Goal: Task Accomplishment & Management: Use online tool/utility

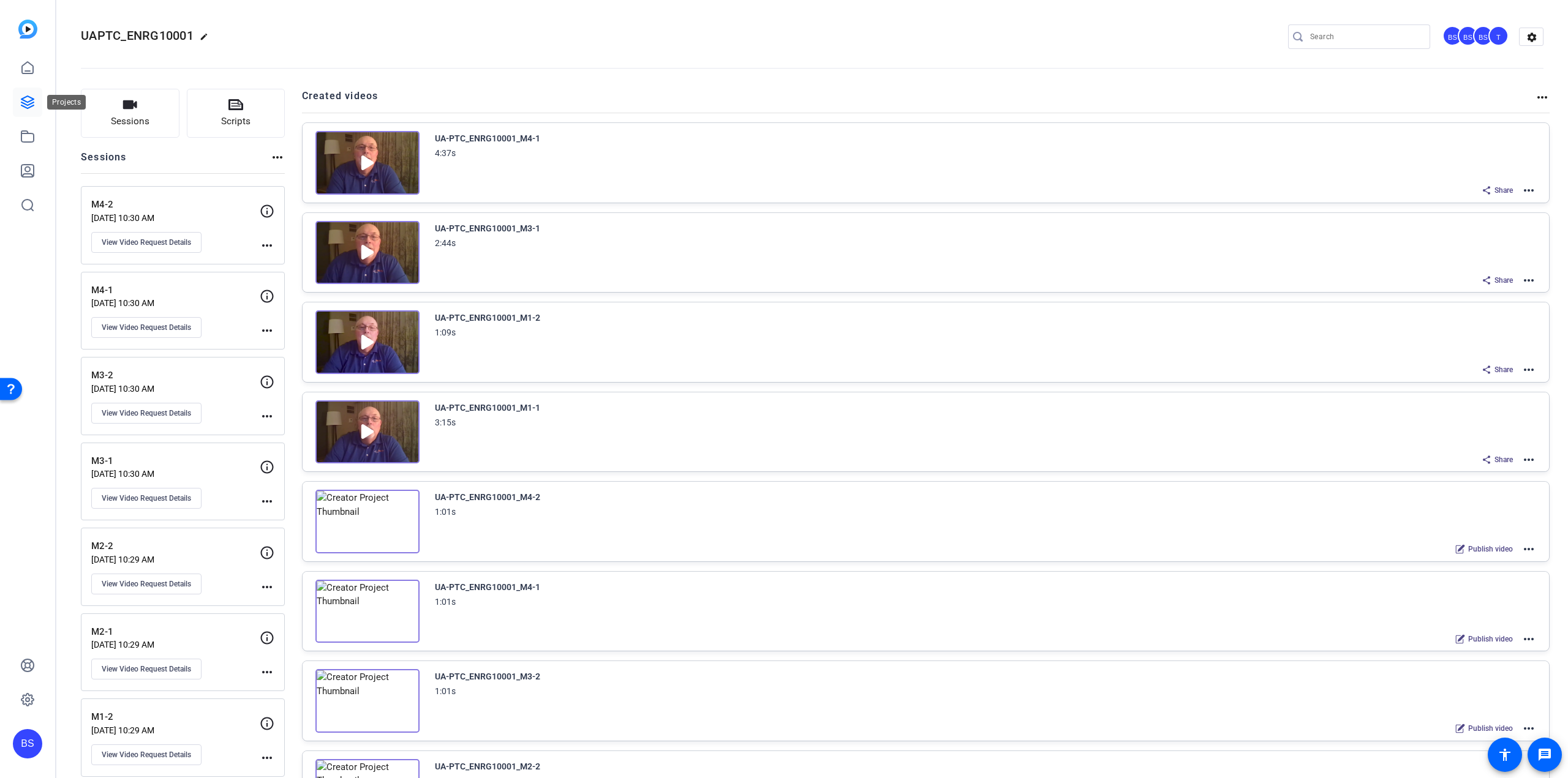
click at [37, 99] on link at bounding box center [27, 102] width 29 height 29
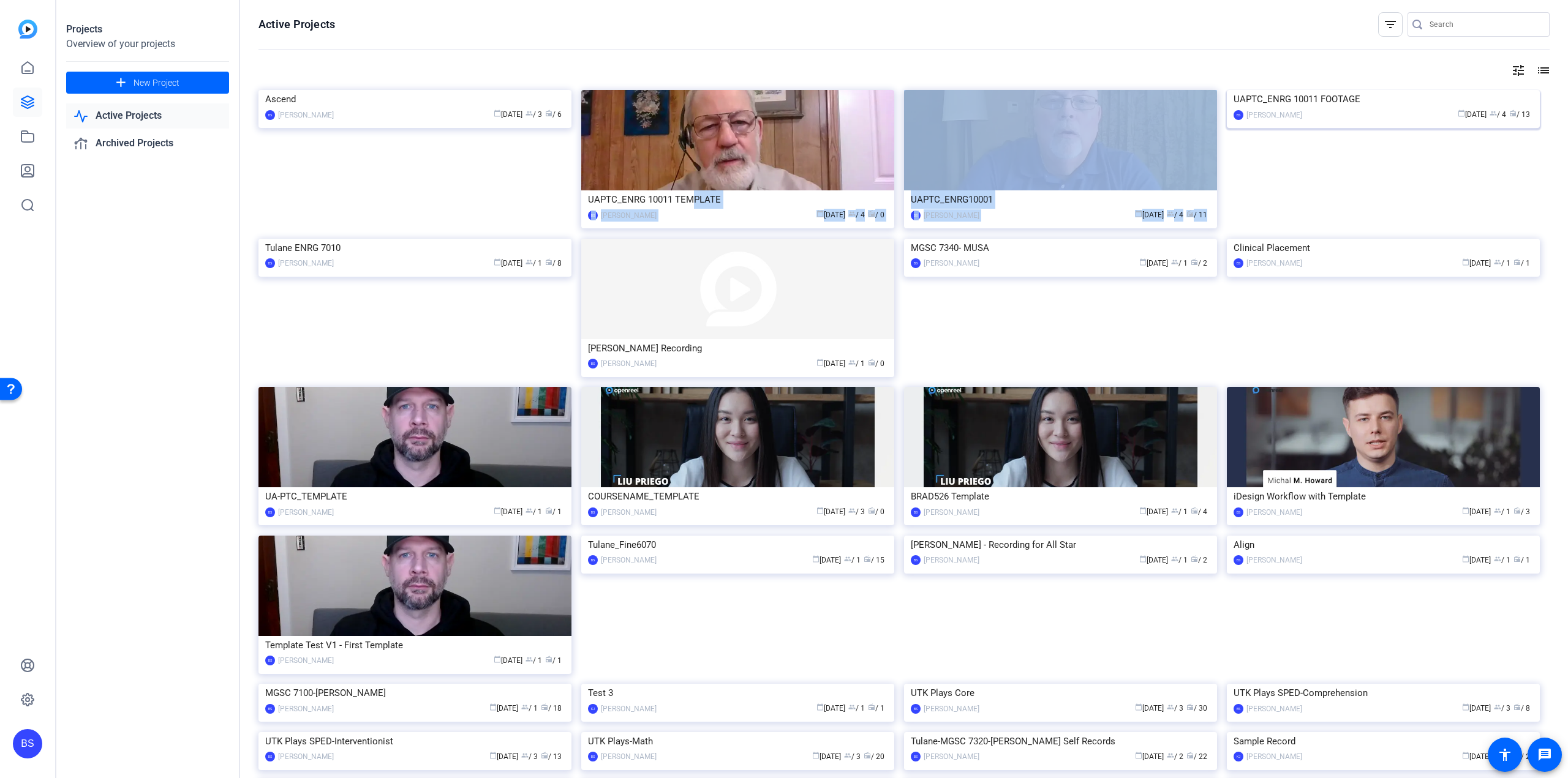
drag, startPoint x: 691, startPoint y: 201, endPoint x: 1320, endPoint y: 136, distance: 632.3
click at [1352, 90] on img at bounding box center [1383, 90] width 313 height 0
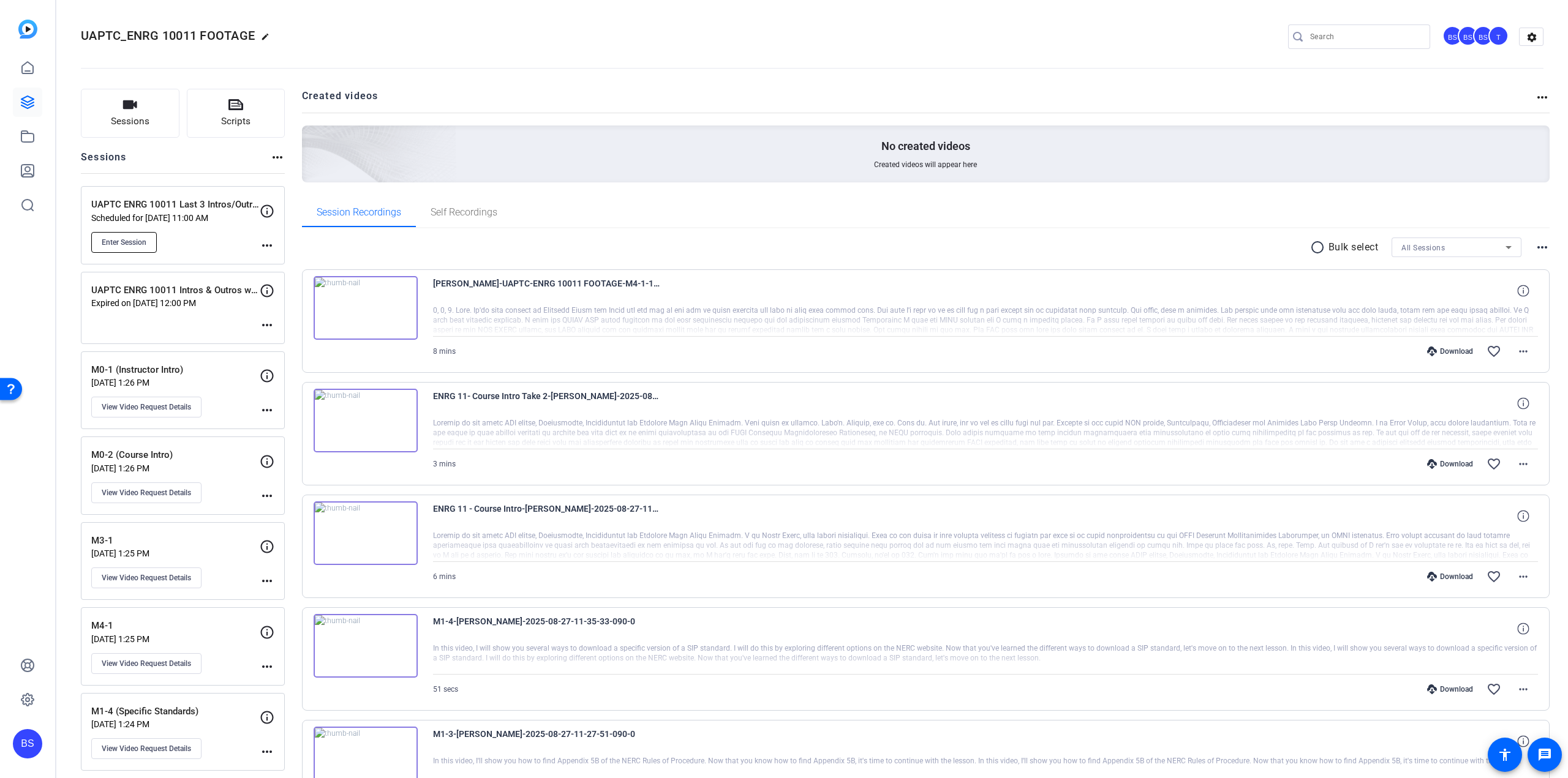
click at [127, 243] on span "Enter Session" at bounding box center [124, 242] width 45 height 10
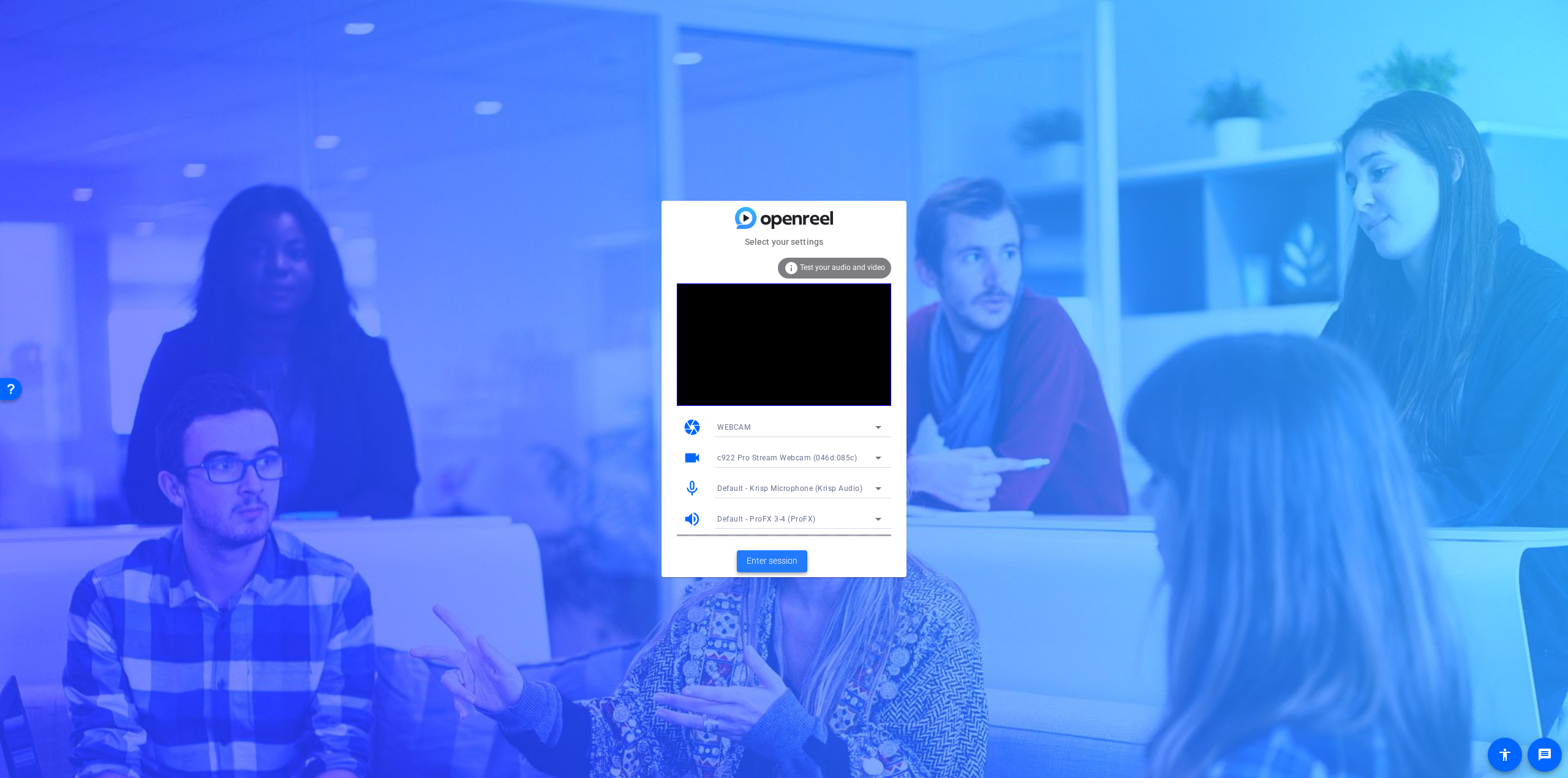
click at [787, 563] on span "Enter session" at bounding box center [772, 561] width 51 height 13
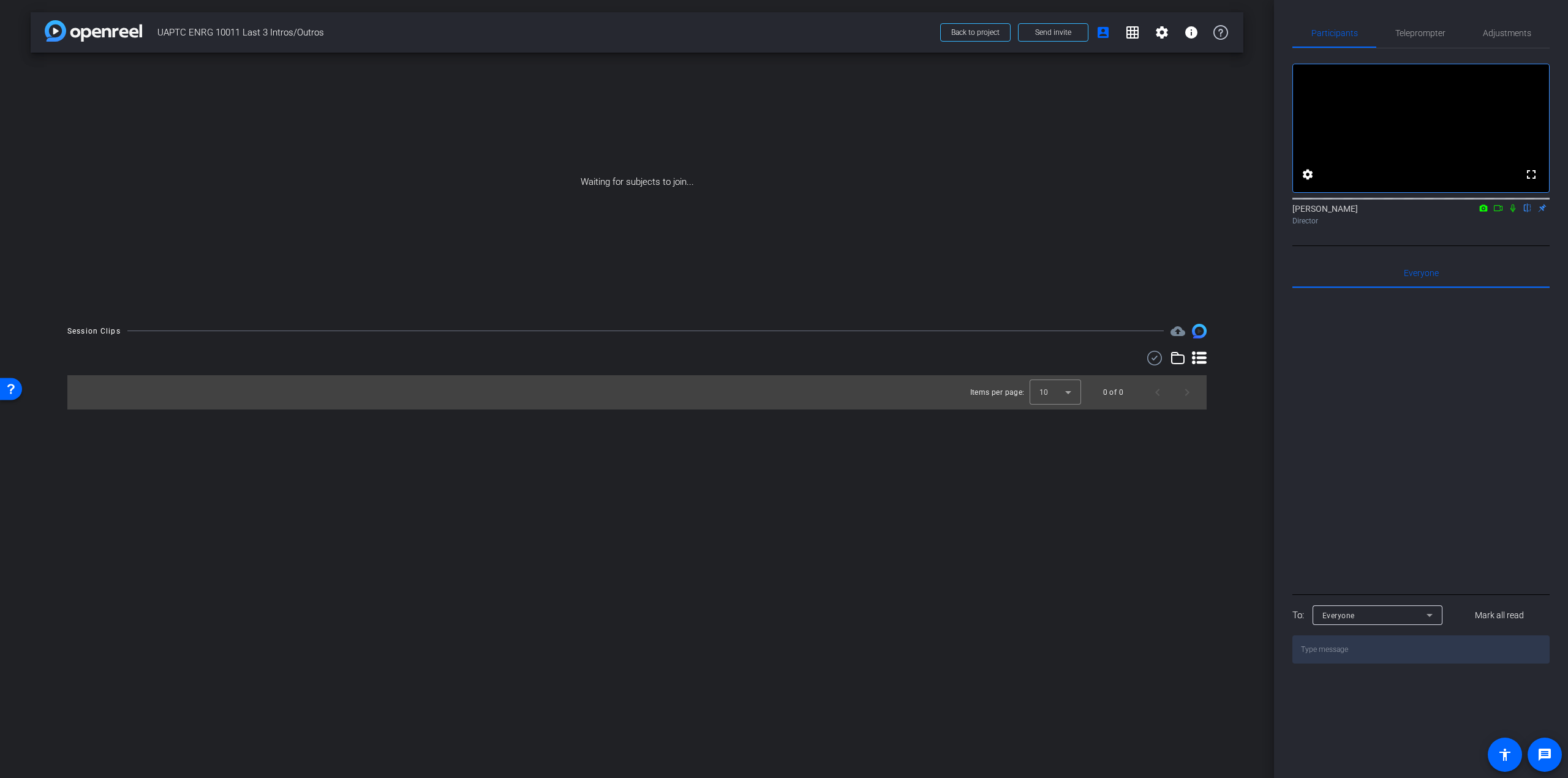
click at [1499, 212] on icon at bounding box center [1498, 208] width 10 height 9
click at [1530, 212] on icon at bounding box center [1527, 208] width 10 height 9
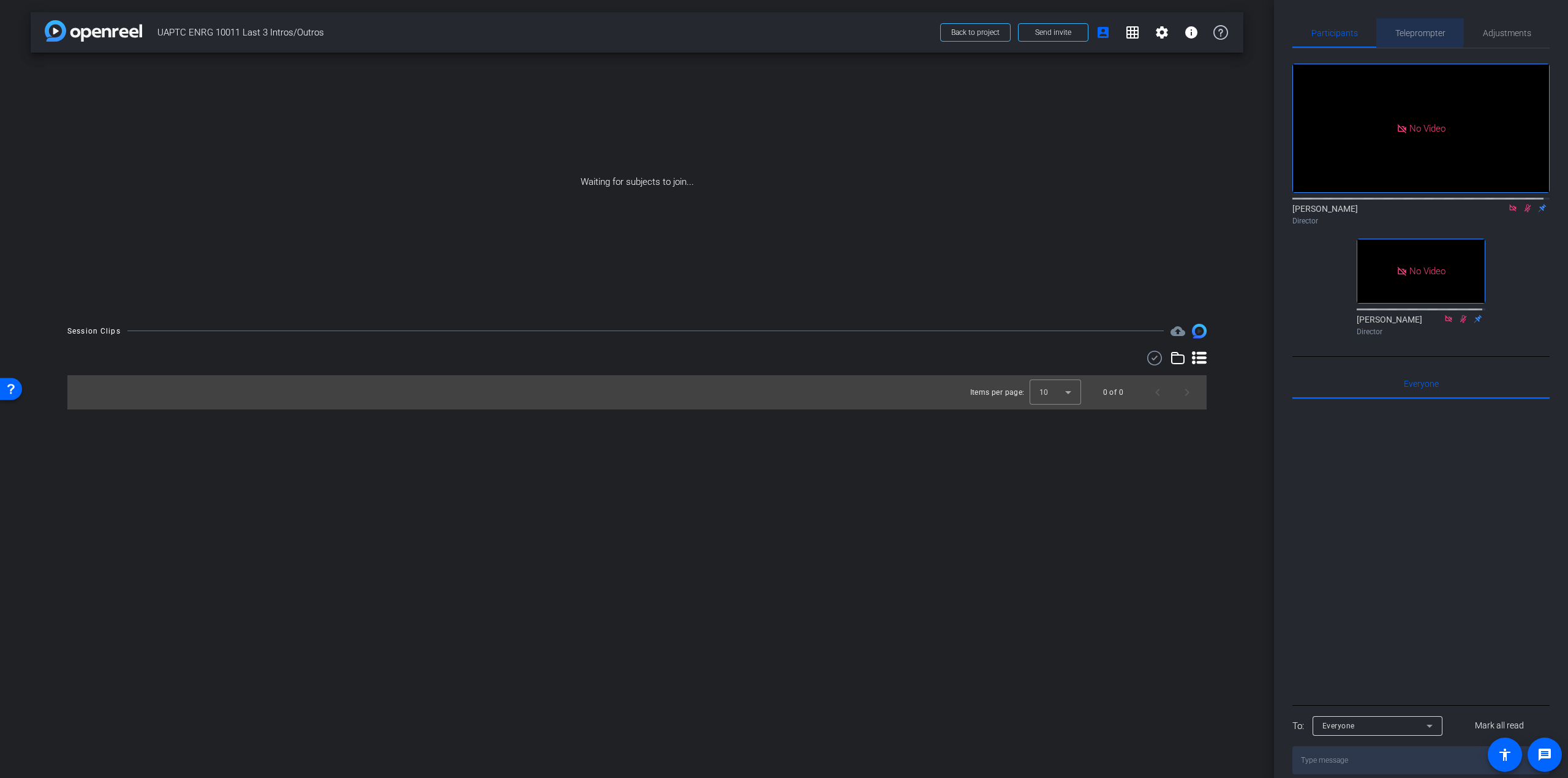
click at [1407, 29] on span "Teleprompter" at bounding box center [1421, 33] width 50 height 9
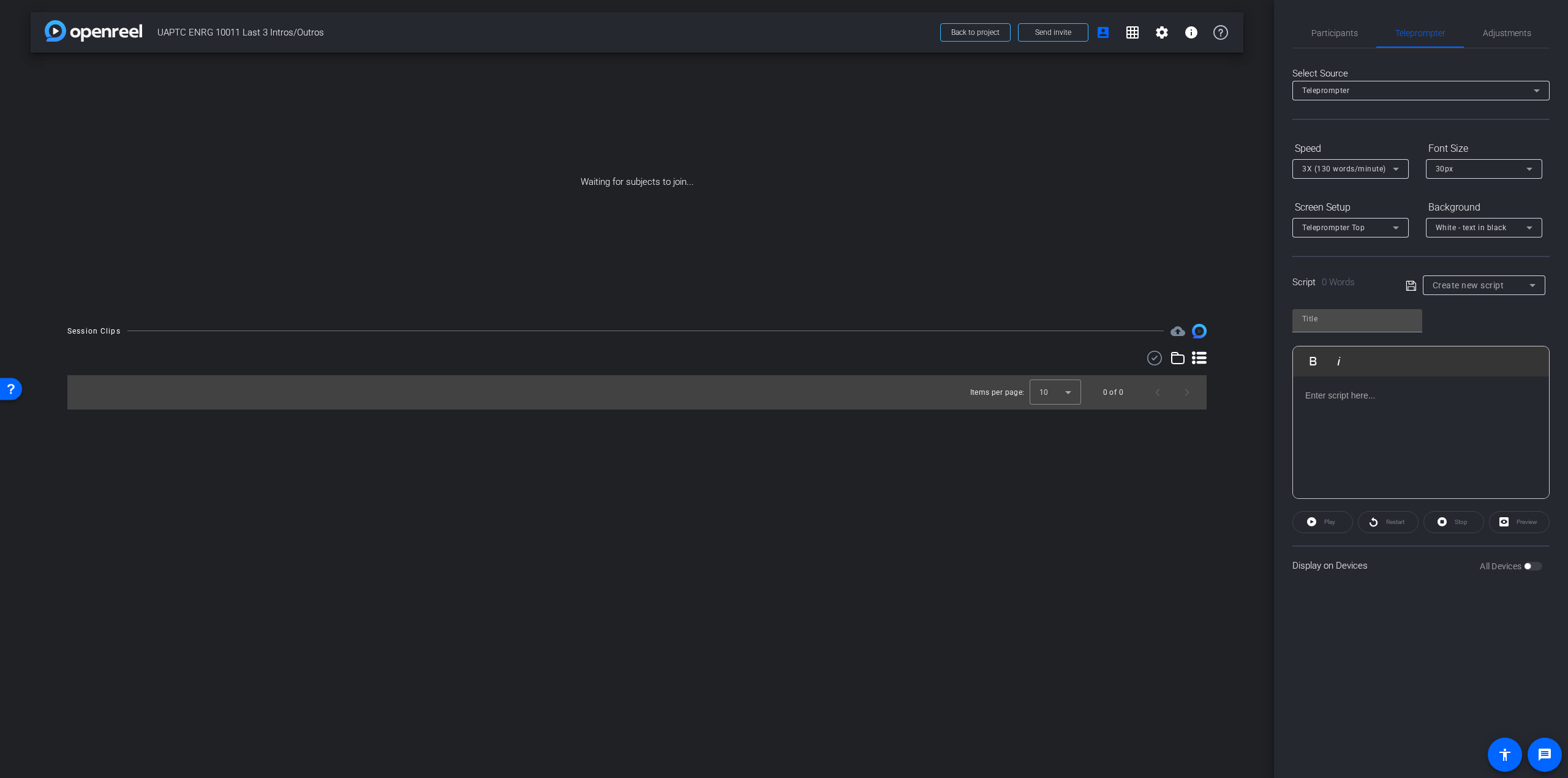
click at [1386, 399] on p at bounding box center [1421, 396] width 231 height 13
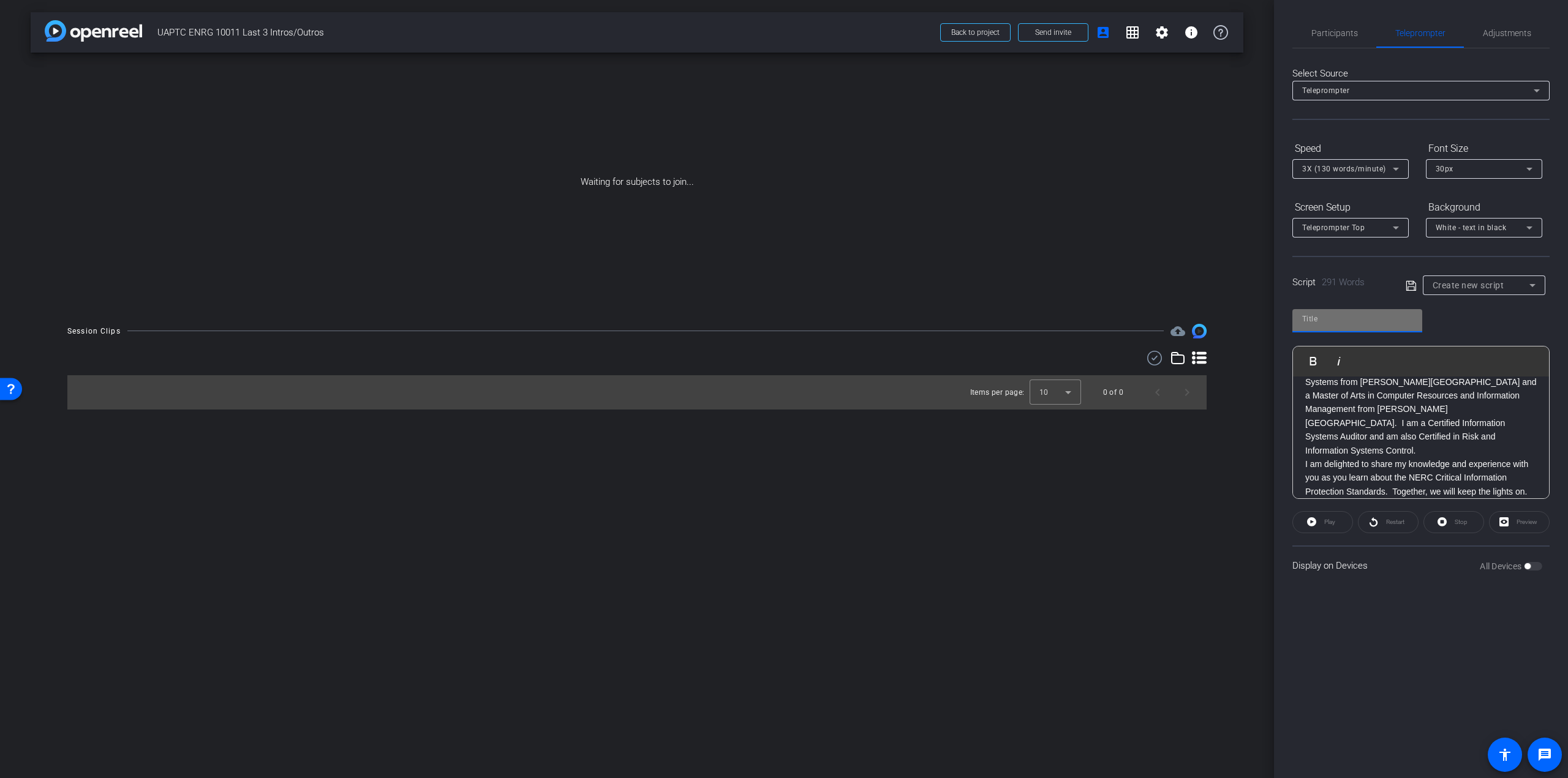
click at [1345, 319] on input "text" at bounding box center [1358, 319] width 111 height 15
click at [1326, 319] on input "text" at bounding box center [1358, 319] width 111 height 15
type input "M0-1"
click at [1412, 283] on icon at bounding box center [1411, 286] width 11 height 15
click at [1464, 422] on p "I have a Bachelor of Science in Management Information Systems from [PERSON_NAM…" at bounding box center [1421, 409] width 231 height 96
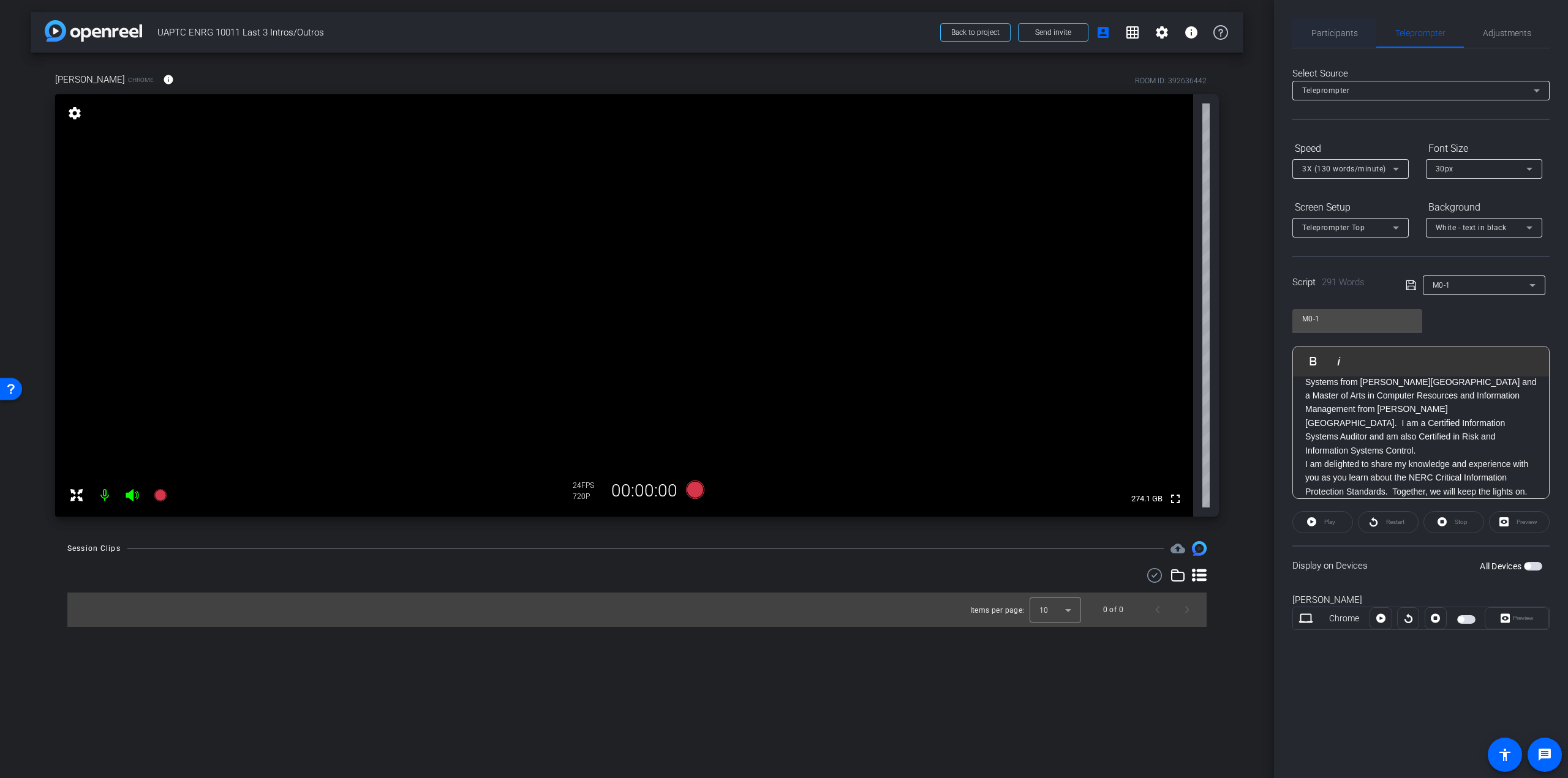
click at [1331, 42] on span "Participants" at bounding box center [1334, 33] width 46 height 29
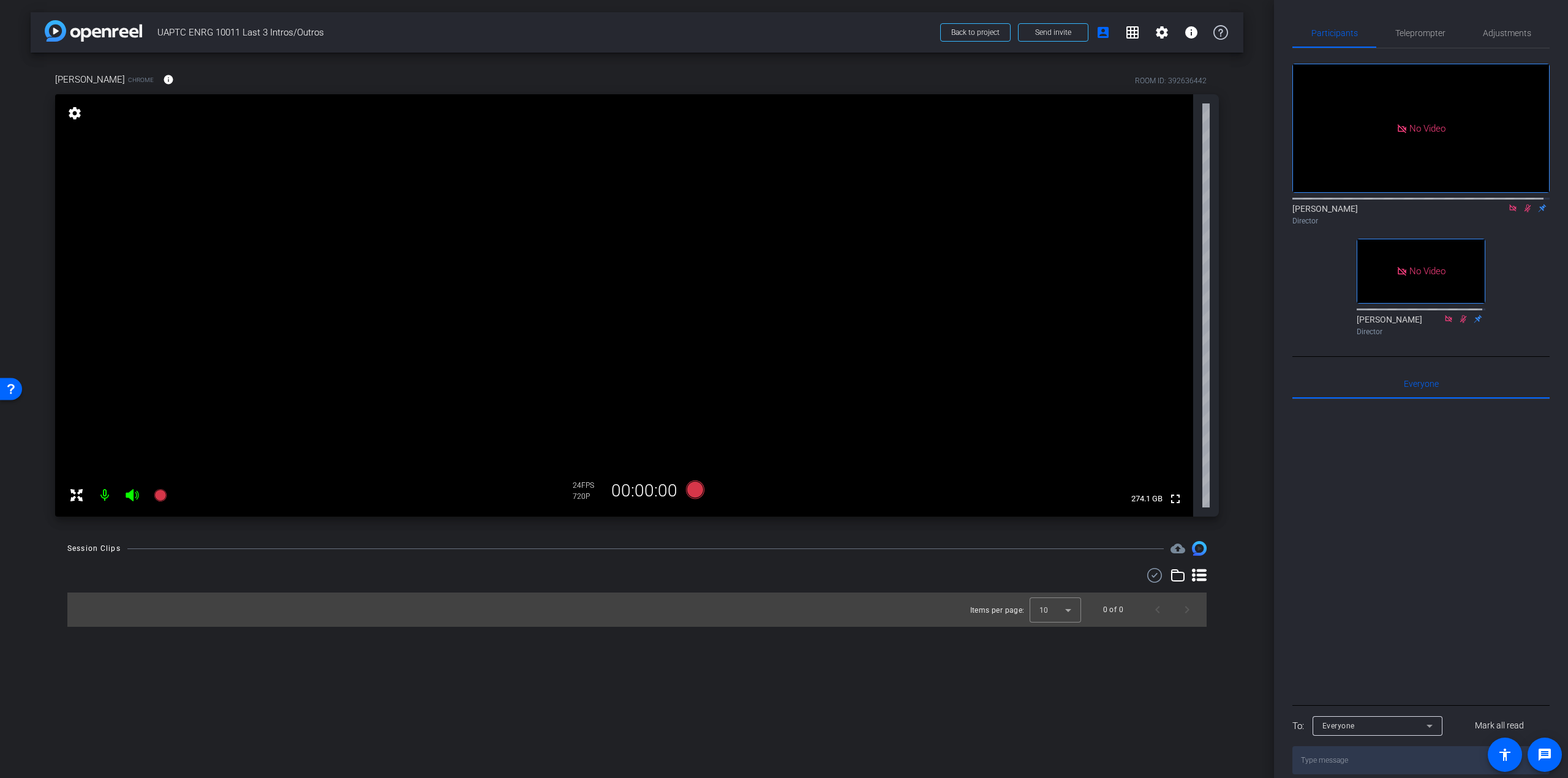
click at [1525, 205] on icon at bounding box center [1527, 208] width 7 height 8
click at [1509, 205] on icon at bounding box center [1512, 208] width 7 height 7
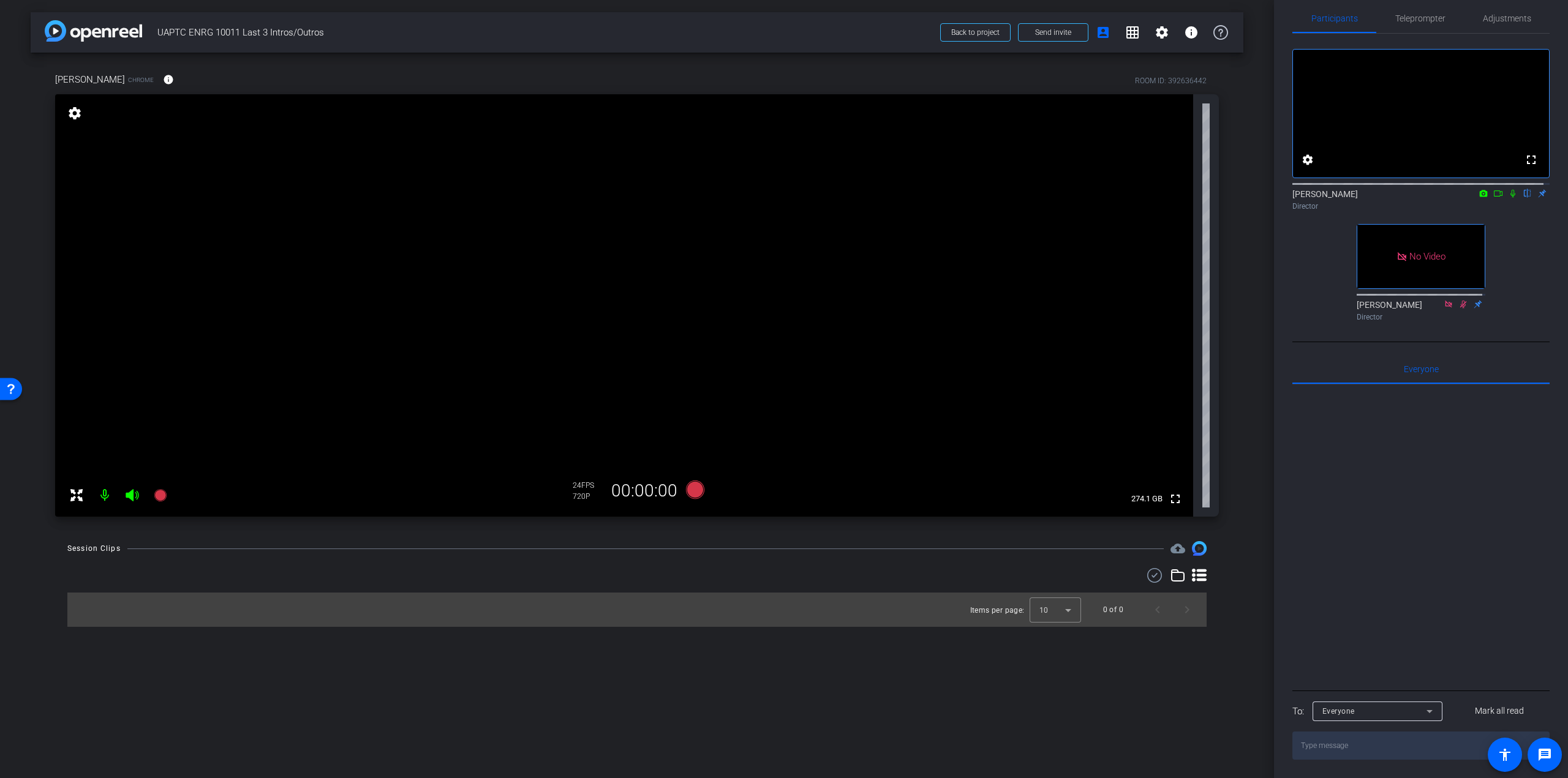
scroll to position [0, 0]
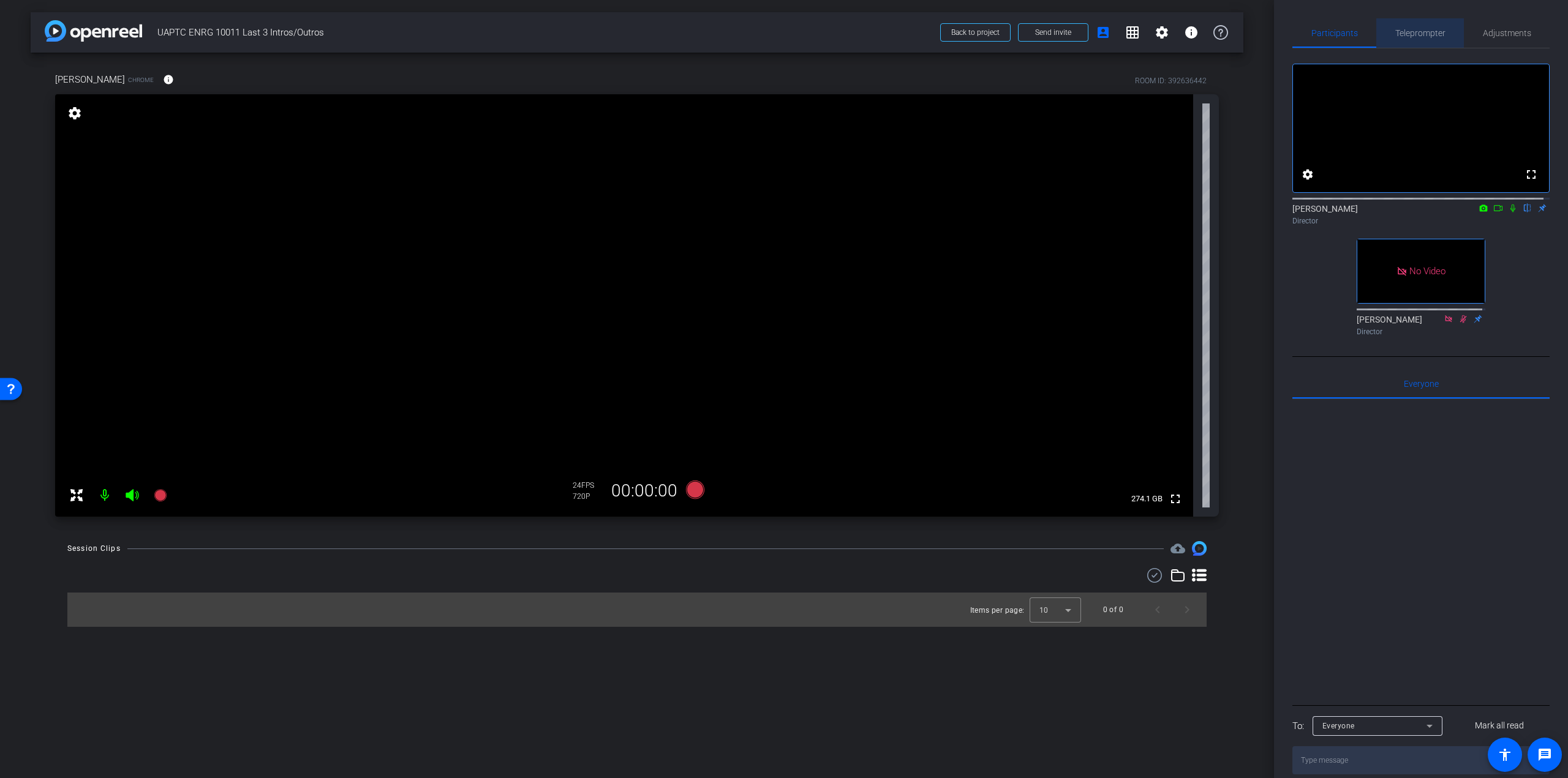
click at [1421, 31] on span "Teleprompter" at bounding box center [1421, 33] width 50 height 9
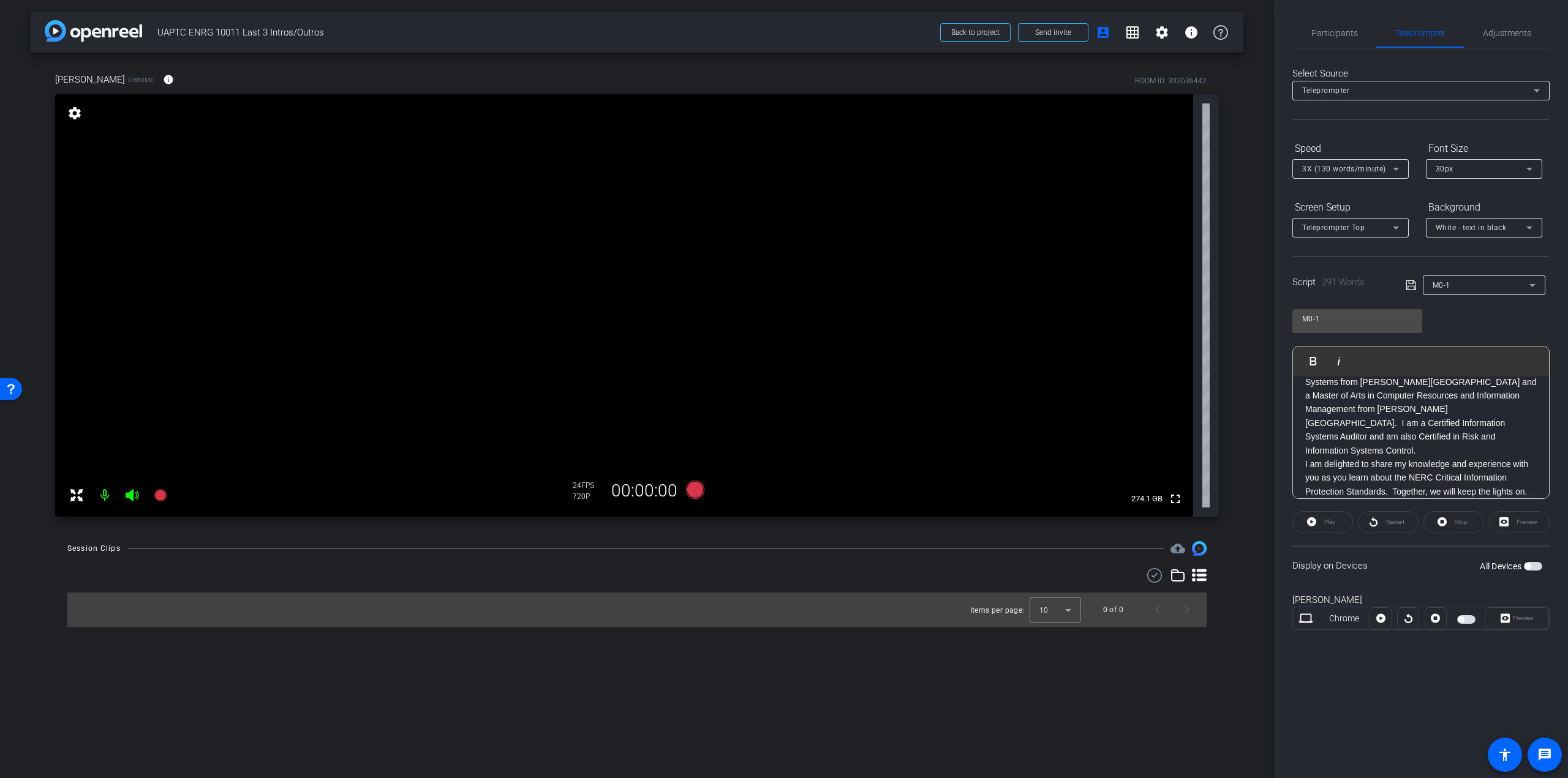
click at [1407, 436] on p "I have a Bachelor of Science in Management Information Systems from [PERSON_NAM…" at bounding box center [1421, 409] width 231 height 96
click at [1533, 564] on span "button" at bounding box center [1533, 567] width 18 height 9
click at [1525, 617] on span "Preview" at bounding box center [1523, 617] width 21 height 7
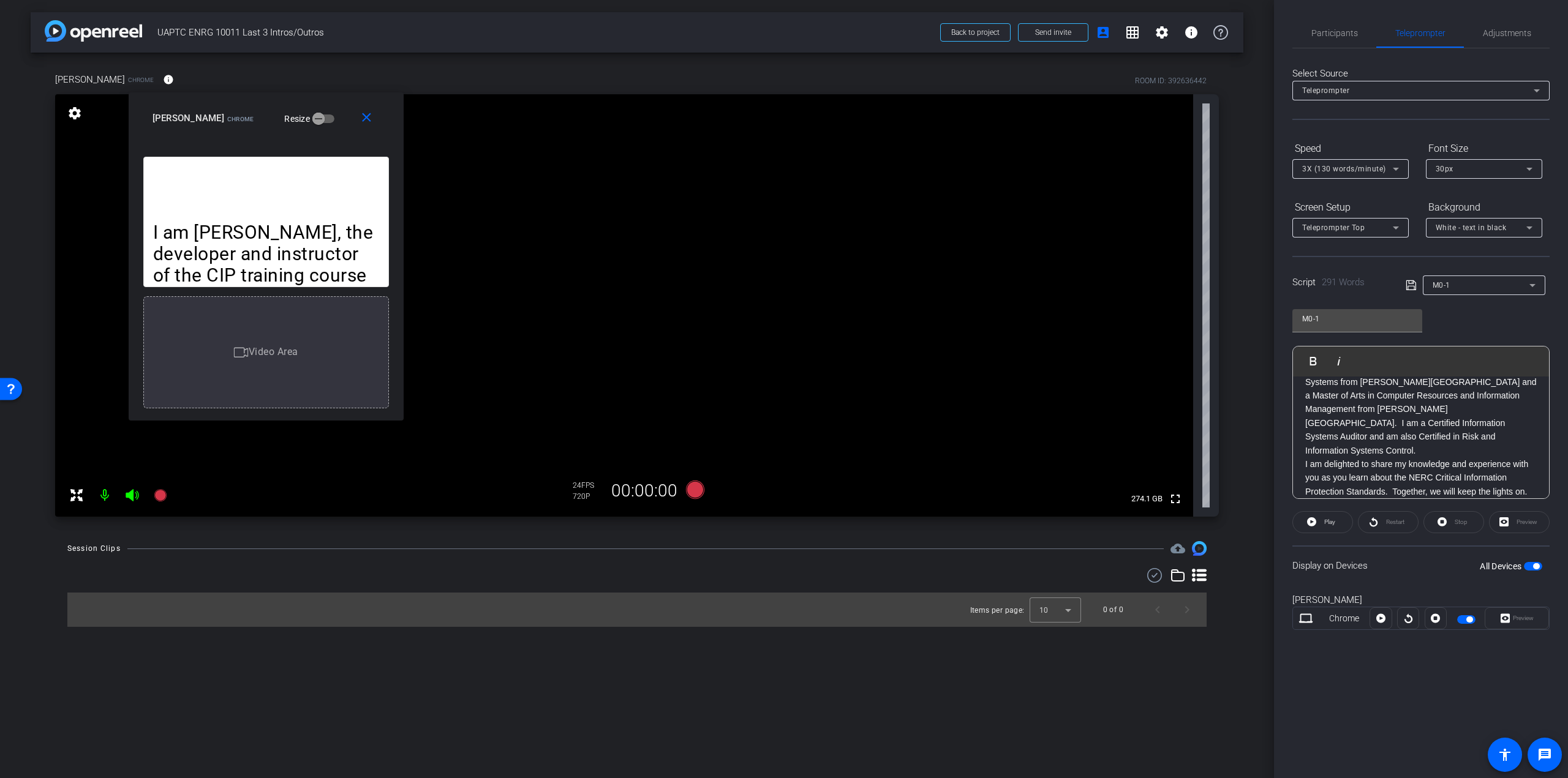
drag, startPoint x: 773, startPoint y: 239, endPoint x: 255, endPoint y: 106, distance: 534.8
click at [255, 106] on div "close [PERSON_NAME] Chrome Resize" at bounding box center [265, 119] width 275 height 55
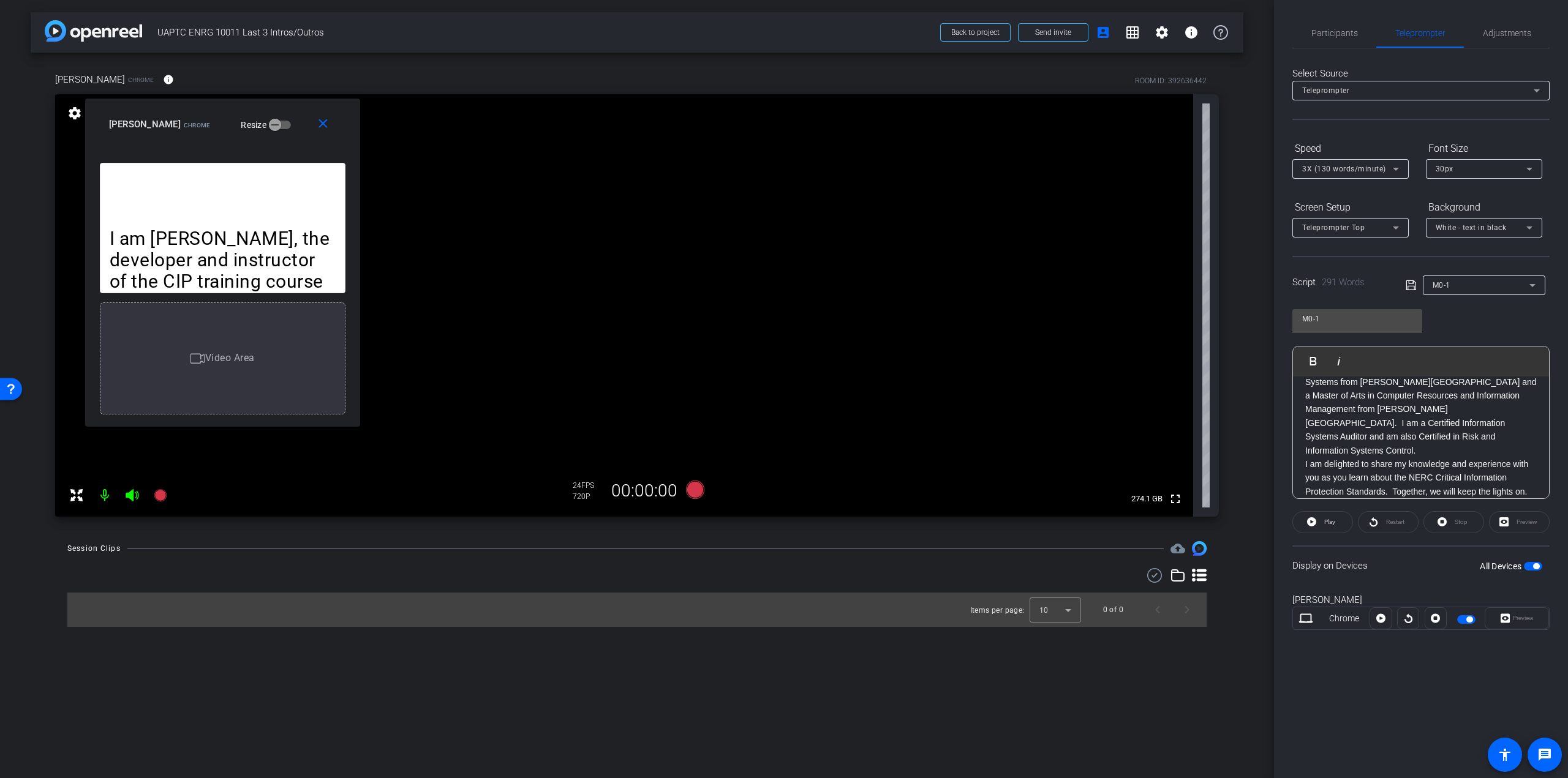
drag, startPoint x: 250, startPoint y: 110, endPoint x: 206, endPoint y: 116, distance: 44.4
click at [206, 116] on div "[PERSON_NAME] Chrome Resize" at bounding box center [227, 125] width 237 height 22
click at [1393, 169] on icon at bounding box center [1396, 169] width 15 height 15
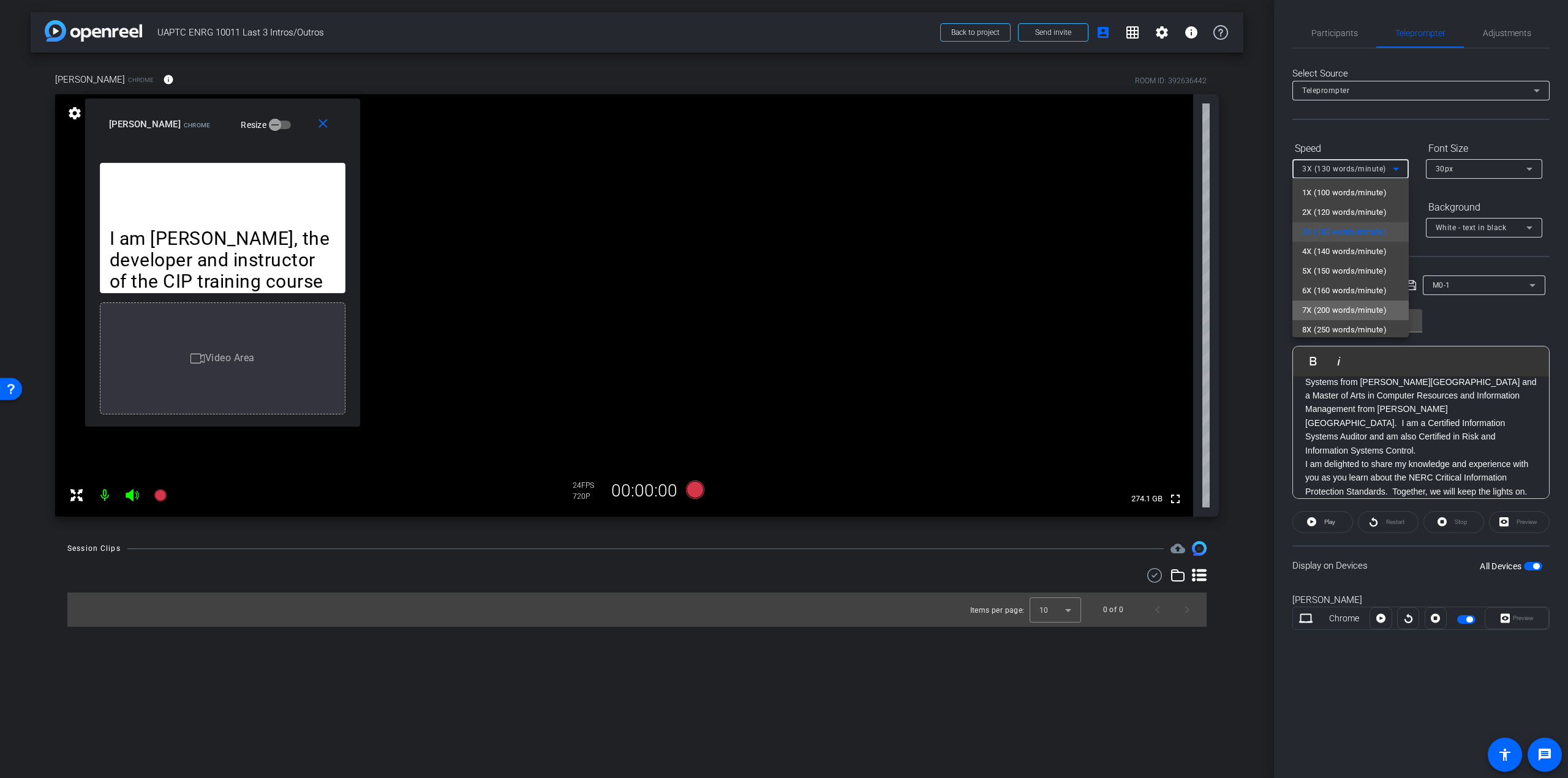
click at [1355, 310] on span "7X (200 words/minute)" at bounding box center [1345, 310] width 85 height 15
click at [1390, 229] on icon at bounding box center [1396, 228] width 15 height 15
click at [1342, 247] on span "Full Screen" at bounding box center [1323, 252] width 41 height 15
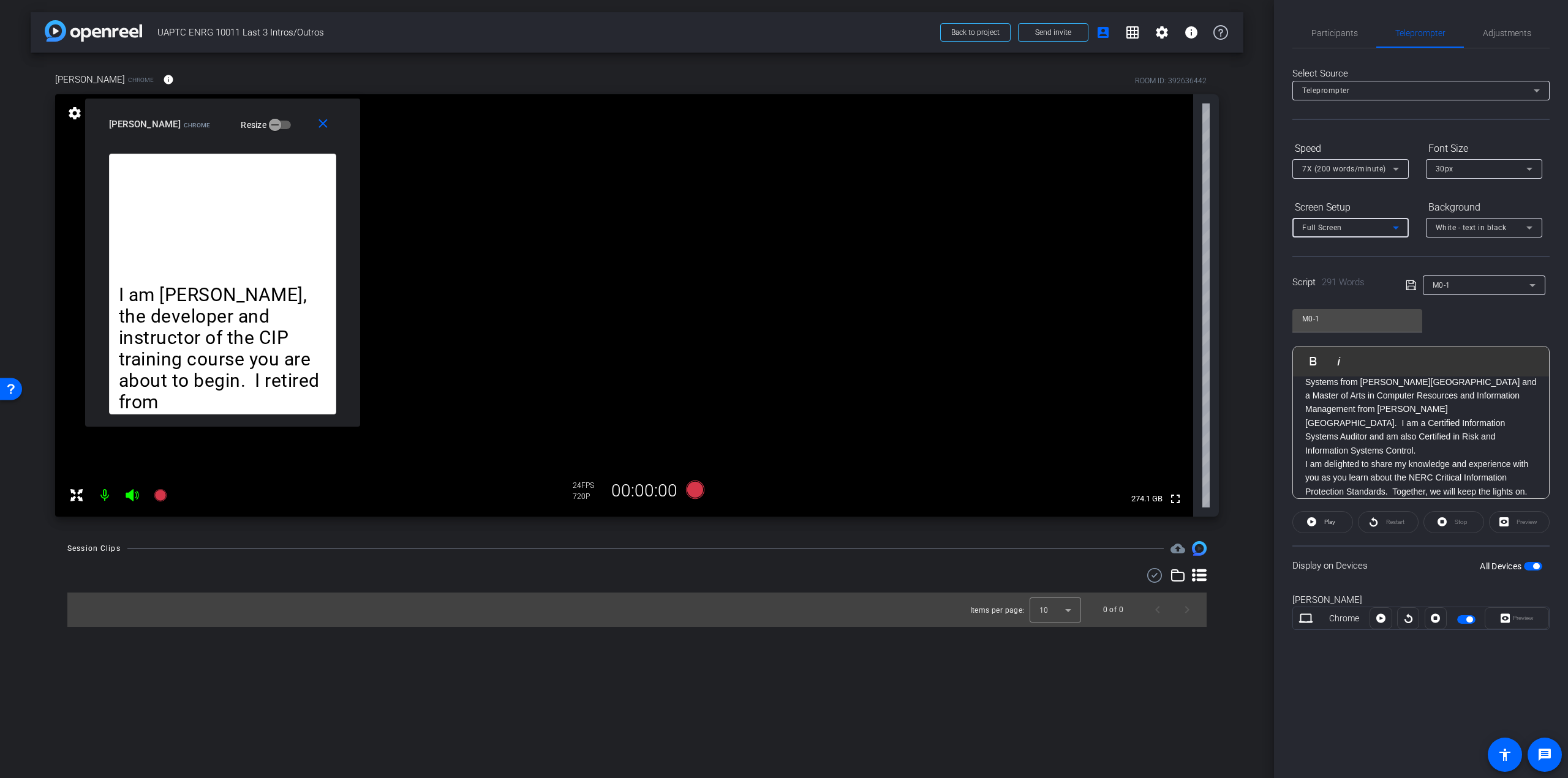
click at [1377, 229] on div "Full Screen" at bounding box center [1348, 227] width 91 height 15
click at [1387, 194] on div at bounding box center [784, 389] width 1568 height 778
click at [1359, 170] on span "7X (200 words/minute)" at bounding box center [1345, 169] width 84 height 9
click at [1360, 171] on div at bounding box center [784, 389] width 1568 height 778
drag, startPoint x: 693, startPoint y: 488, endPoint x: 1075, endPoint y: 449, distance: 384.0
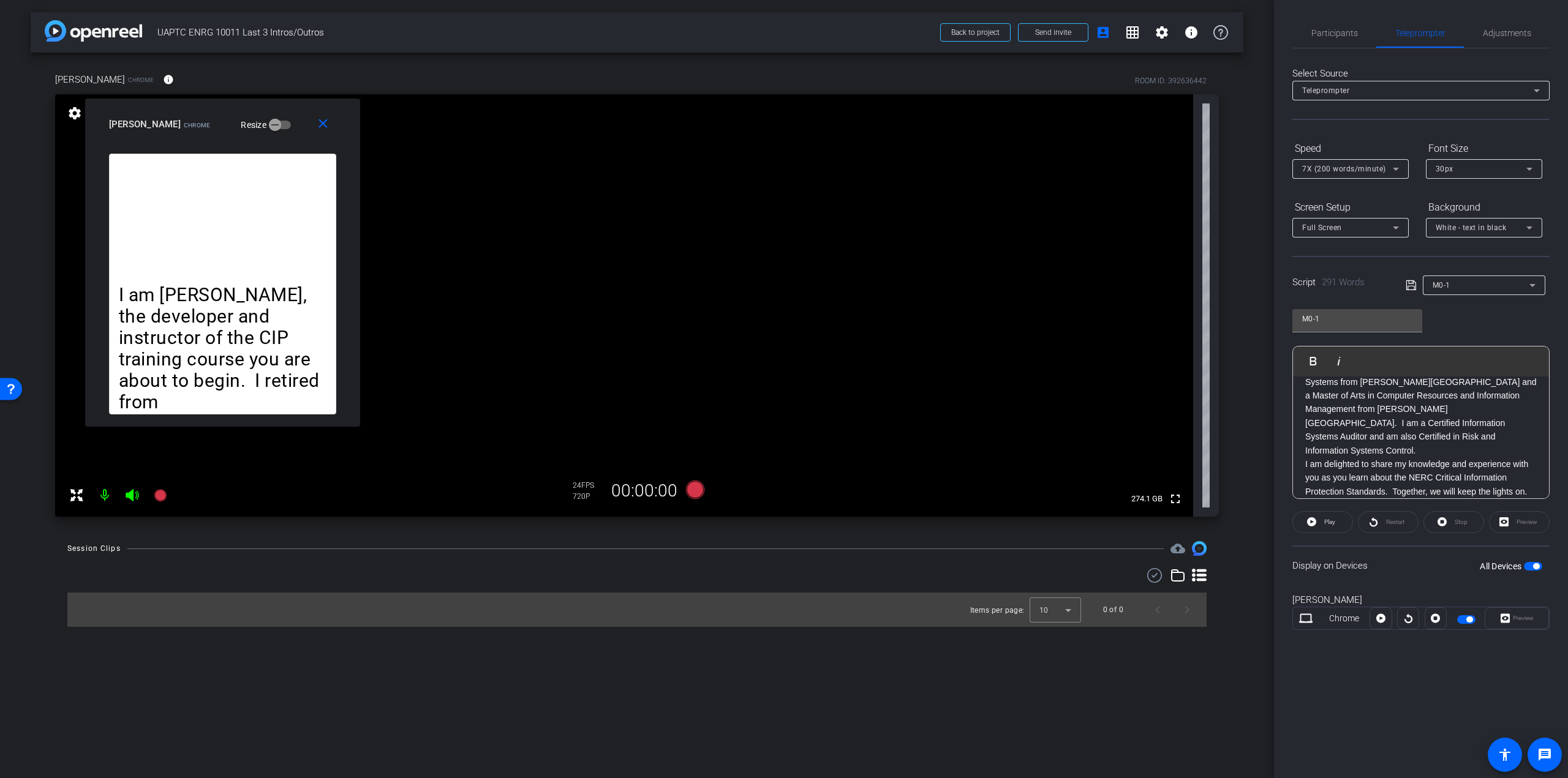
click at [977, 500] on div "[PERSON_NAME] Chrome info ROOM ID: 392636442 fullscreen settings 274.1 GB 24 FP…" at bounding box center [637, 290] width 1164 height 452
click at [1488, 39] on span "Adjustments" at bounding box center [1508, 33] width 49 height 29
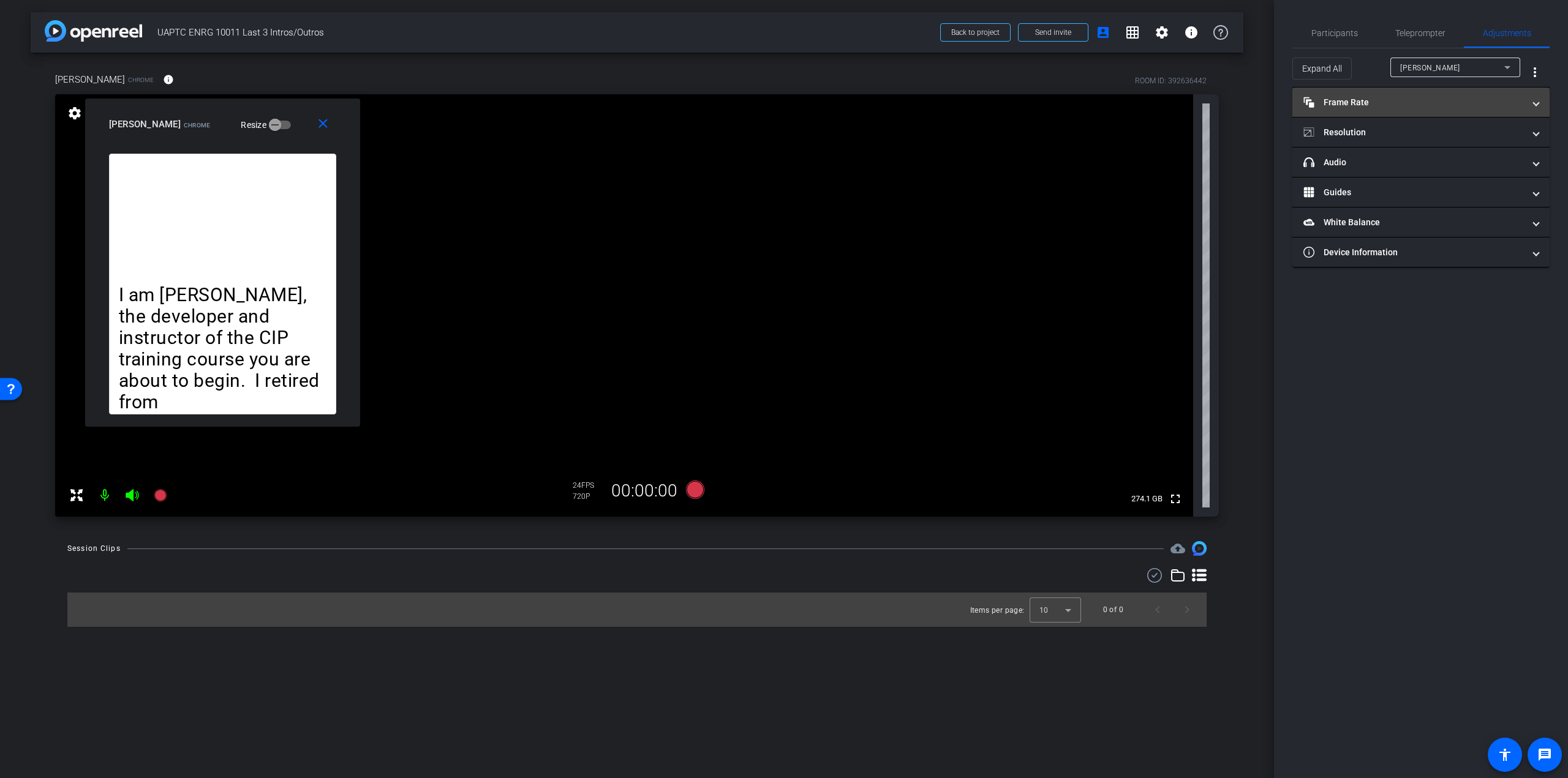
click at [1433, 96] on mat-panel-title "Frame Rate Frame Rate" at bounding box center [1413, 102] width 220 height 13
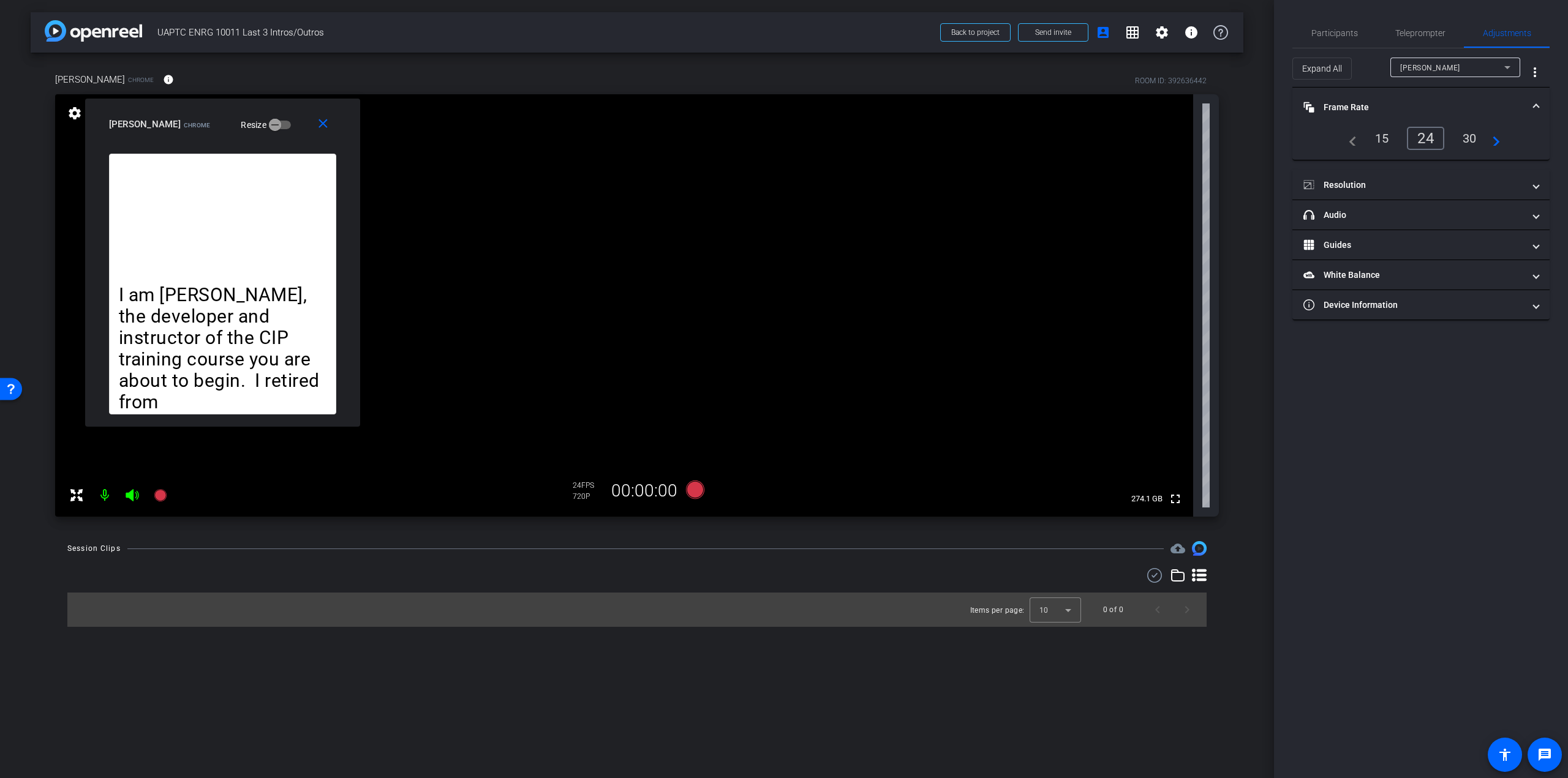
click at [1459, 136] on div "30" at bounding box center [1470, 139] width 32 height 21
click at [1401, 185] on mat-panel-title "Resolution" at bounding box center [1413, 185] width 220 height 13
click at [1435, 221] on div "1080" at bounding box center [1432, 221] width 46 height 21
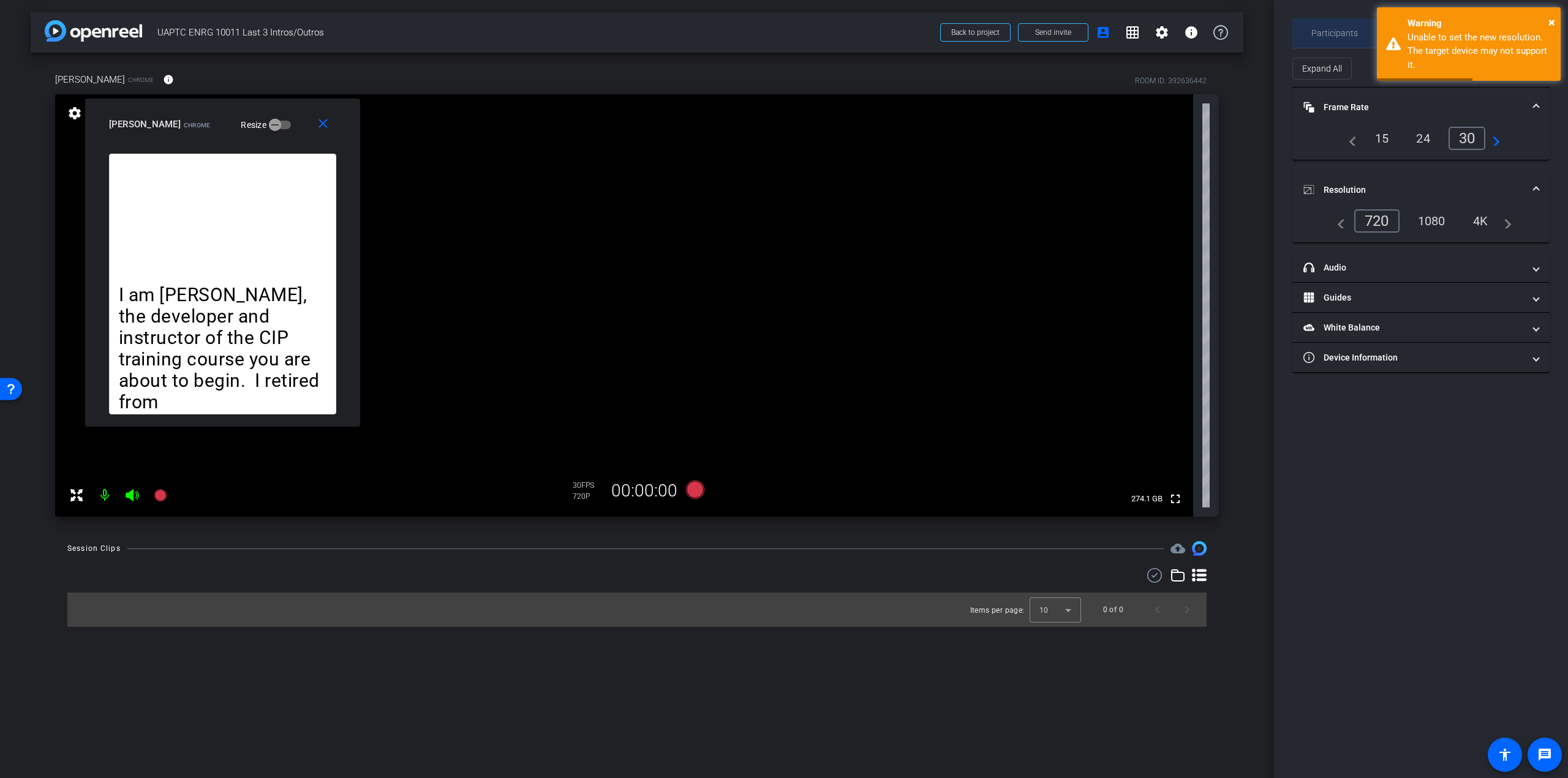
click at [1350, 30] on span "Participants" at bounding box center [1334, 33] width 46 height 9
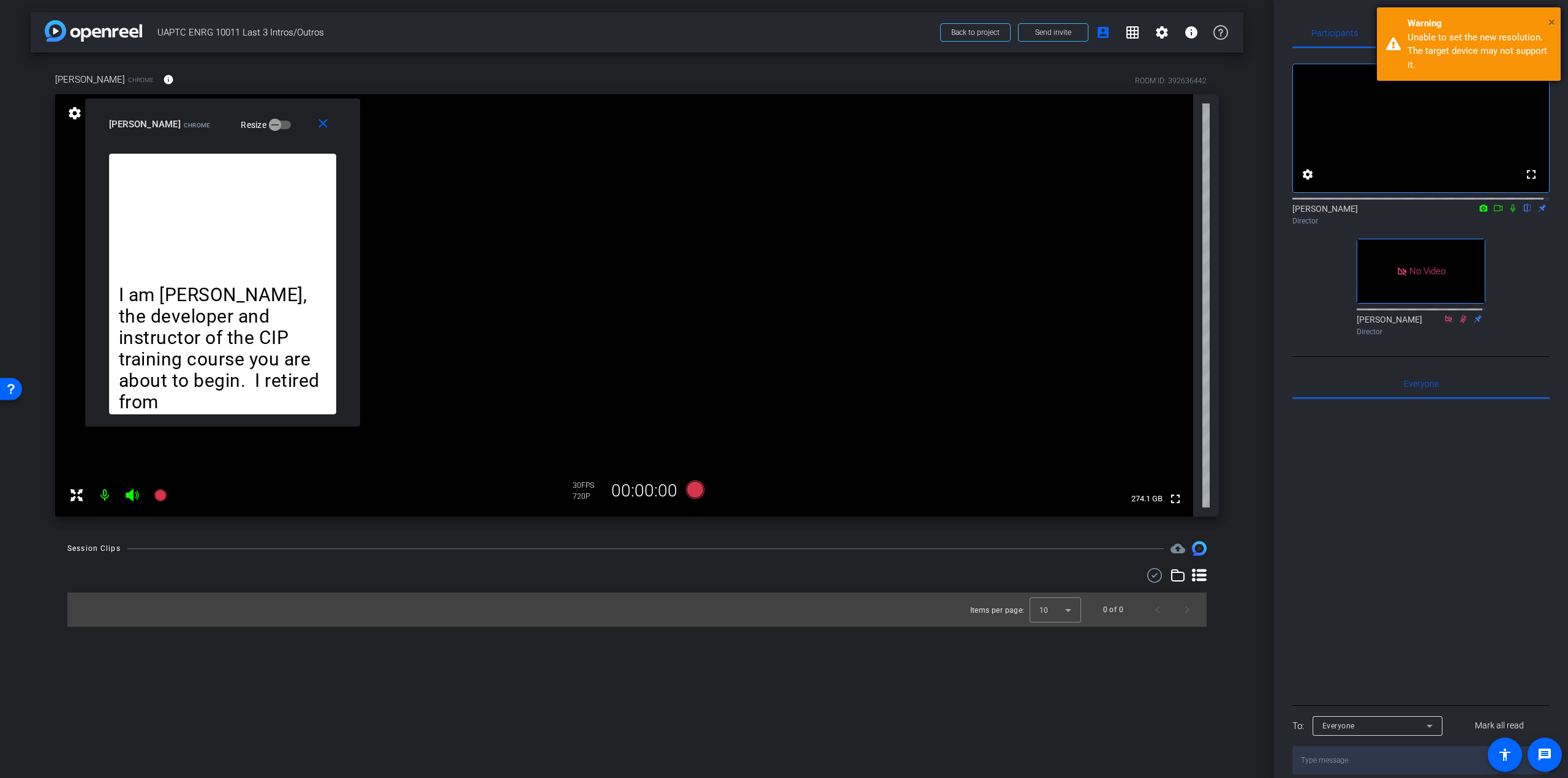
click at [1550, 24] on span "×" at bounding box center [1552, 22] width 7 height 15
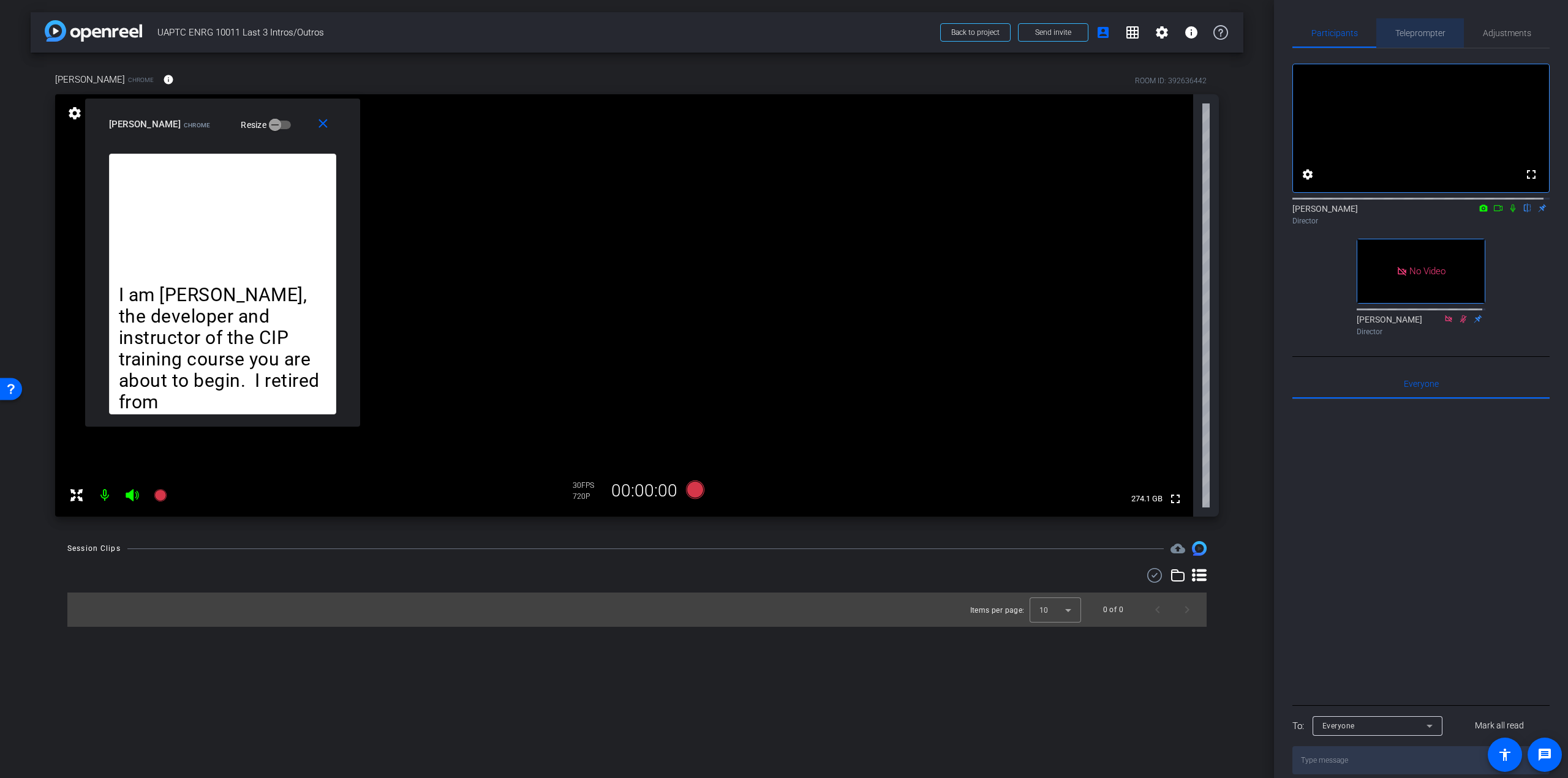
click at [1418, 35] on span "Teleprompter" at bounding box center [1421, 33] width 50 height 9
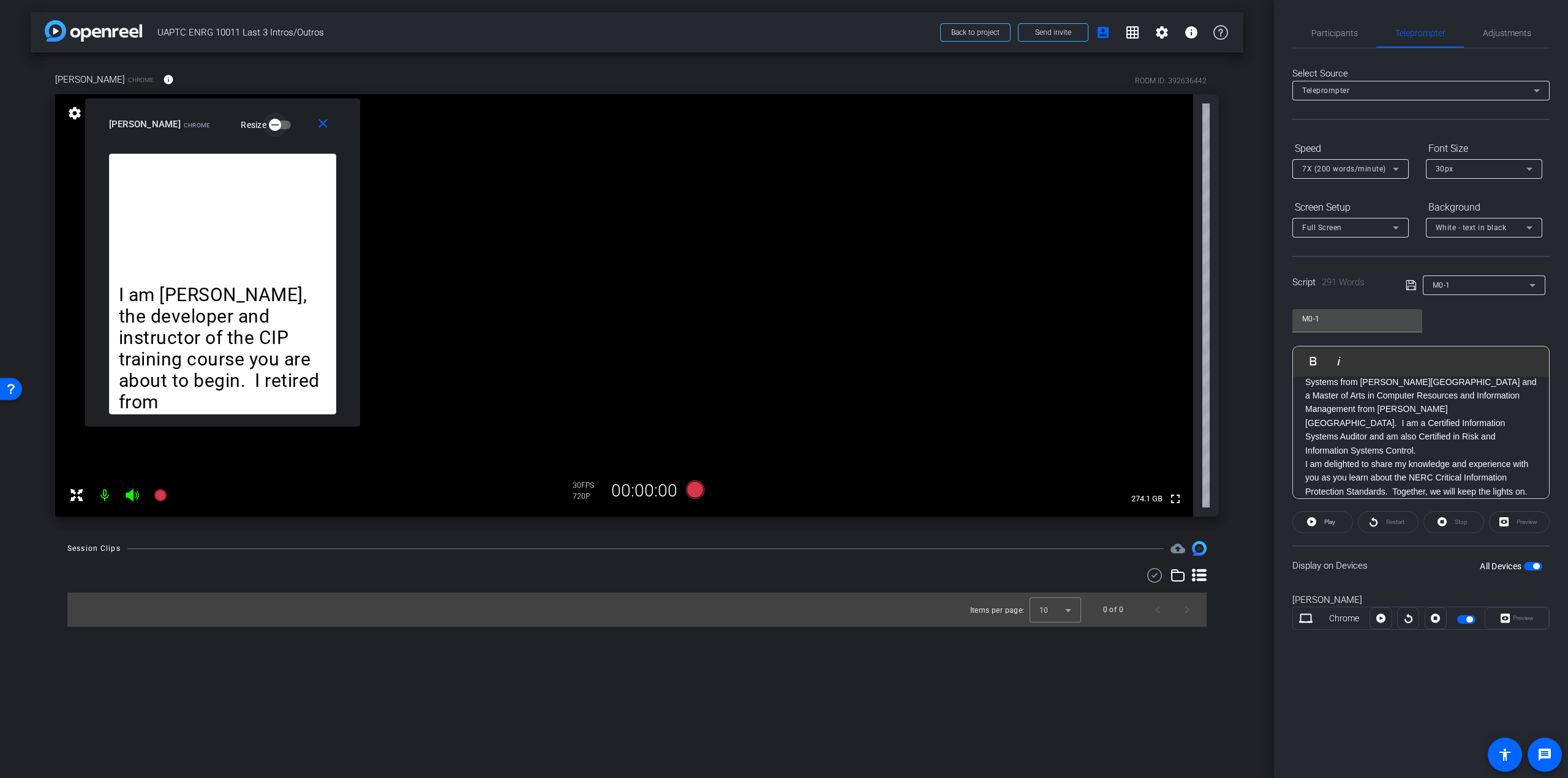
click at [270, 127] on icon "button" at bounding box center [275, 125] width 11 height 11
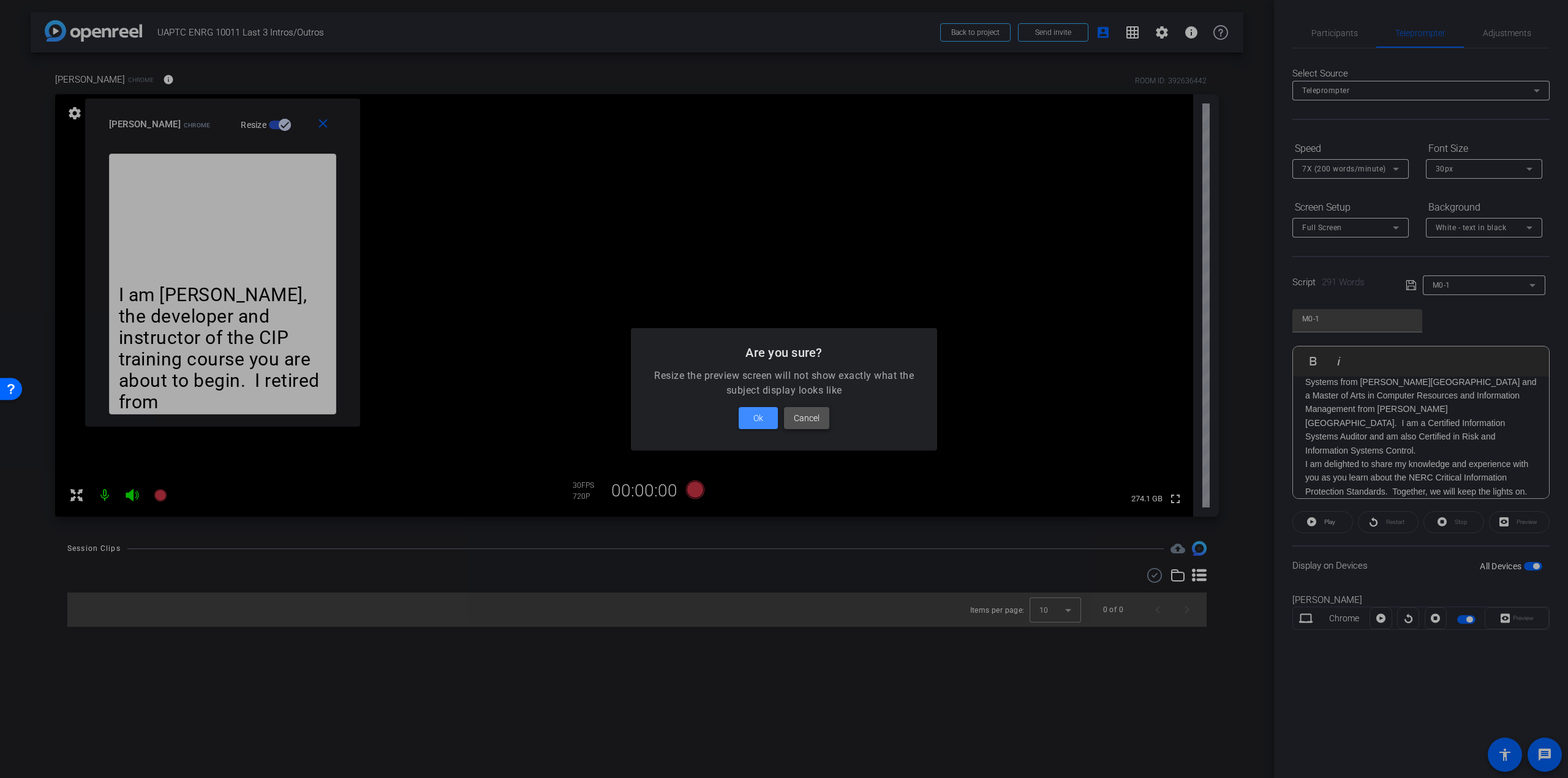
click at [806, 419] on span "Cancel" at bounding box center [806, 418] width 26 height 15
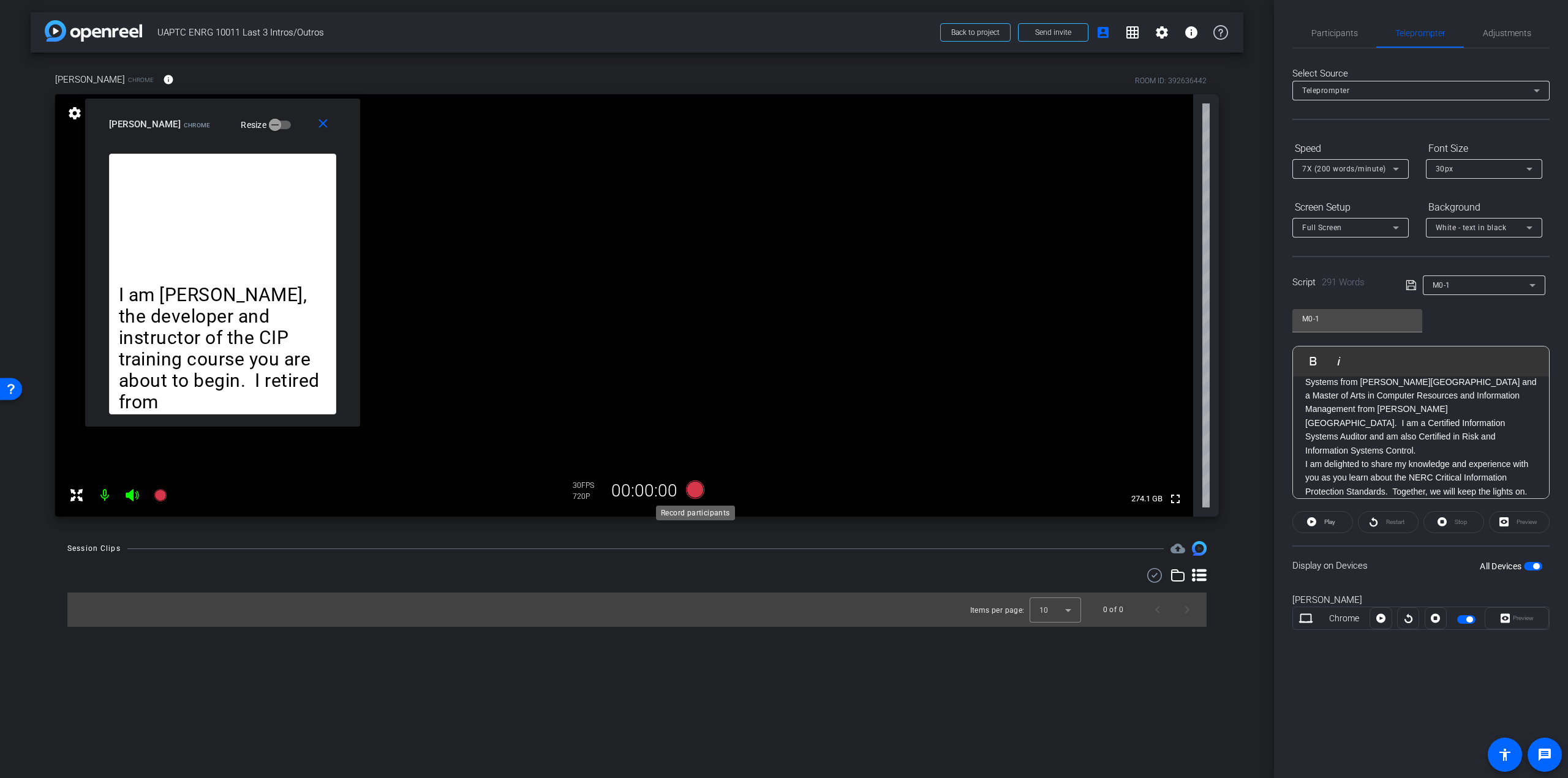
click at [697, 486] on icon at bounding box center [695, 489] width 18 height 18
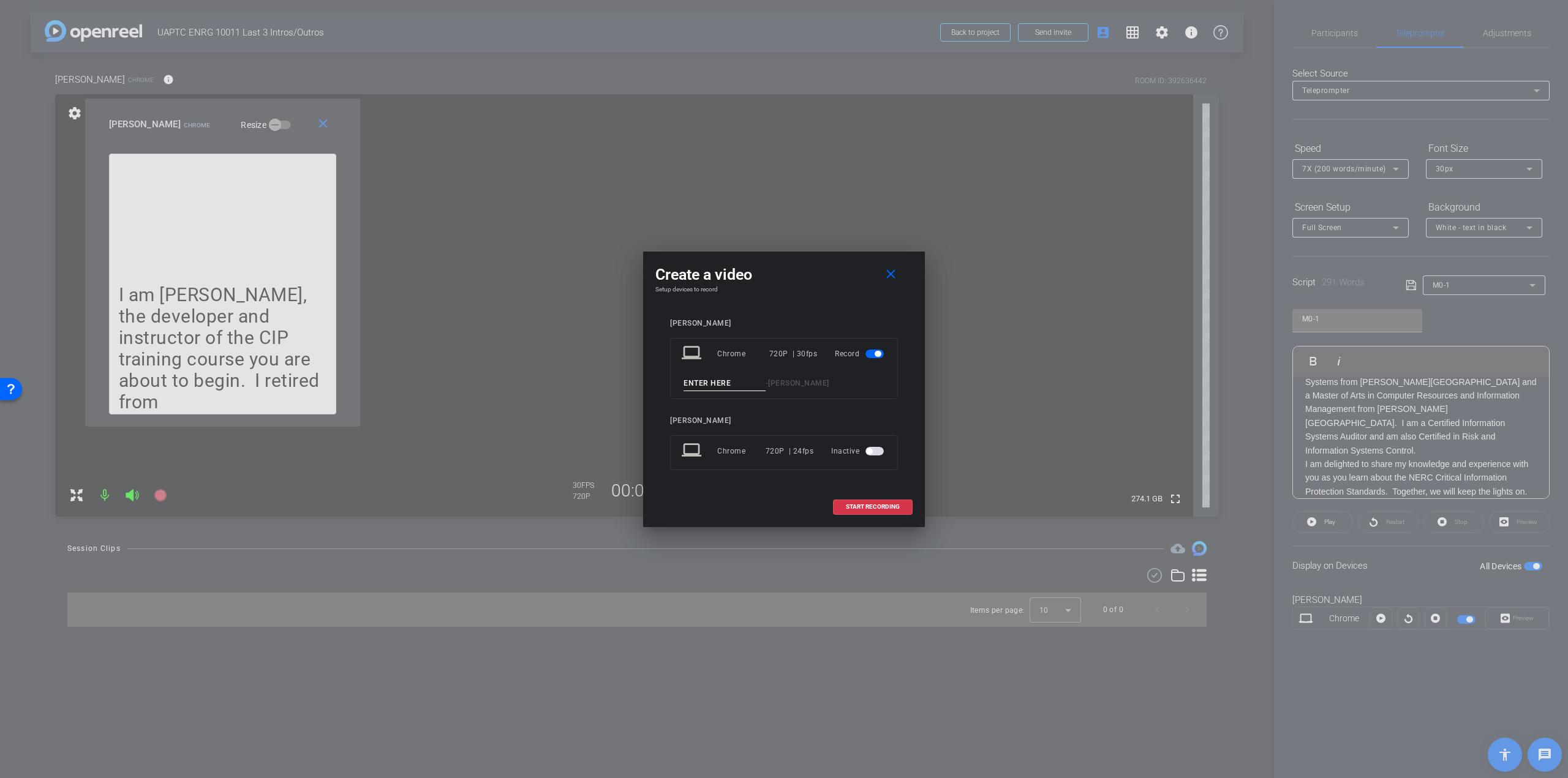
drag, startPoint x: 735, startPoint y: 328, endPoint x: 713, endPoint y: 338, distance: 24.2
click at [722, 332] on openreel-subject-record-chooser-item "[PERSON_NAME] laptop Chrome 720P | 30fps Record - [PERSON_NAME]" at bounding box center [784, 359] width 228 height 80
click at [713, 380] on input at bounding box center [724, 383] width 82 height 15
click at [739, 384] on input "M0-1 Instructor Intro - Take 1" at bounding box center [724, 383] width 82 height 15
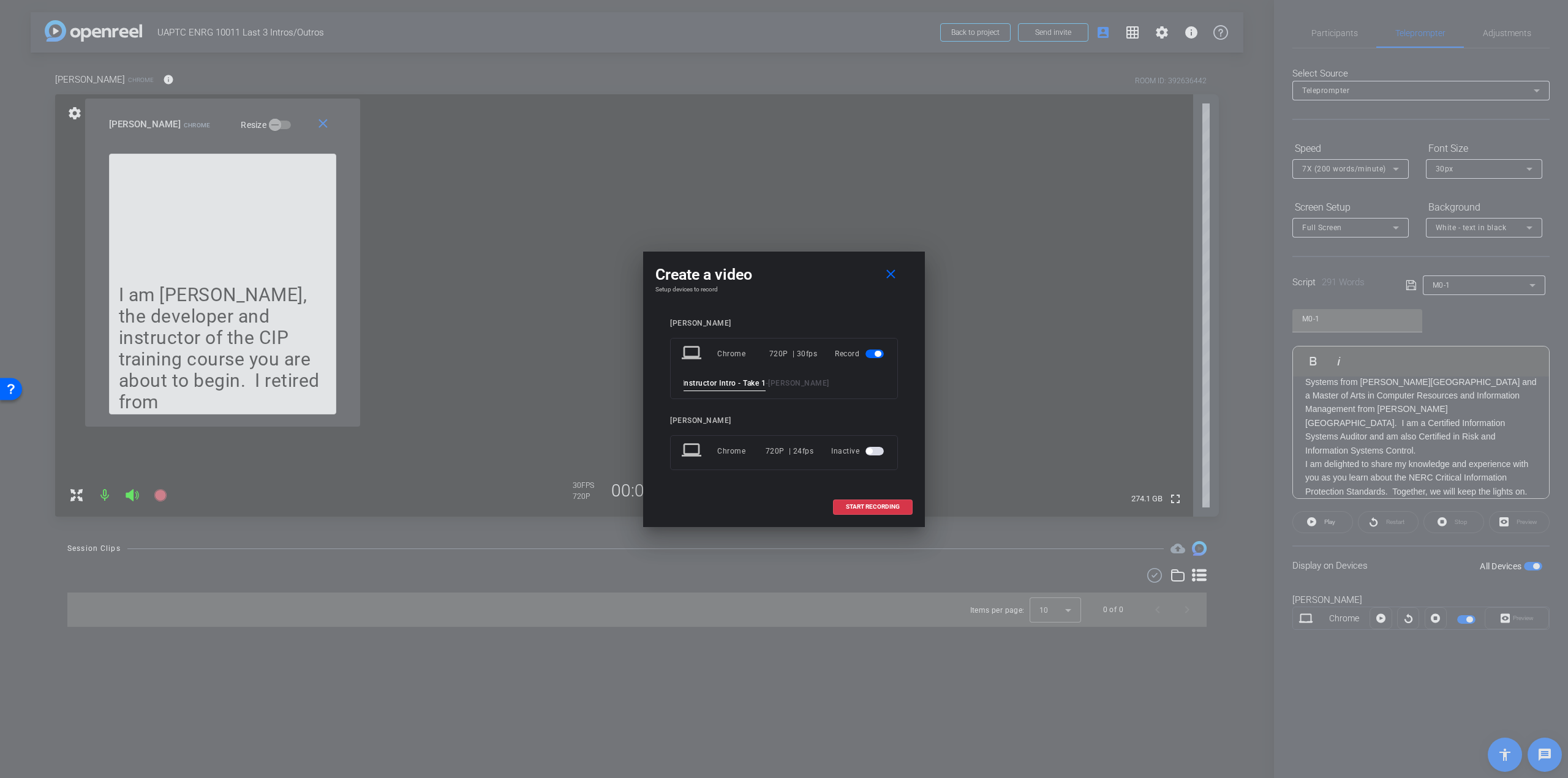
click at [739, 384] on input "M0-1 Instructor Intro - Take 1" at bounding box center [724, 383] width 82 height 15
type input "M0-1 Instructor Intro - Take 1"
click at [874, 403] on div "[PERSON_NAME] laptop Chrome 720P | 30fps Record M0-1 Instructor Intro - Take 1 …" at bounding box center [784, 403] width 228 height 169
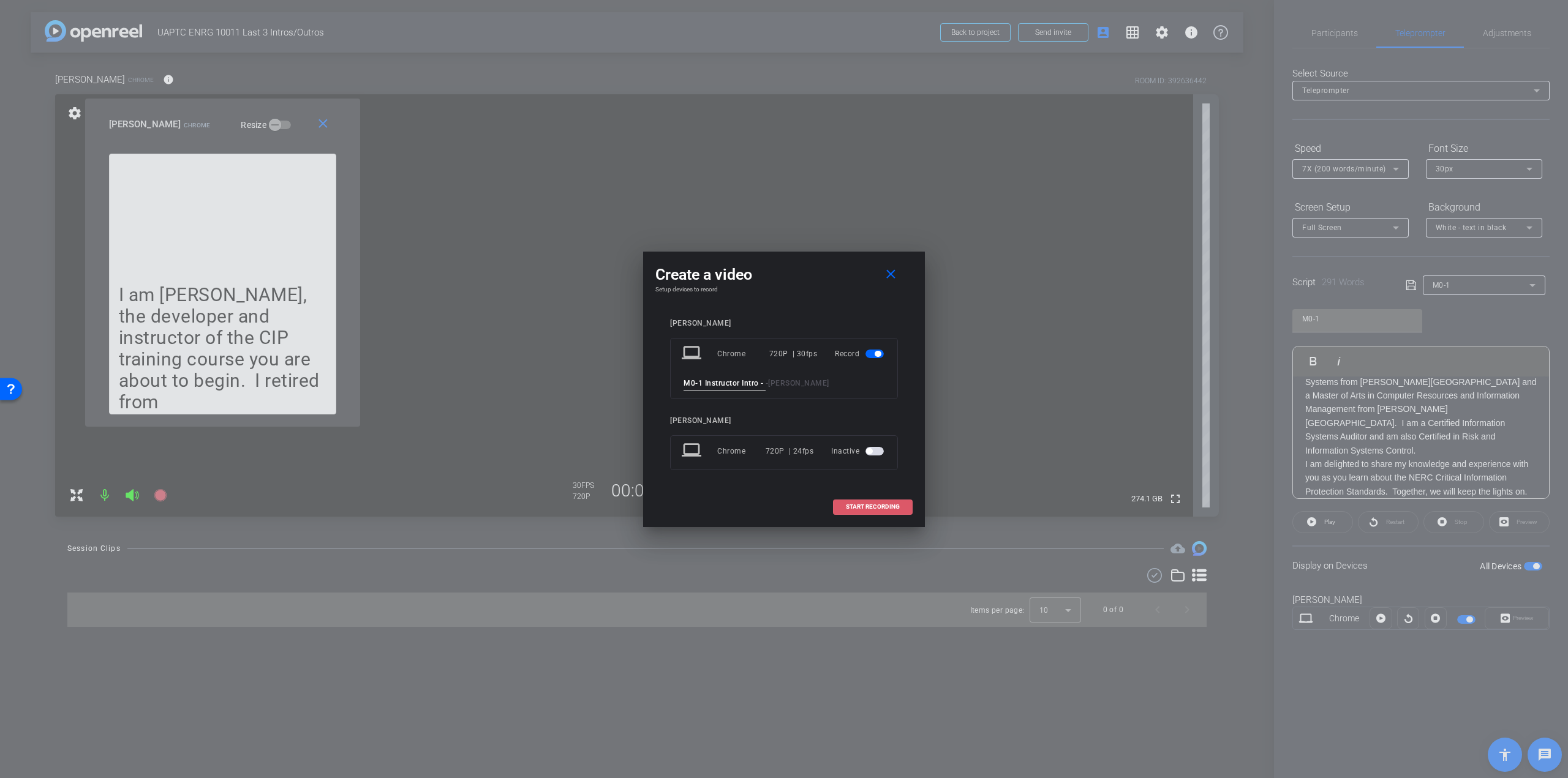
click at [865, 498] on span at bounding box center [873, 507] width 78 height 29
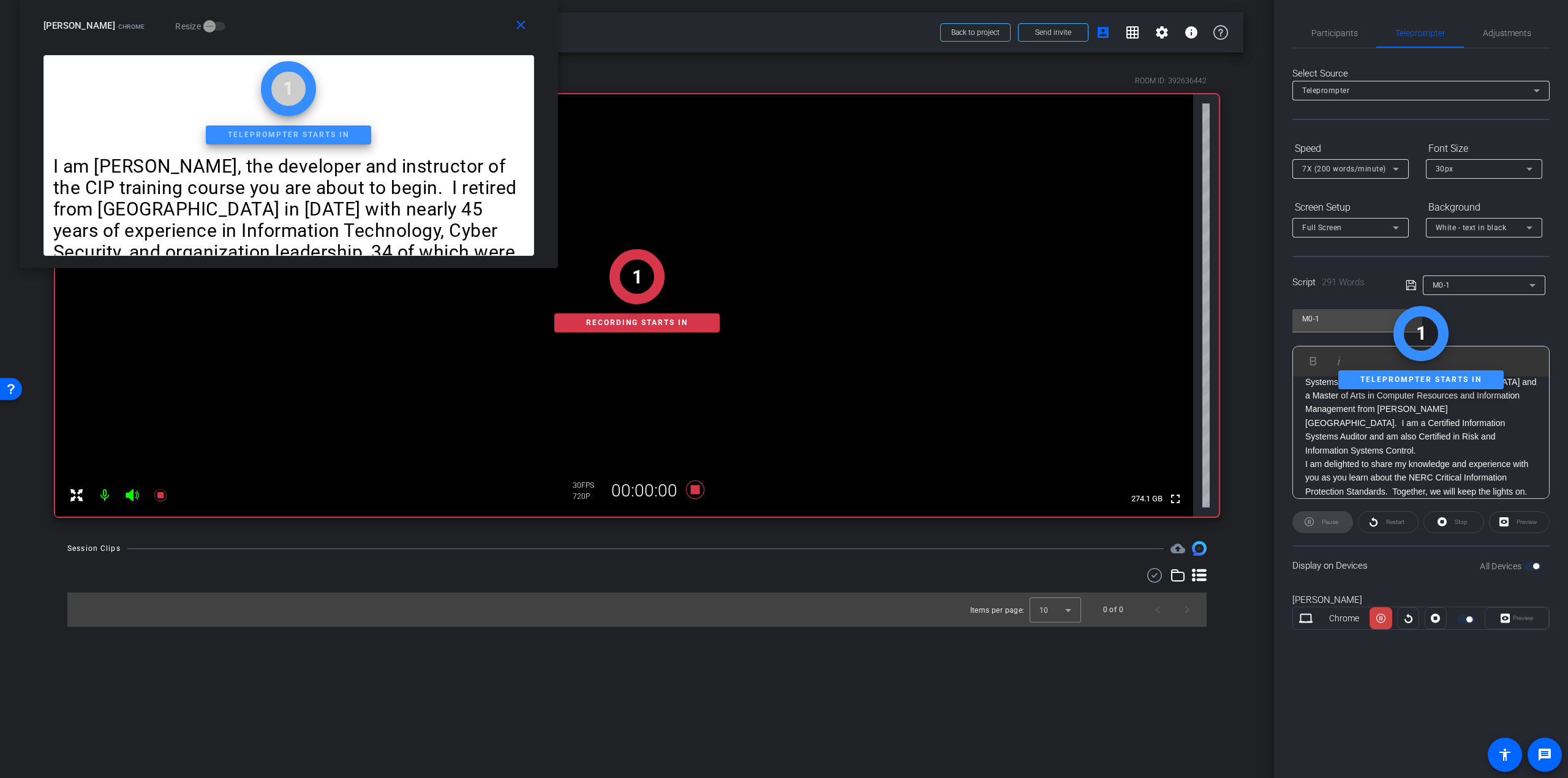
drag, startPoint x: 328, startPoint y: 160, endPoint x: 392, endPoint y: 13, distance: 160.3
click at [392, 13] on div "close [PERSON_NAME] Chrome Resize" at bounding box center [289, 27] width 538 height 55
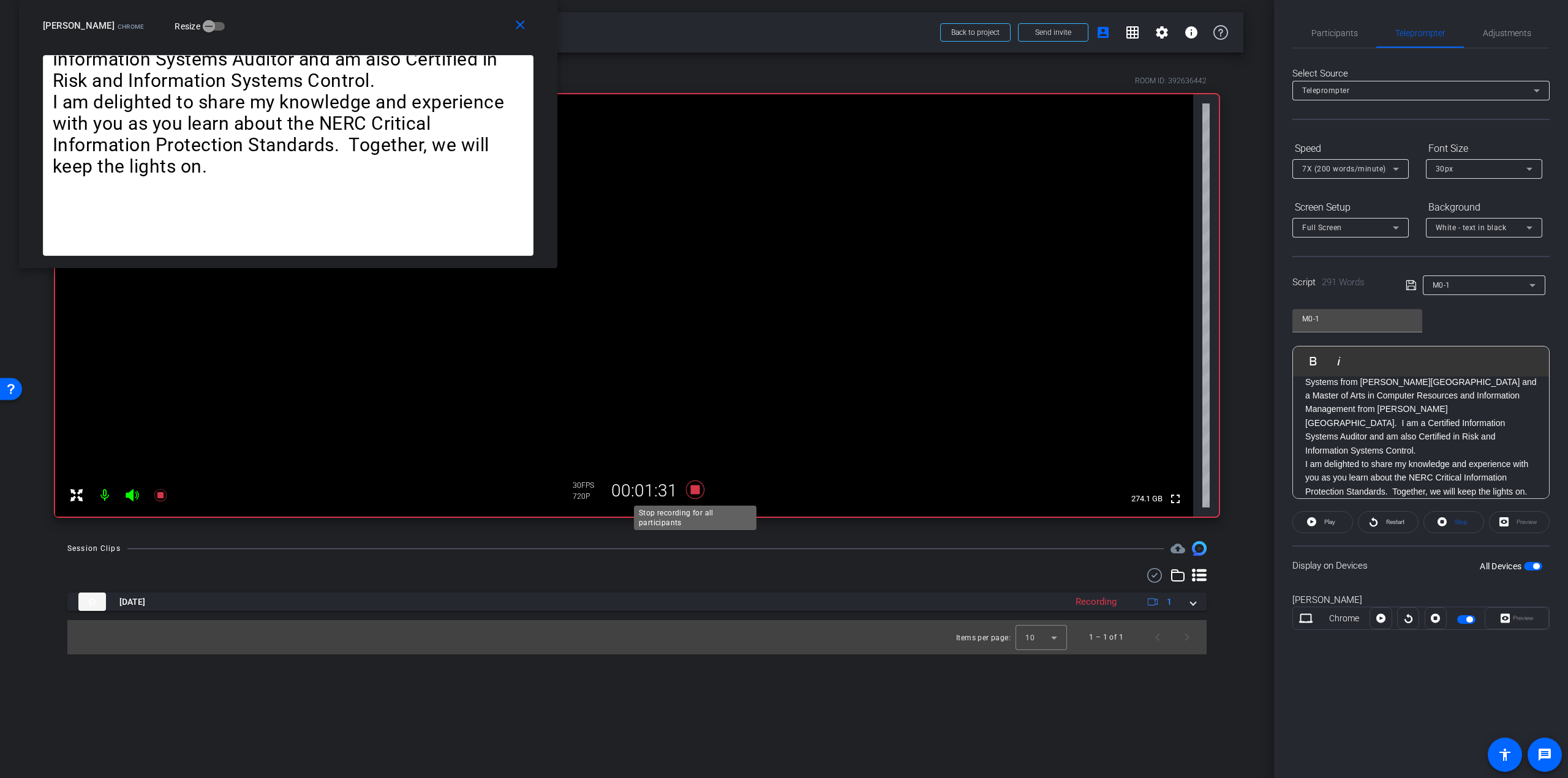
click at [691, 491] on icon at bounding box center [695, 489] width 18 height 18
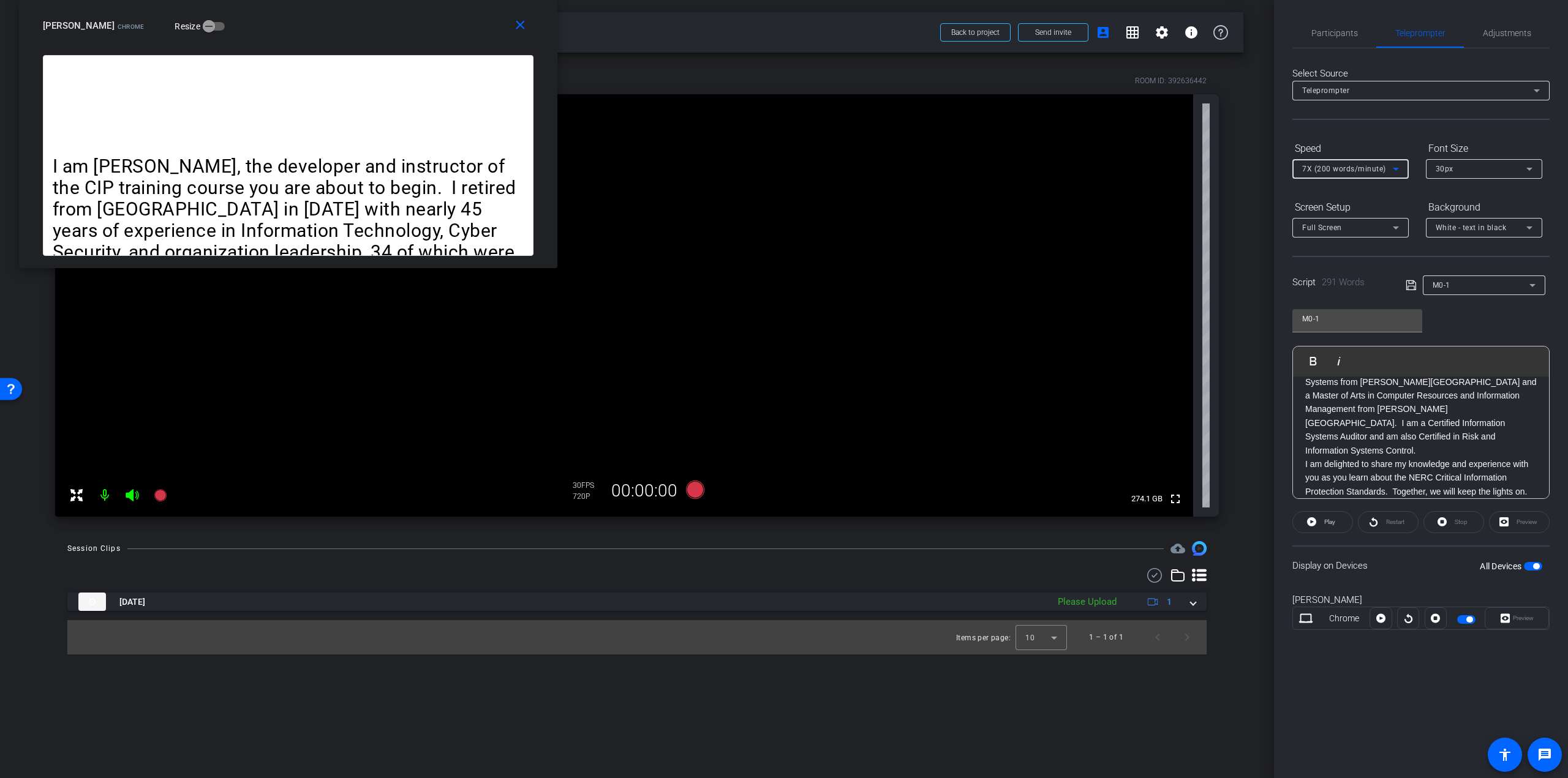
click at [1392, 169] on icon at bounding box center [1396, 169] width 15 height 15
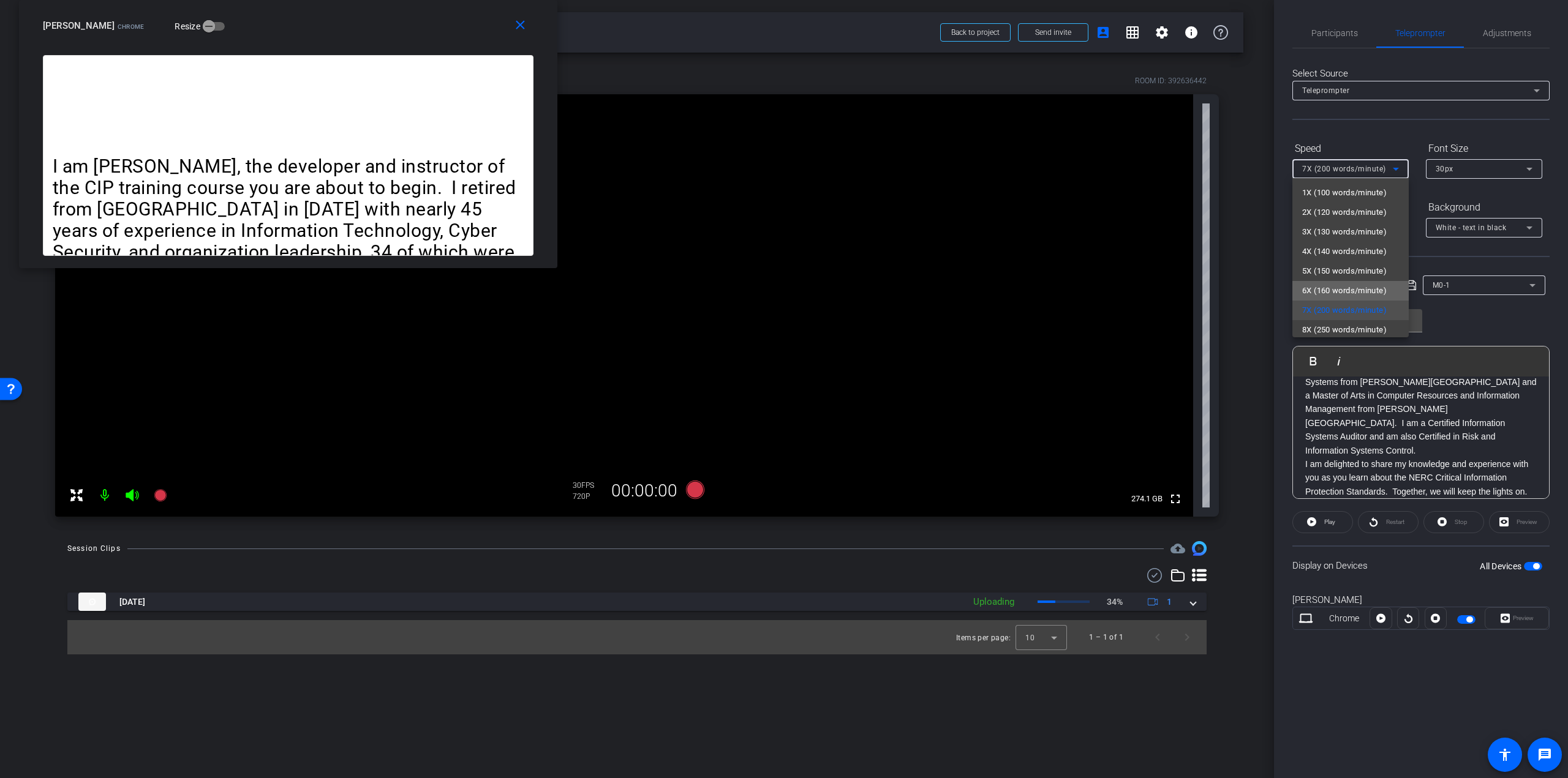
click at [1363, 289] on span "6X (160 words/minute)" at bounding box center [1345, 291] width 85 height 15
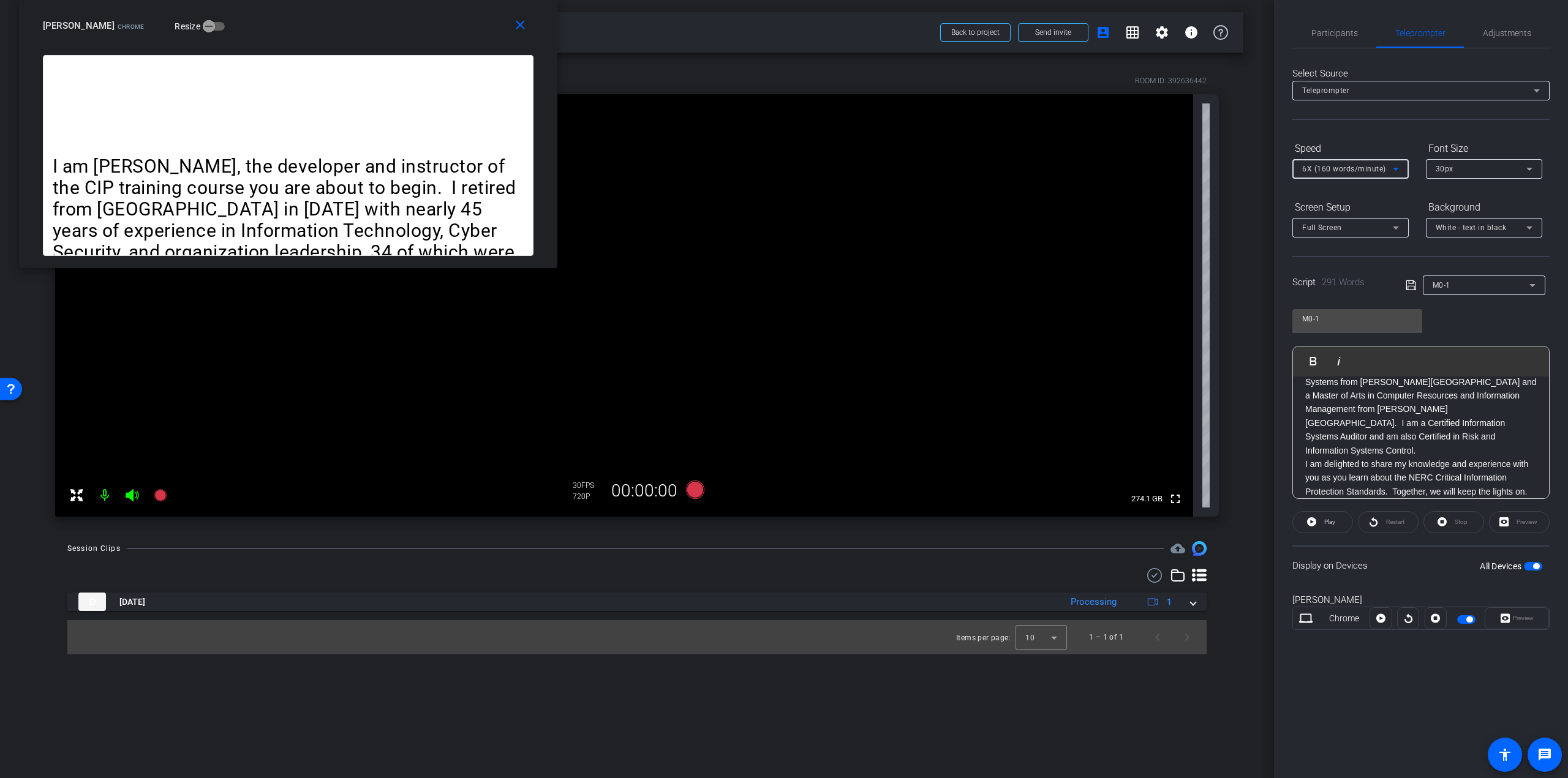
click at [1441, 412] on p "I have a Bachelor of Science in Management Information Systems from [PERSON_NAM…" at bounding box center [1421, 409] width 231 height 96
click at [1304, 383] on div "I am [PERSON_NAME], the developer and instructor of the CIP training course you…" at bounding box center [1421, 628] width 256 height 505
click at [1324, 389] on p at bounding box center [1421, 396] width 231 height 13
click at [1317, 389] on p at bounding box center [1421, 396] width 231 height 13
click at [1399, 169] on icon at bounding box center [1396, 169] width 15 height 15
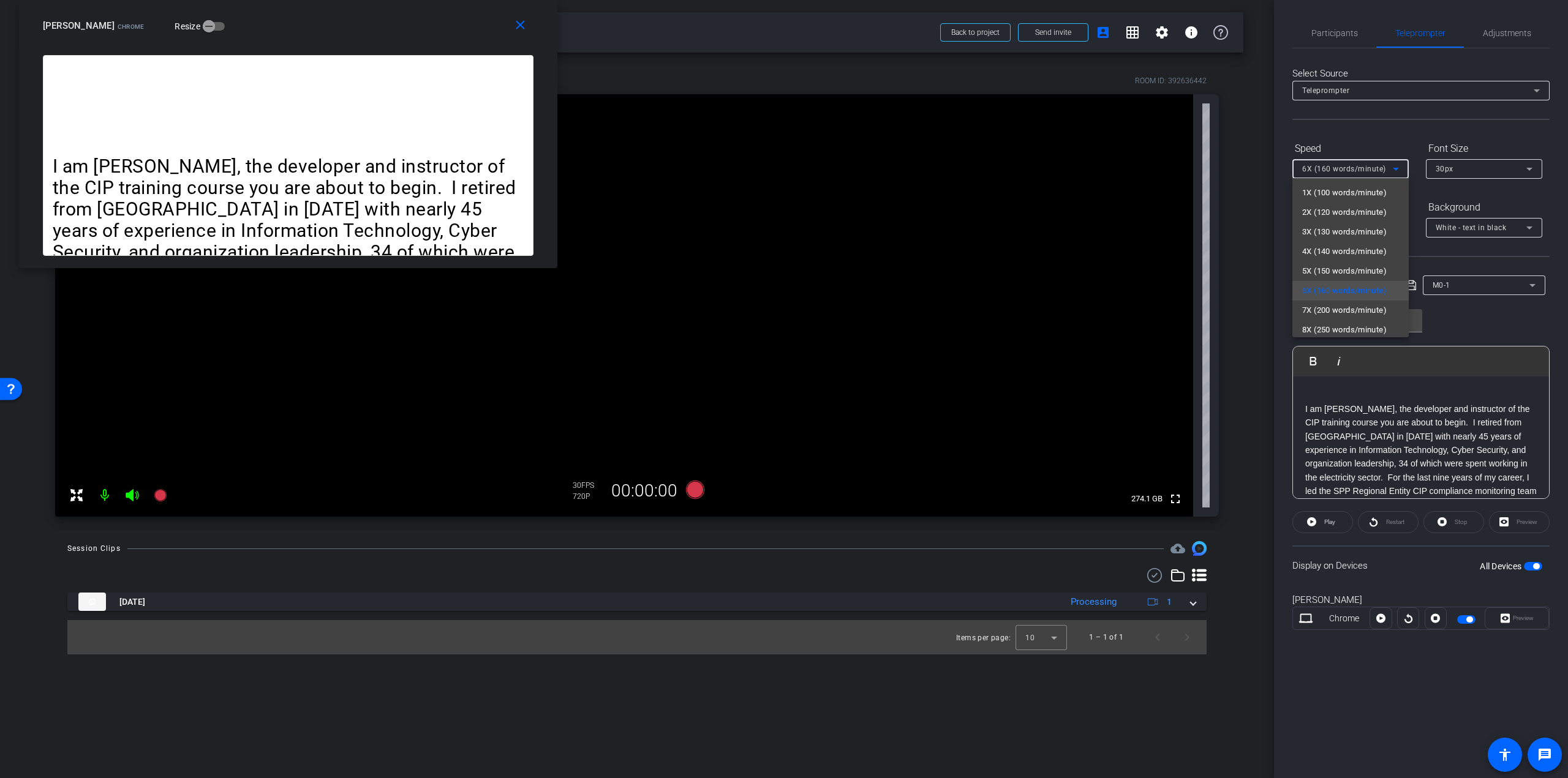
click at [1401, 139] on div at bounding box center [784, 389] width 1568 height 778
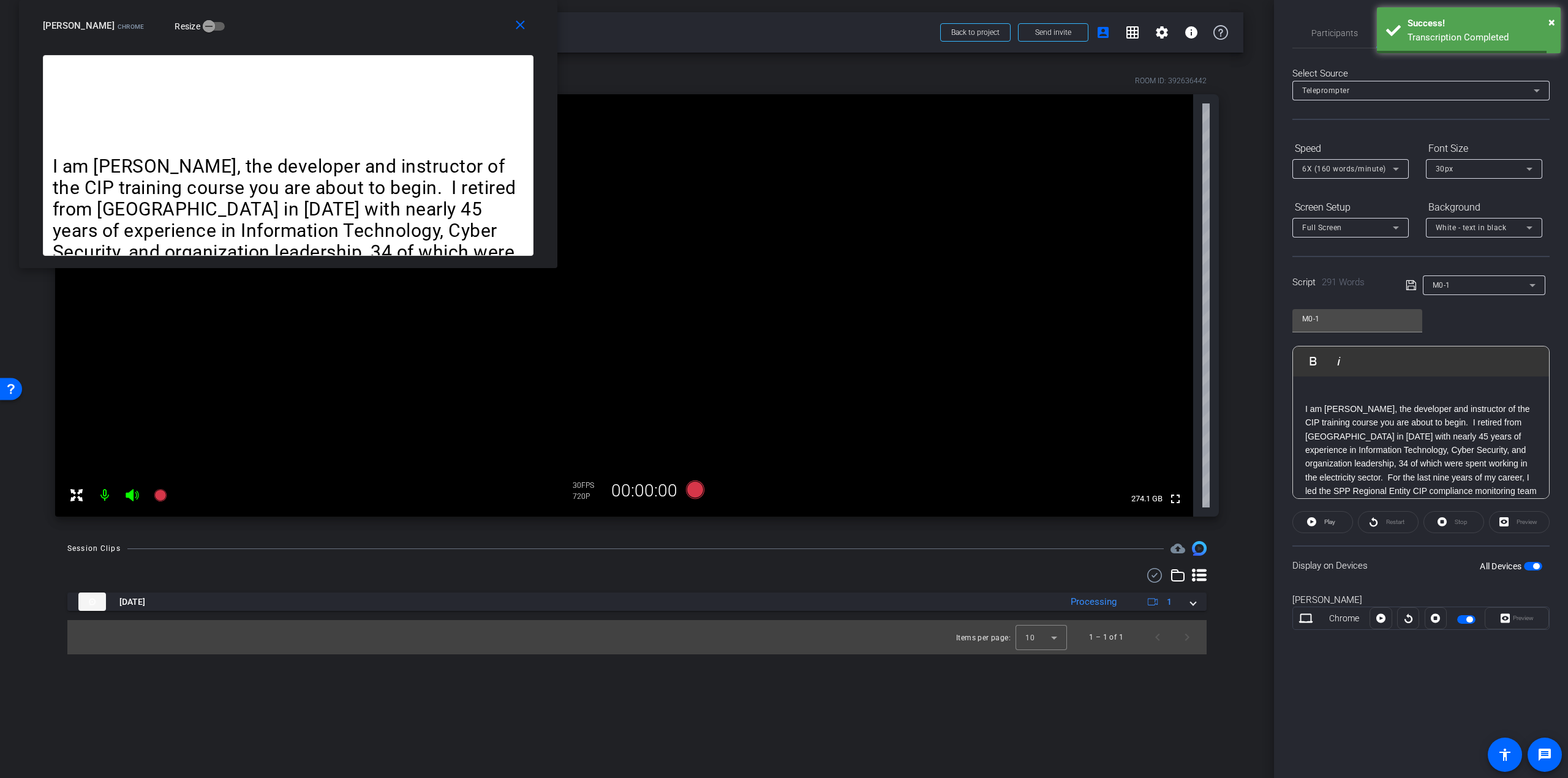
click at [1325, 396] on p at bounding box center [1421, 396] width 231 height 13
click at [1466, 306] on div "M0-1 Play Play from this location Play Selected Play and display the selected t…" at bounding box center [1421, 399] width 257 height 199
click at [1335, 43] on span "Participants" at bounding box center [1334, 33] width 46 height 29
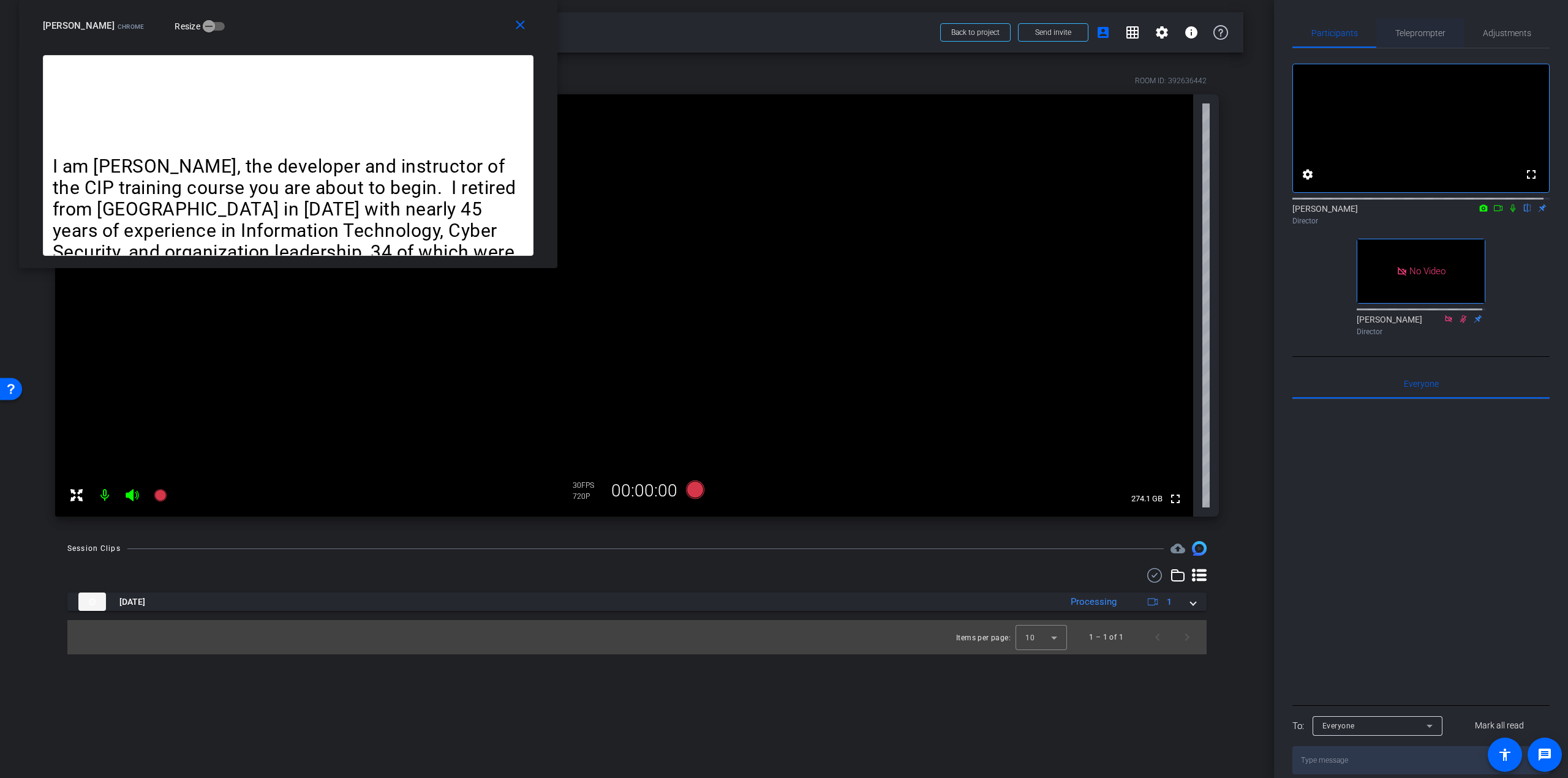
click at [1421, 32] on span "Teleprompter" at bounding box center [1421, 33] width 50 height 9
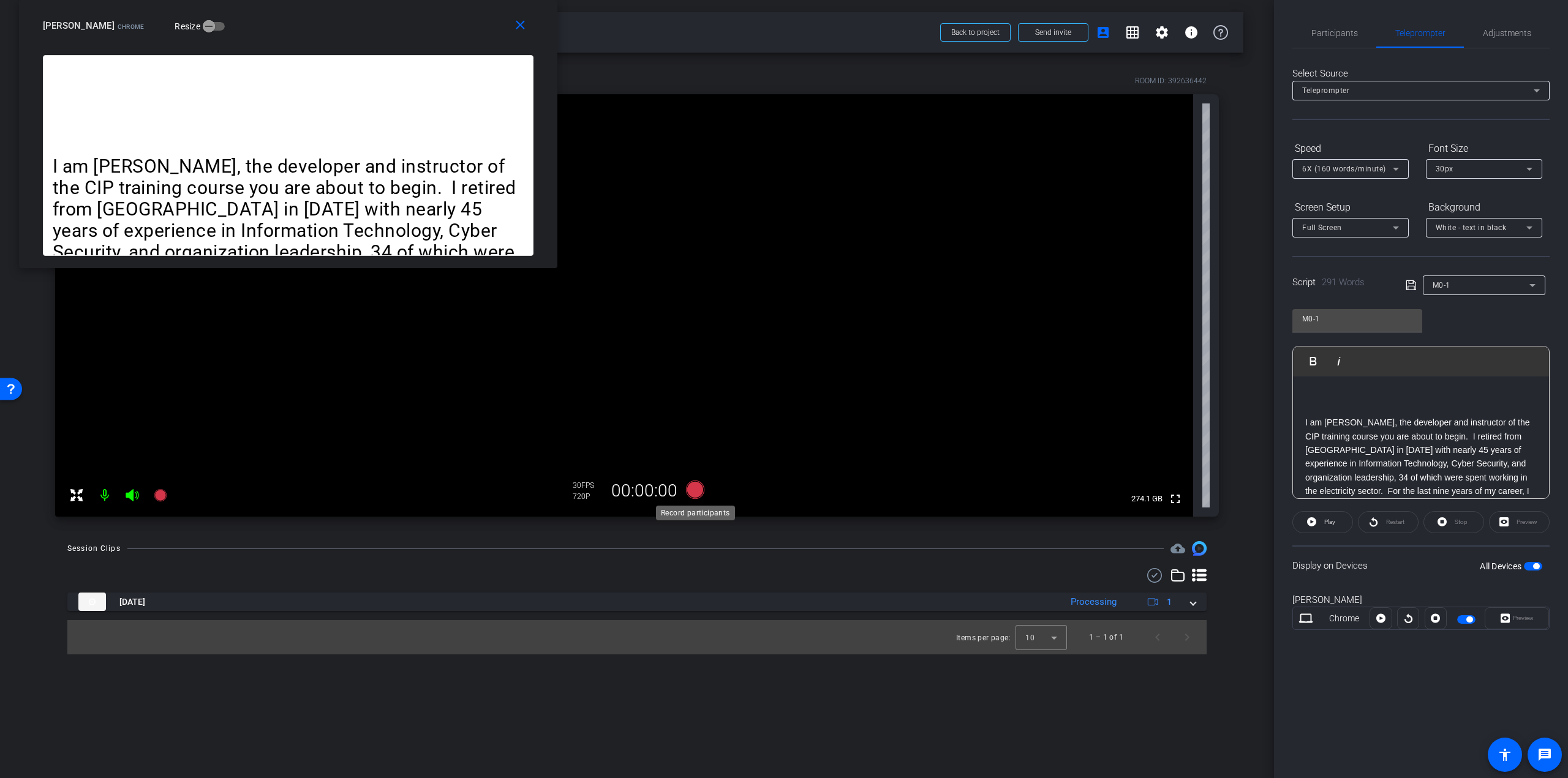
click at [694, 491] on icon at bounding box center [695, 489] width 18 height 18
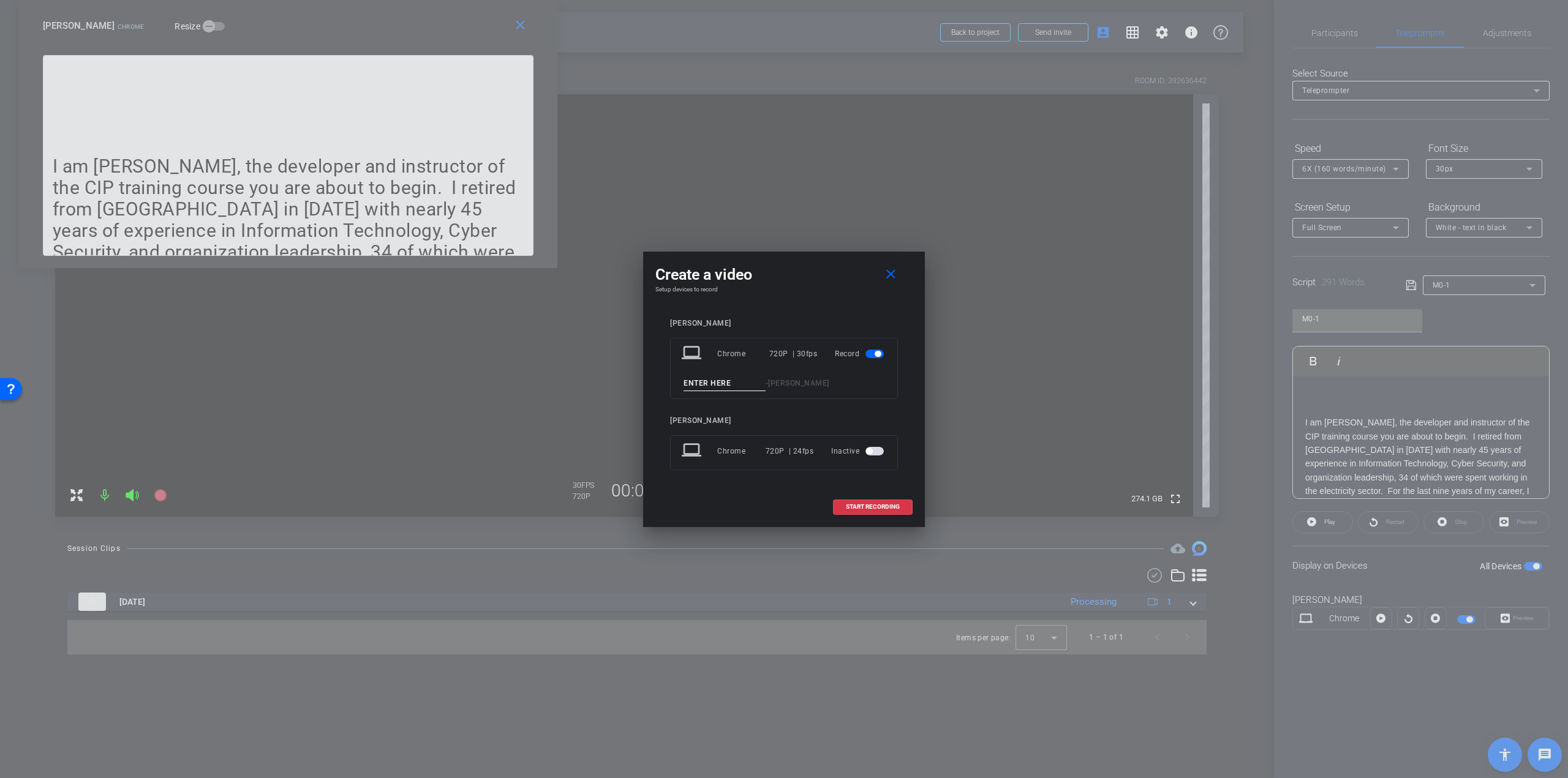
click at [755, 374] on div "laptop Chrome 720P | 30fps Record - [PERSON_NAME]" at bounding box center [784, 368] width 228 height 61
click at [742, 379] on input at bounding box center [724, 383] width 82 height 15
paste input "M0-1 Instructor Intro - Take 1"
click at [768, 385] on div "M0-1 Instructor Intro - Take 1 - [PERSON_NAME]" at bounding box center [784, 383] width 205 height 15
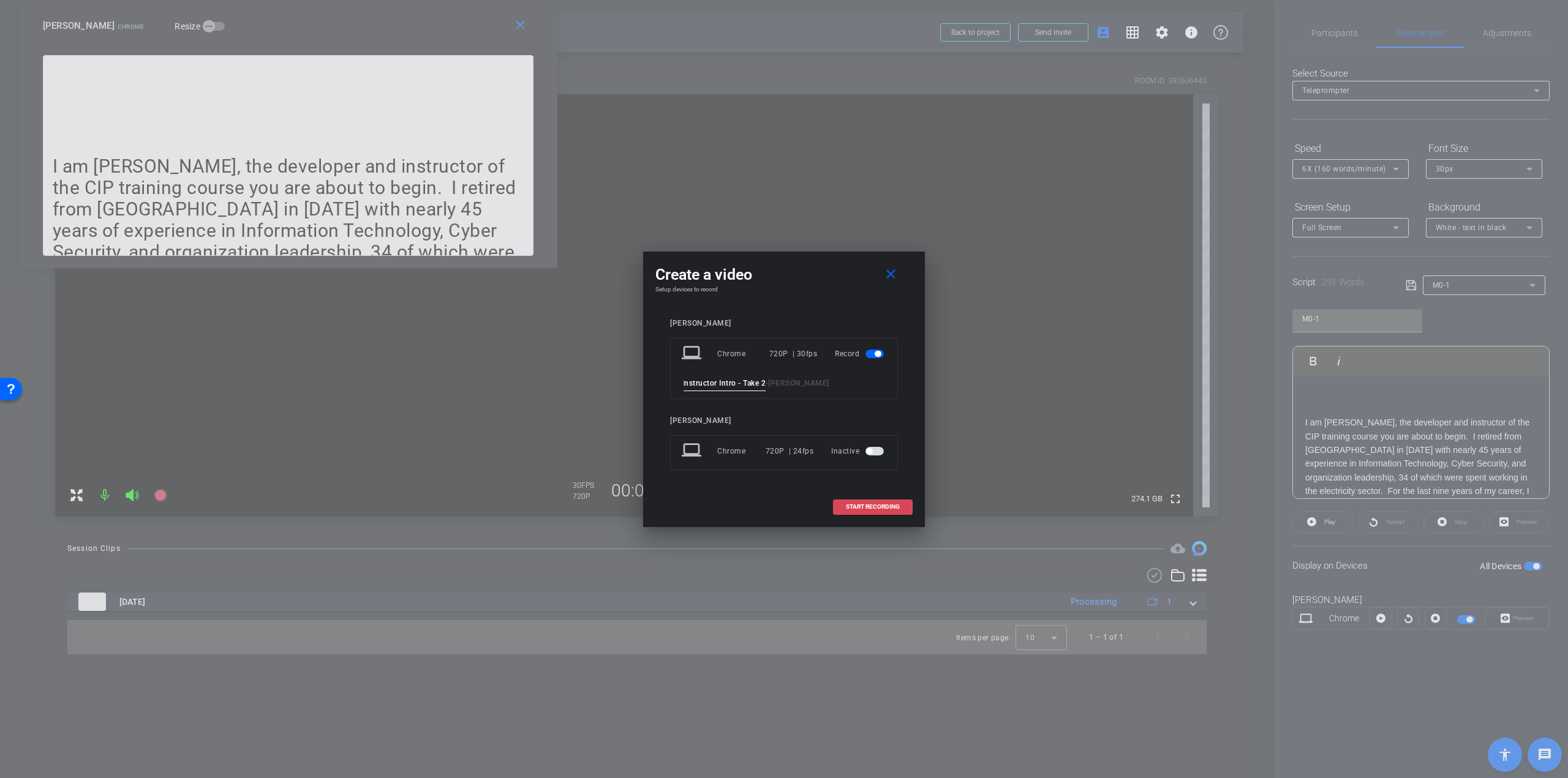
type input "M0-1 Instructor Intro - Take 2"
click at [864, 505] on span "START RECORDING" at bounding box center [873, 507] width 54 height 6
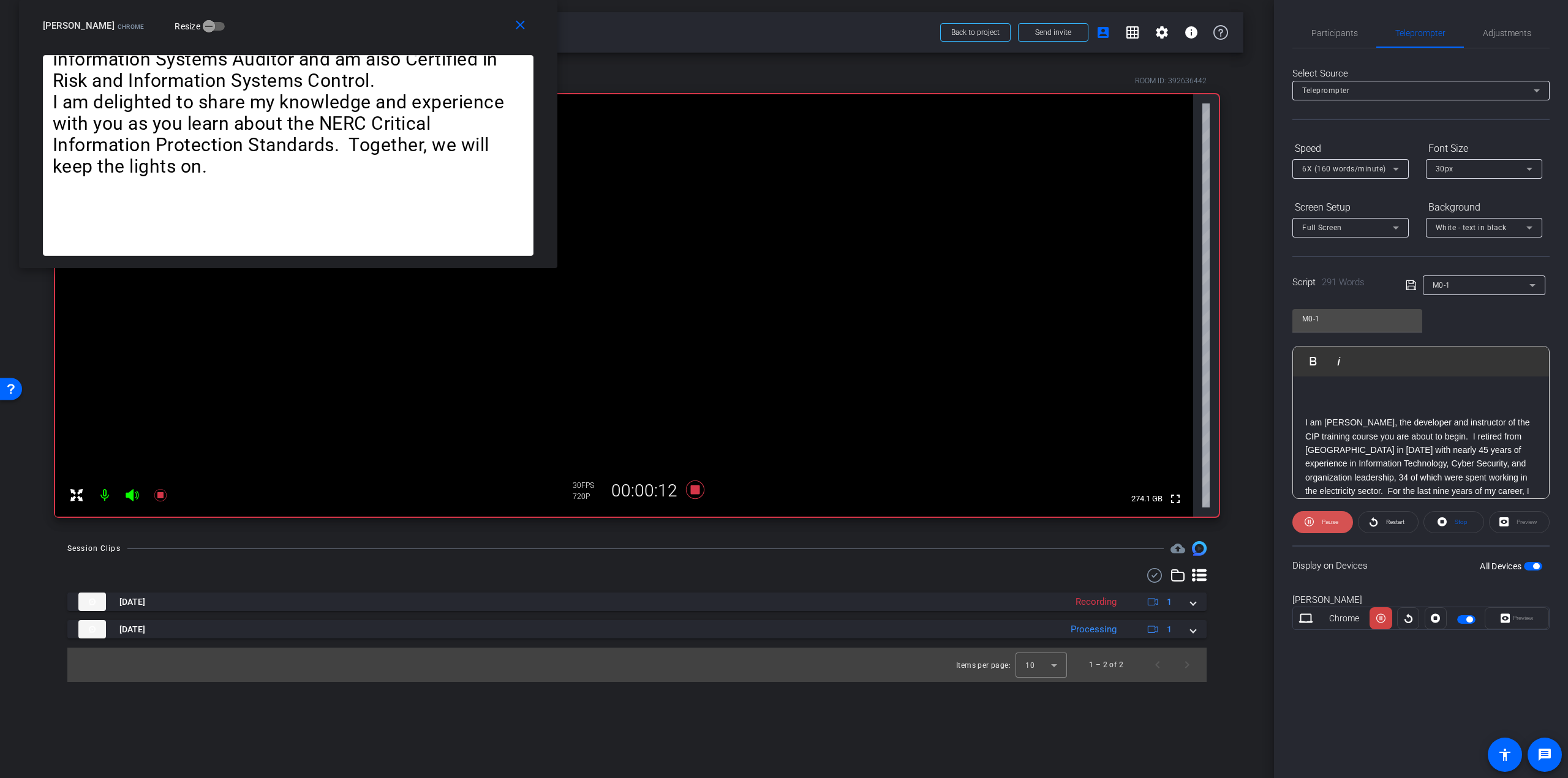
click at [1331, 519] on span "Pause" at bounding box center [1330, 522] width 16 height 7
click at [1327, 524] on span "Play" at bounding box center [1329, 522] width 11 height 7
click at [1312, 527] on icon at bounding box center [1309, 522] width 9 height 15
click at [1312, 527] on icon at bounding box center [1311, 522] width 9 height 15
click at [1310, 521] on icon at bounding box center [1311, 522] width 9 height 9
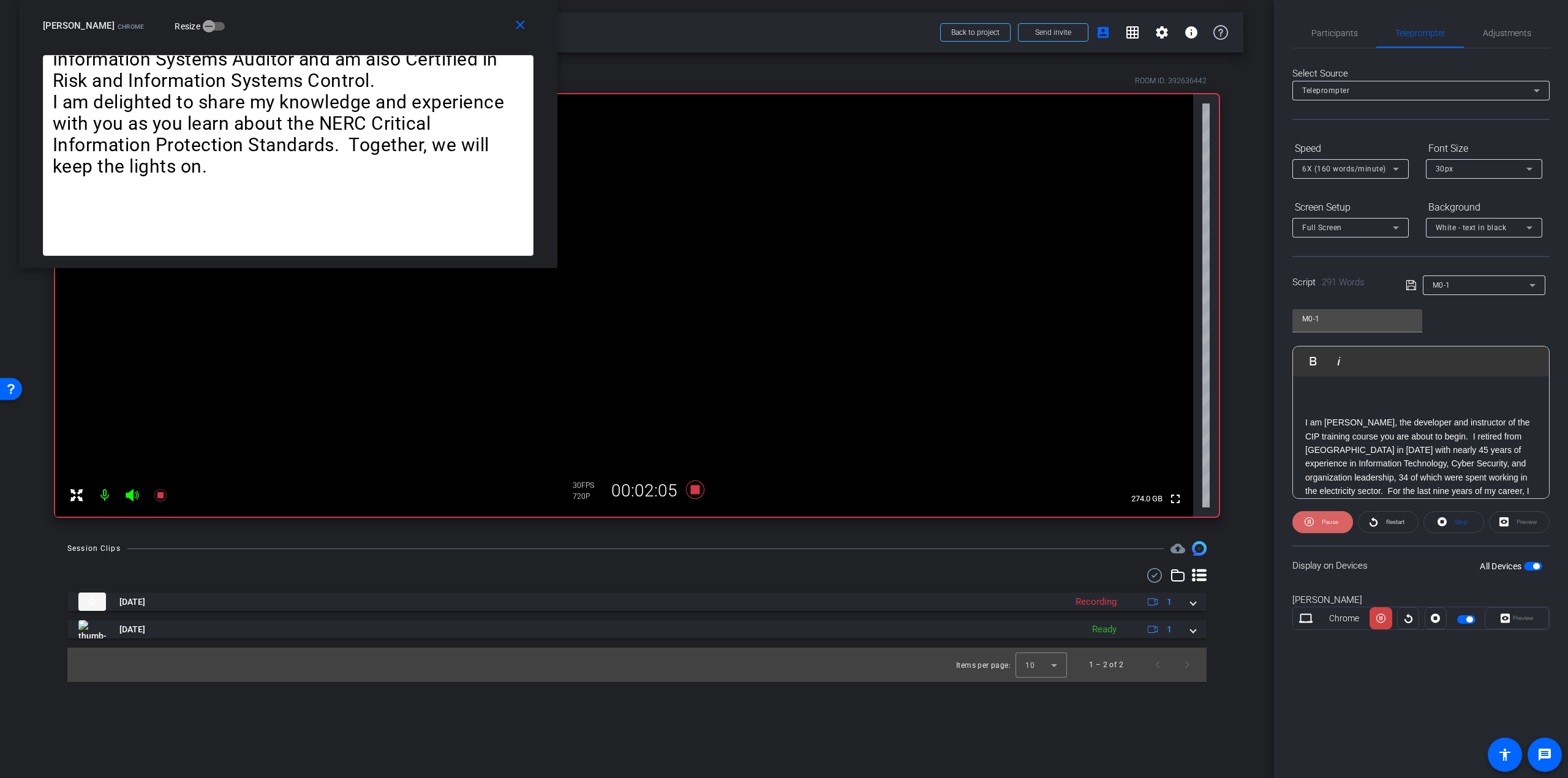
click at [1320, 523] on span "Pause" at bounding box center [1328, 522] width 20 height 17
drag, startPoint x: 1542, startPoint y: 389, endPoint x: 1546, endPoint y: 396, distance: 8.1
click at [1546, 396] on div "I am [PERSON_NAME], the developer and instructor of the CIP training course you…" at bounding box center [1421, 438] width 256 height 122
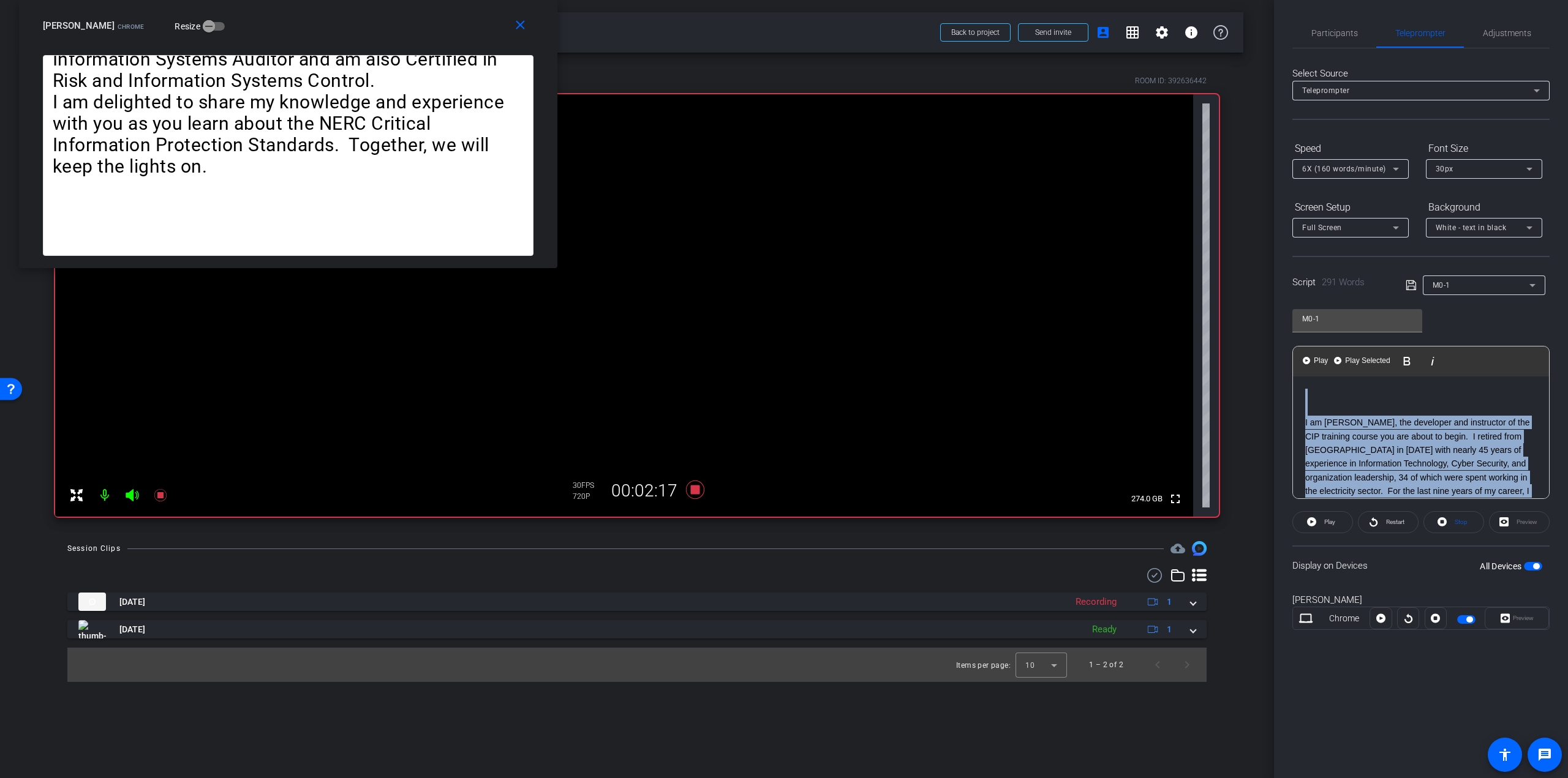
drag, startPoint x: 1362, startPoint y: 431, endPoint x: 1261, endPoint y: 328, distance: 144.3
click at [1261, 328] on div "arrow_back UAPTC ENRG 10011 Last 3 Intros/Outros Back to project Send invite ac…" at bounding box center [784, 389] width 1568 height 778
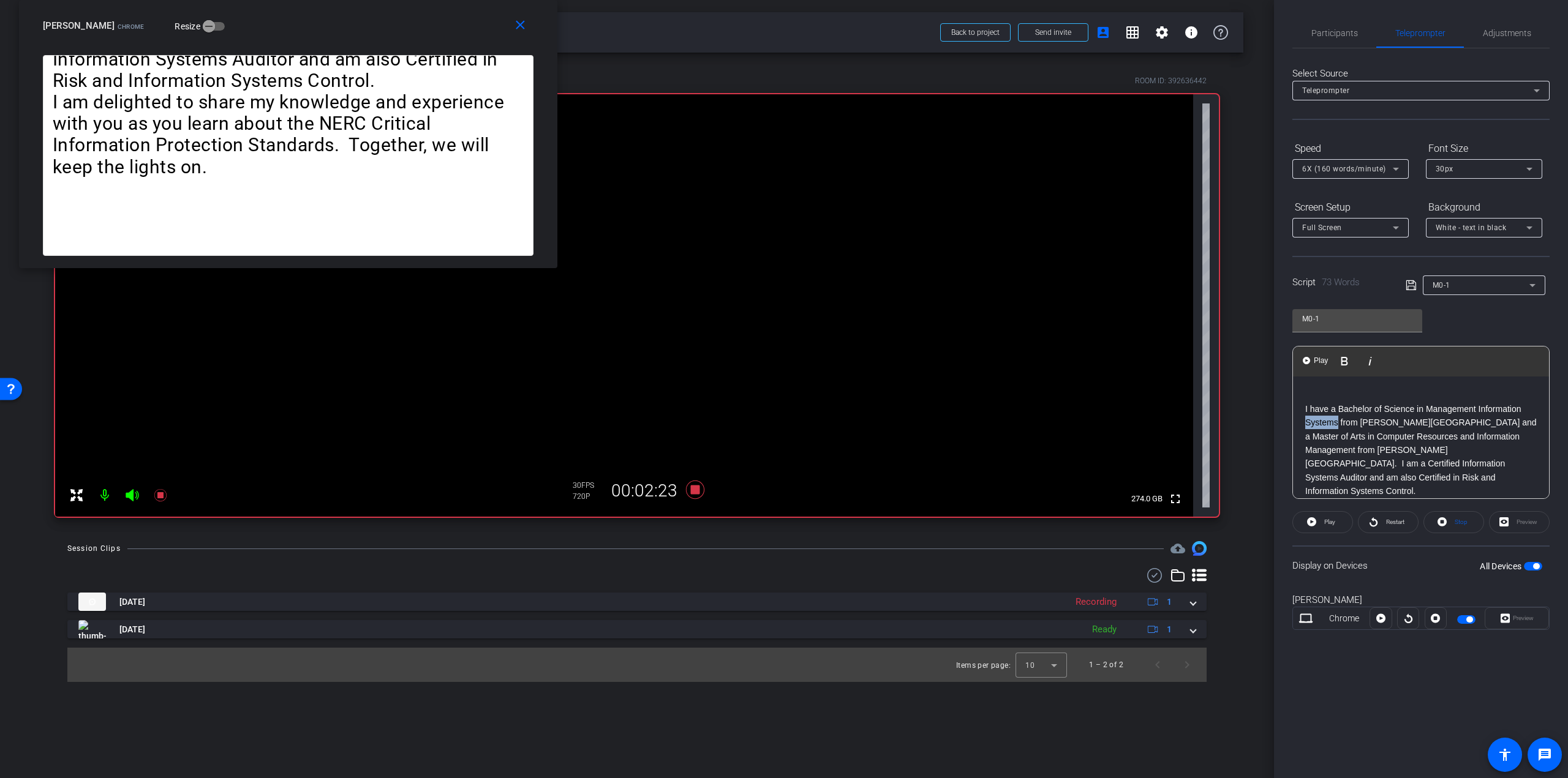
drag, startPoint x: 1338, startPoint y: 422, endPoint x: 1306, endPoint y: 422, distance: 32.0
click at [1306, 422] on p "I have a Bachelor of Science in Management Information Systems from [PERSON_NAM…" at bounding box center [1421, 450] width 231 height 96
drag, startPoint x: 1335, startPoint y: 422, endPoint x: 1297, endPoint y: 424, distance: 38.1
click at [1297, 424] on div "I have a Bachelor of Science in Management Information Science from [PERSON_NAM…" at bounding box center [1421, 464] width 256 height 175
click at [1335, 422] on p "I have a Bachelor of Science in Management Information Science from [PERSON_NAM…" at bounding box center [1421, 450] width 231 height 96
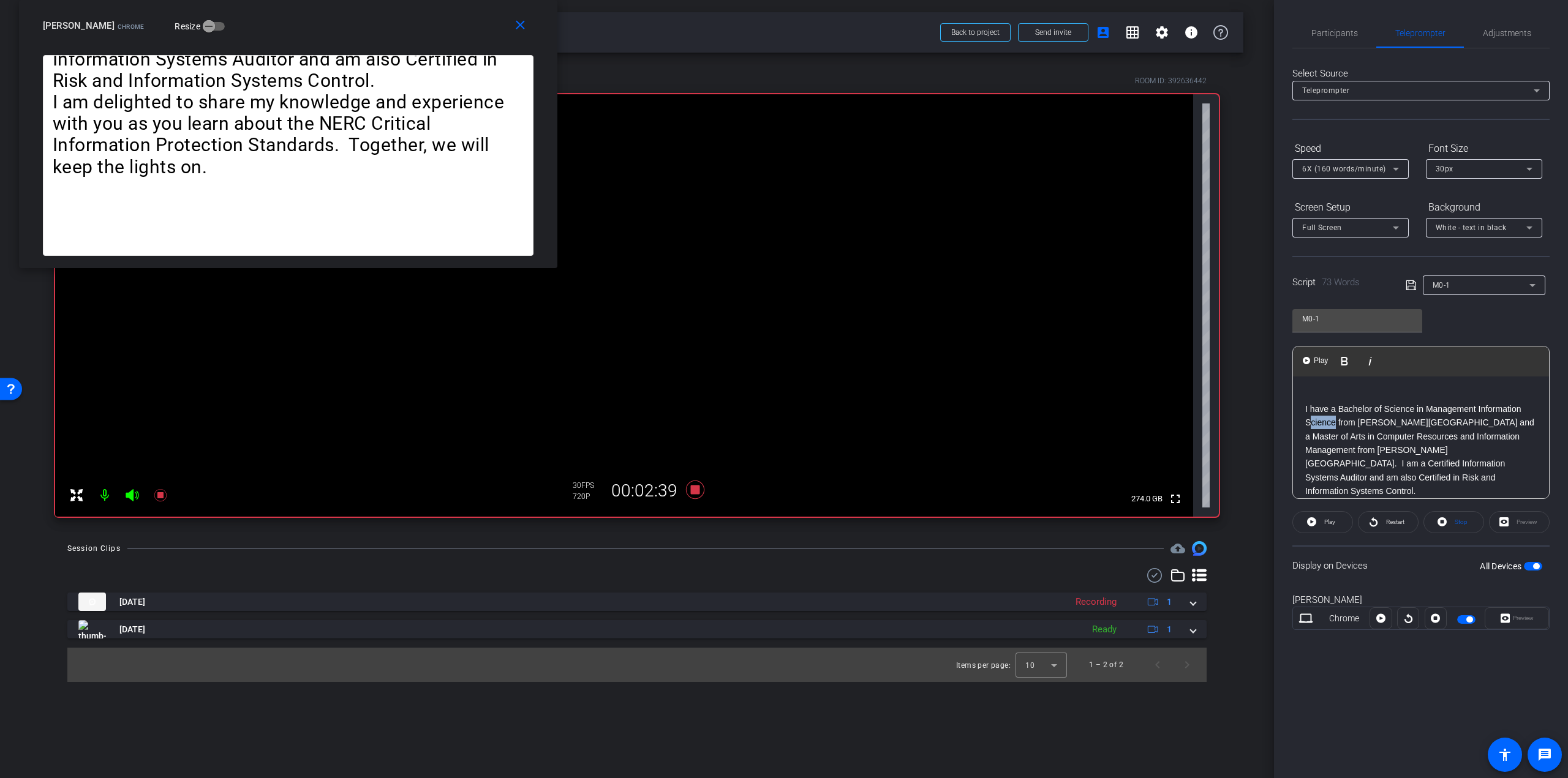
drag, startPoint x: 1335, startPoint y: 422, endPoint x: 1311, endPoint y: 419, distance: 24.2
click at [1311, 419] on p "I have a Bachelor of Science in Management Information Science from [PERSON_NAM…" at bounding box center [1421, 450] width 231 height 96
click at [693, 491] on icon at bounding box center [695, 489] width 18 height 18
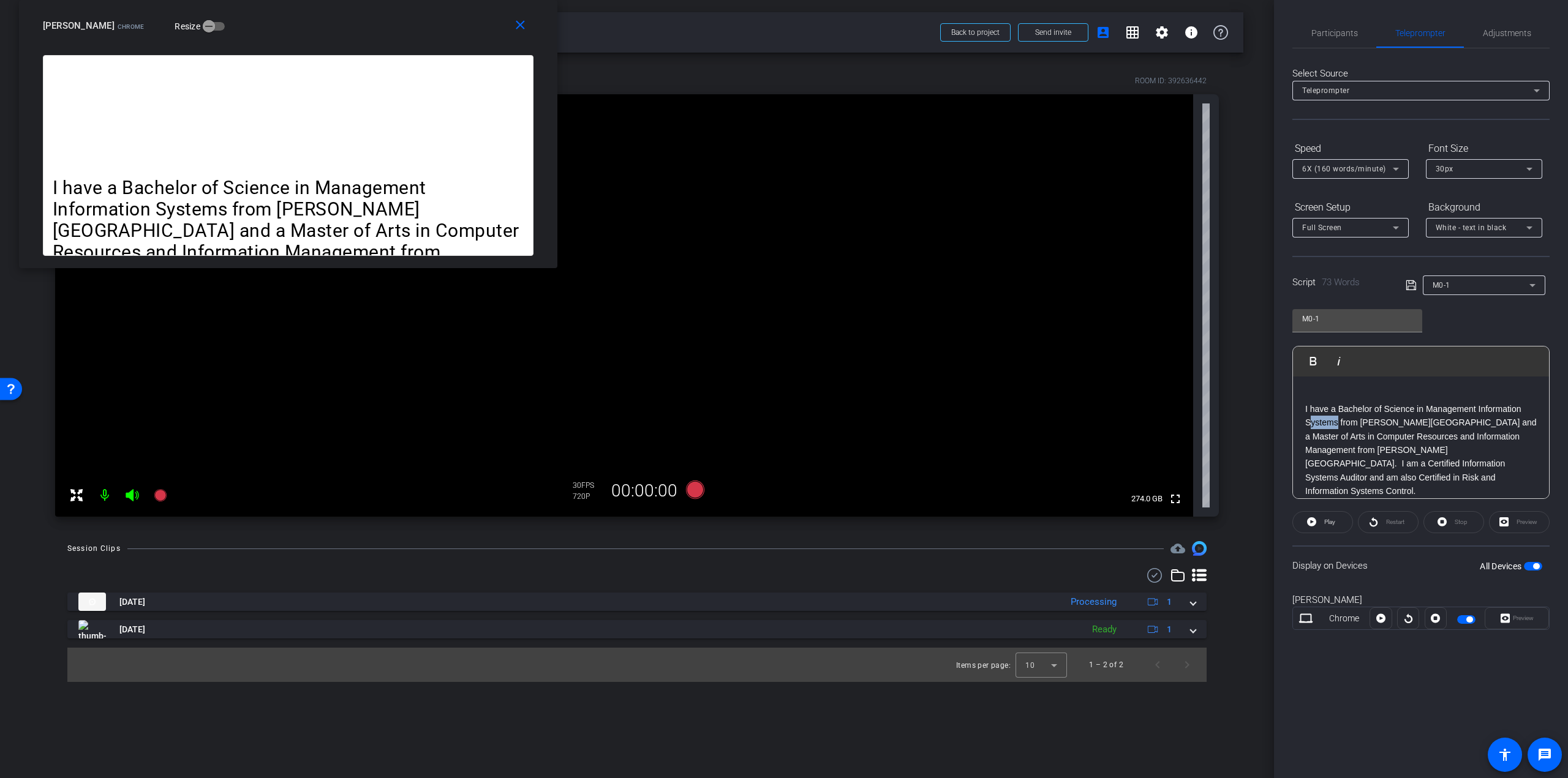
drag, startPoint x: 1336, startPoint y: 422, endPoint x: 1312, endPoint y: 421, distance: 24.0
click at [1312, 421] on p "I have a Bachelor of Science in Management Information Systems from [PERSON_NAM…" at bounding box center [1421, 450] width 231 height 96
click at [1444, 428] on p "I have a Bachelor of Science in Management Information Science from [PERSON_NAM…" at bounding box center [1421, 450] width 231 height 96
drag, startPoint x: 694, startPoint y: 476, endPoint x: 694, endPoint y: 486, distance: 10.0
click at [694, 483] on div "30 FPS 720P 00:00:00" at bounding box center [639, 491] width 144 height 33
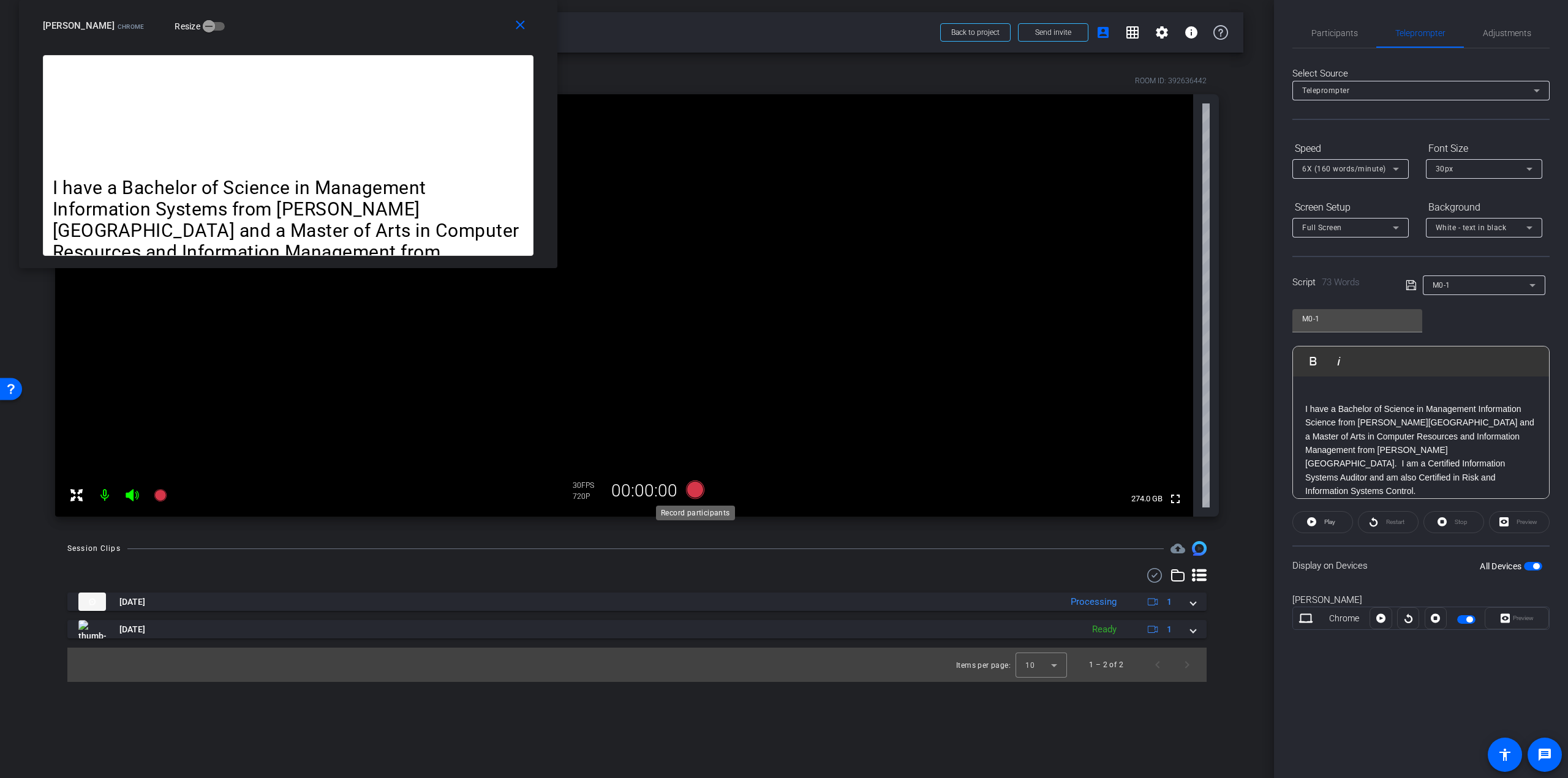
click at [694, 486] on icon at bounding box center [695, 489] width 18 height 18
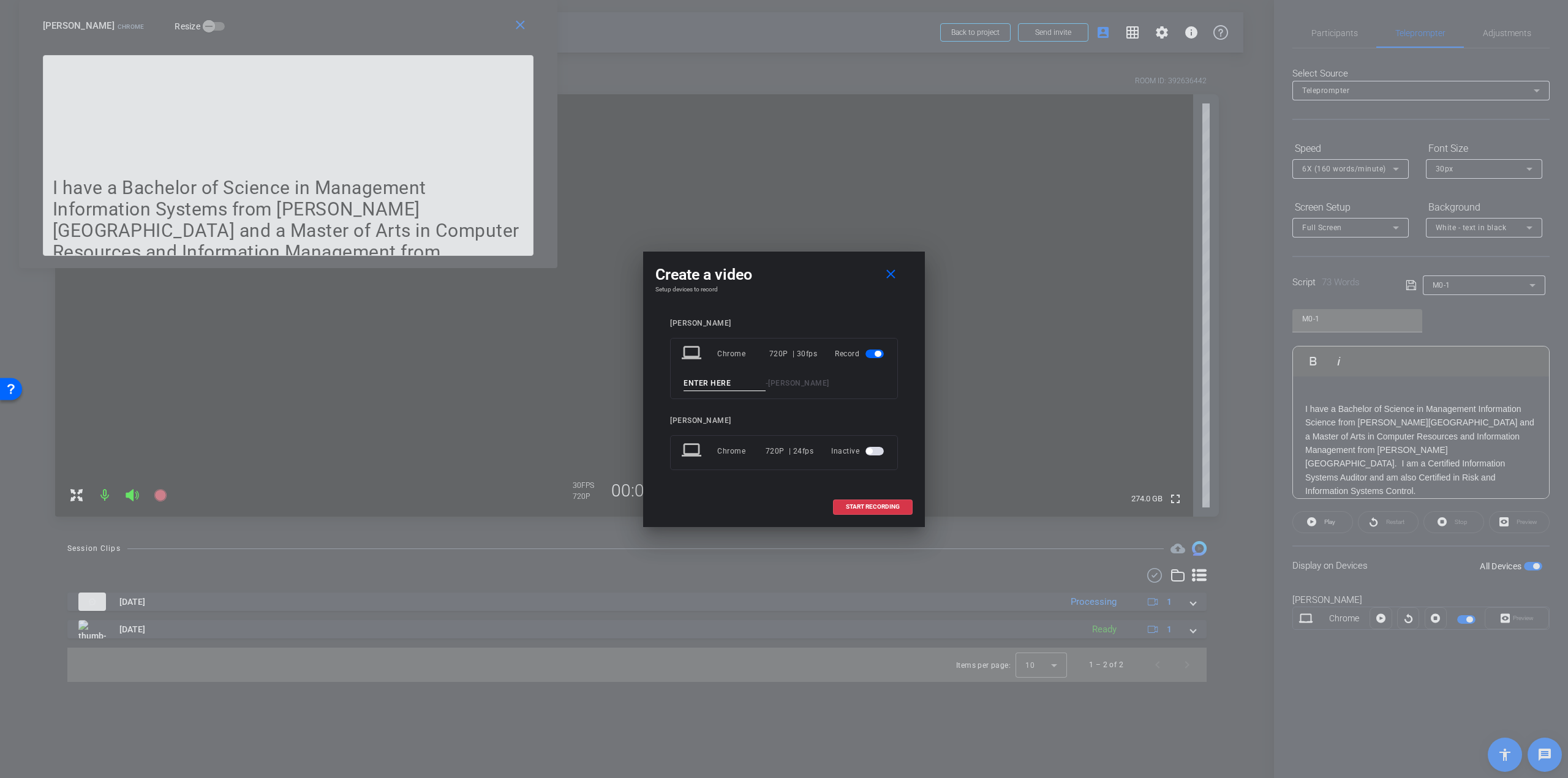
click at [731, 388] on input at bounding box center [724, 383] width 82 height 15
paste input "M0-1 Instructor Intro - Take 1"
drag, startPoint x: 762, startPoint y: 379, endPoint x: 769, endPoint y: 381, distance: 7.3
click at [769, 381] on div "M0-1 Instructor Intro - Take 1 - [PERSON_NAME]" at bounding box center [784, 383] width 205 height 15
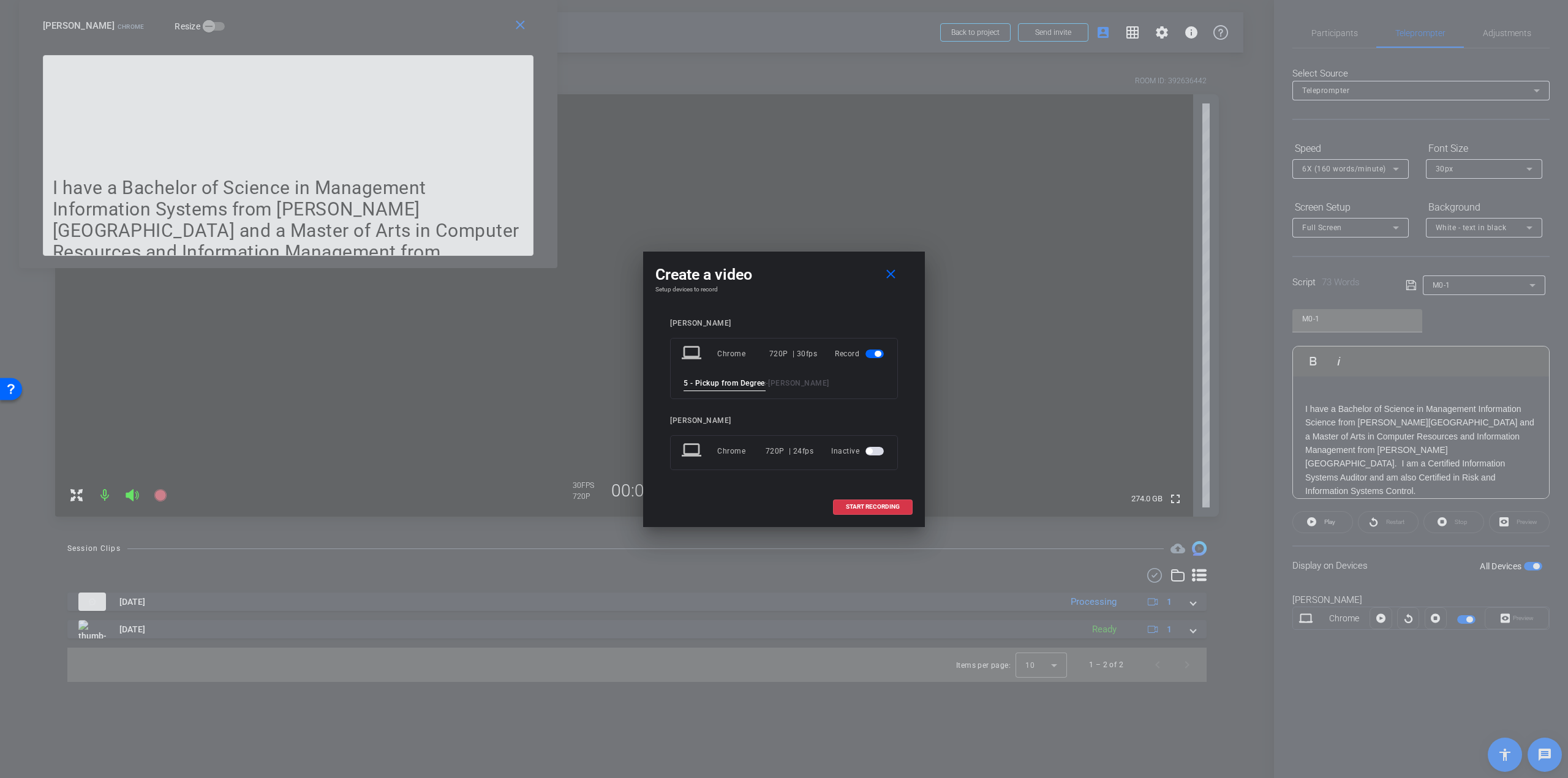
scroll to position [0, 111]
type input "M0-1 Instructor Intro - Take 2.5 - Pickup from Degrees"
click at [881, 504] on span "START RECORDING" at bounding box center [873, 507] width 54 height 6
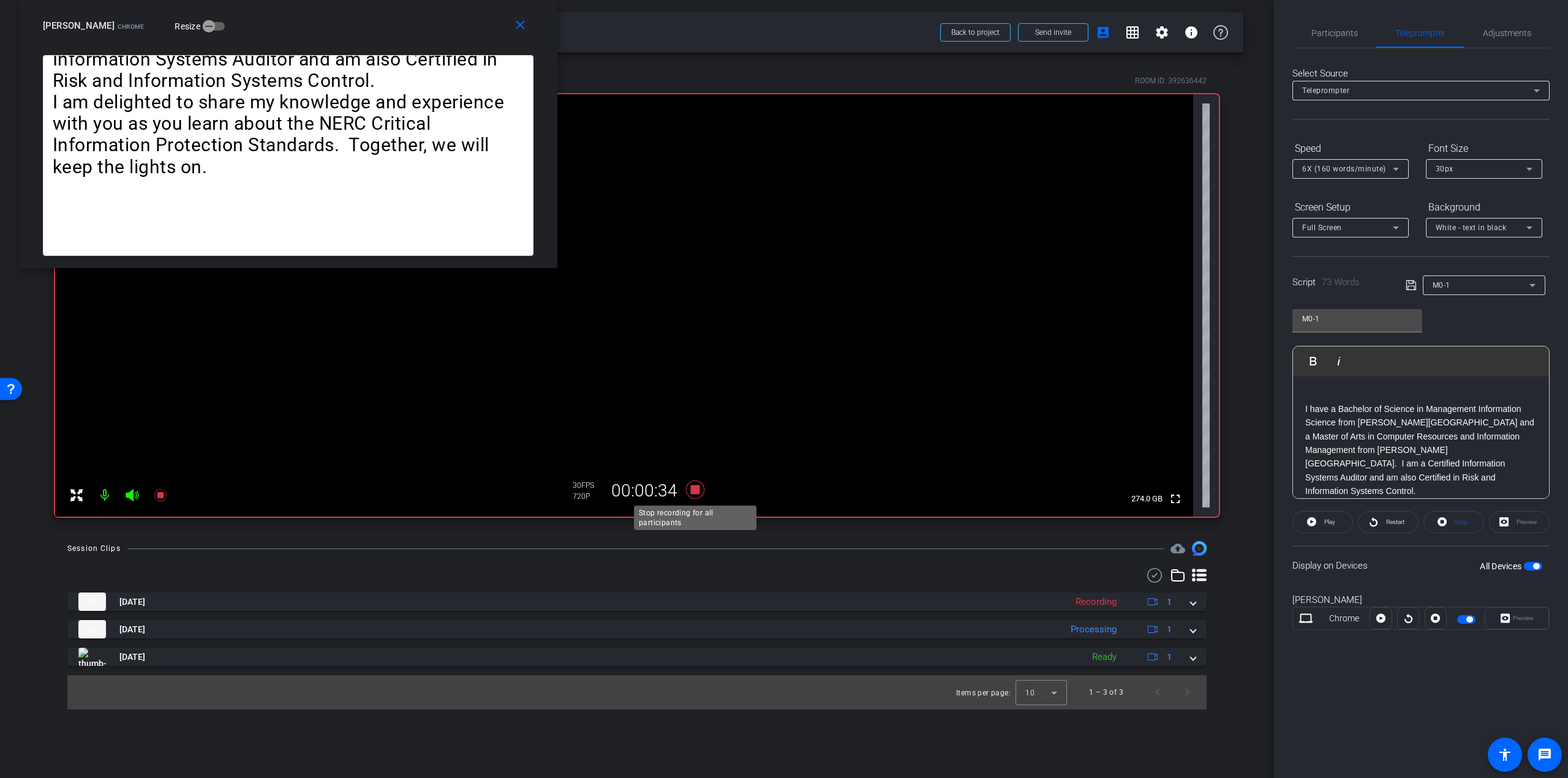
click at [697, 491] on icon at bounding box center [695, 489] width 18 height 18
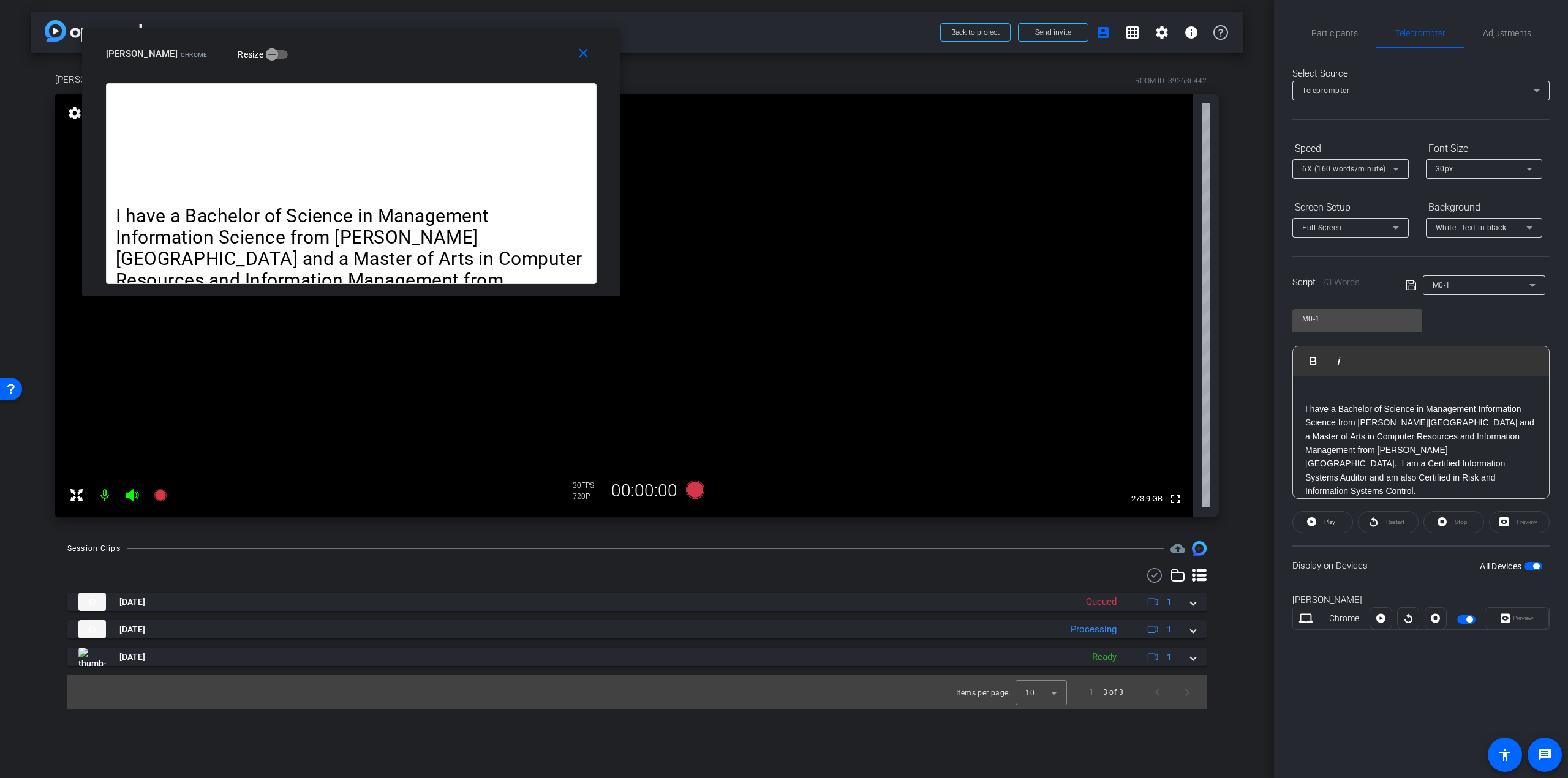
drag, startPoint x: 380, startPoint y: 35, endPoint x: 443, endPoint y: 60, distance: 67.8
click at [443, 60] on div "[PERSON_NAME] Chrome Resize" at bounding box center [356, 54] width 500 height 22
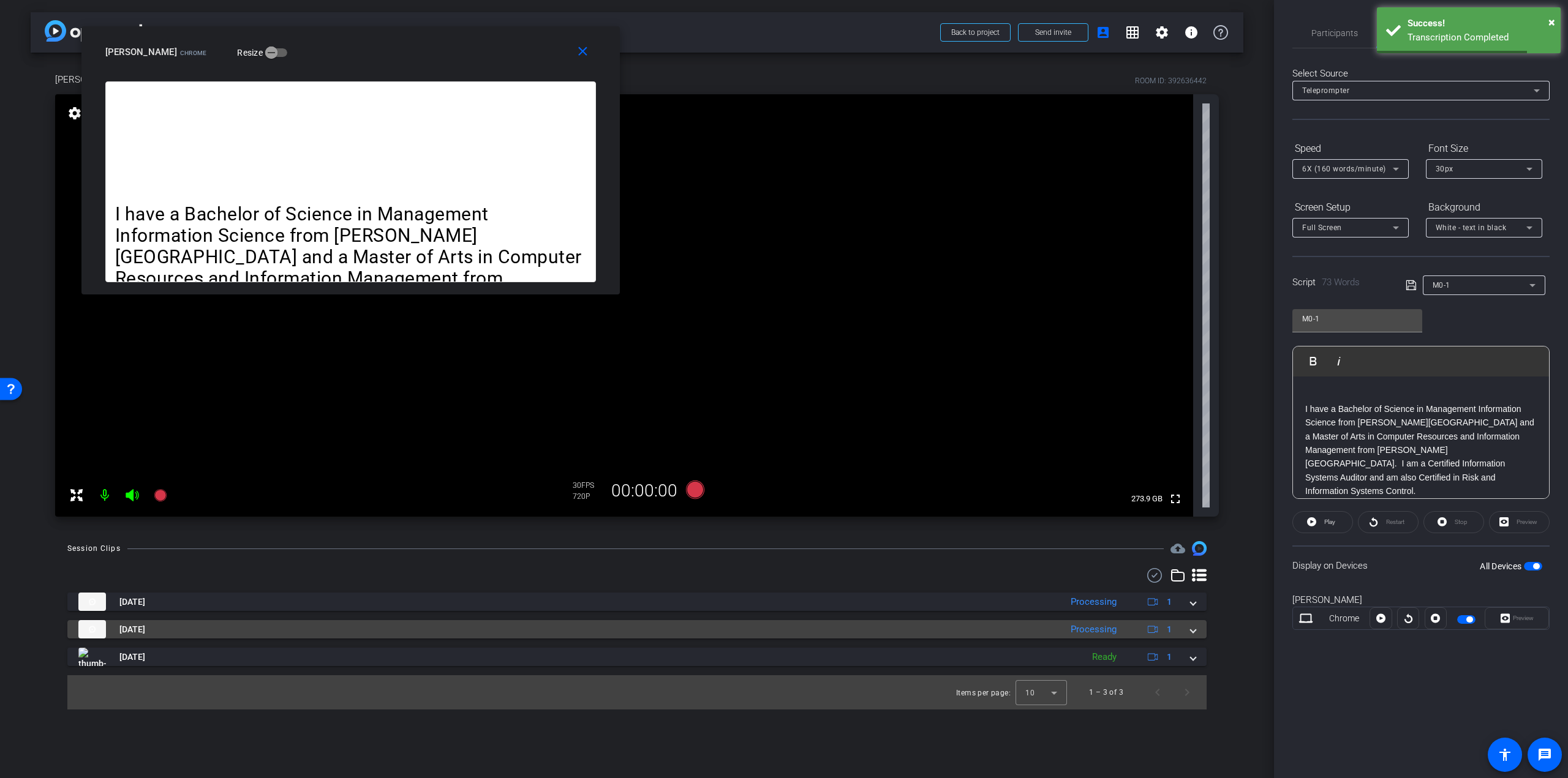
click at [1194, 631] on span at bounding box center [1193, 629] width 5 height 13
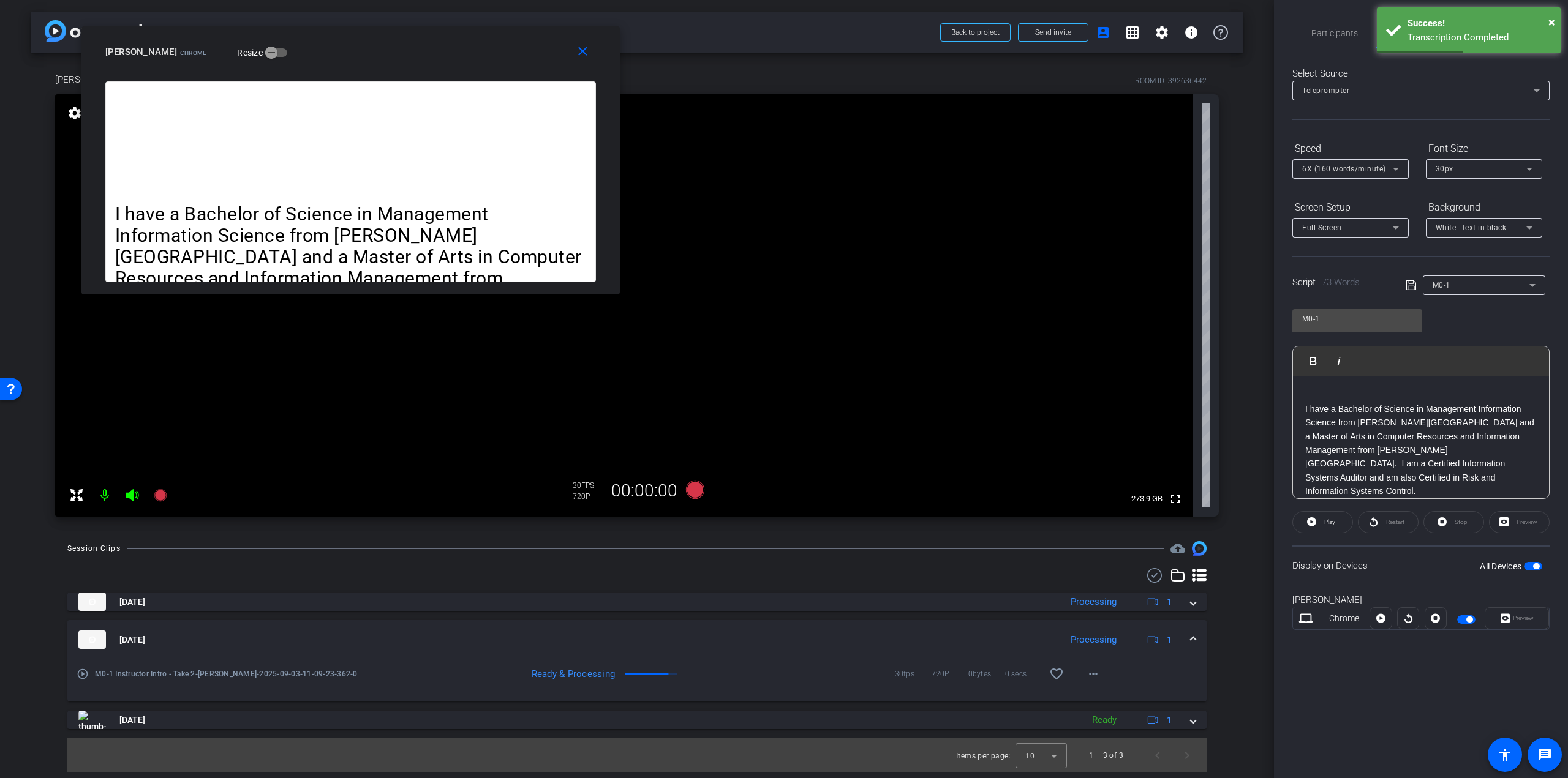
click at [1194, 631] on mat-expansion-panel-header "[DATE] Processing 1" at bounding box center [637, 639] width 1140 height 39
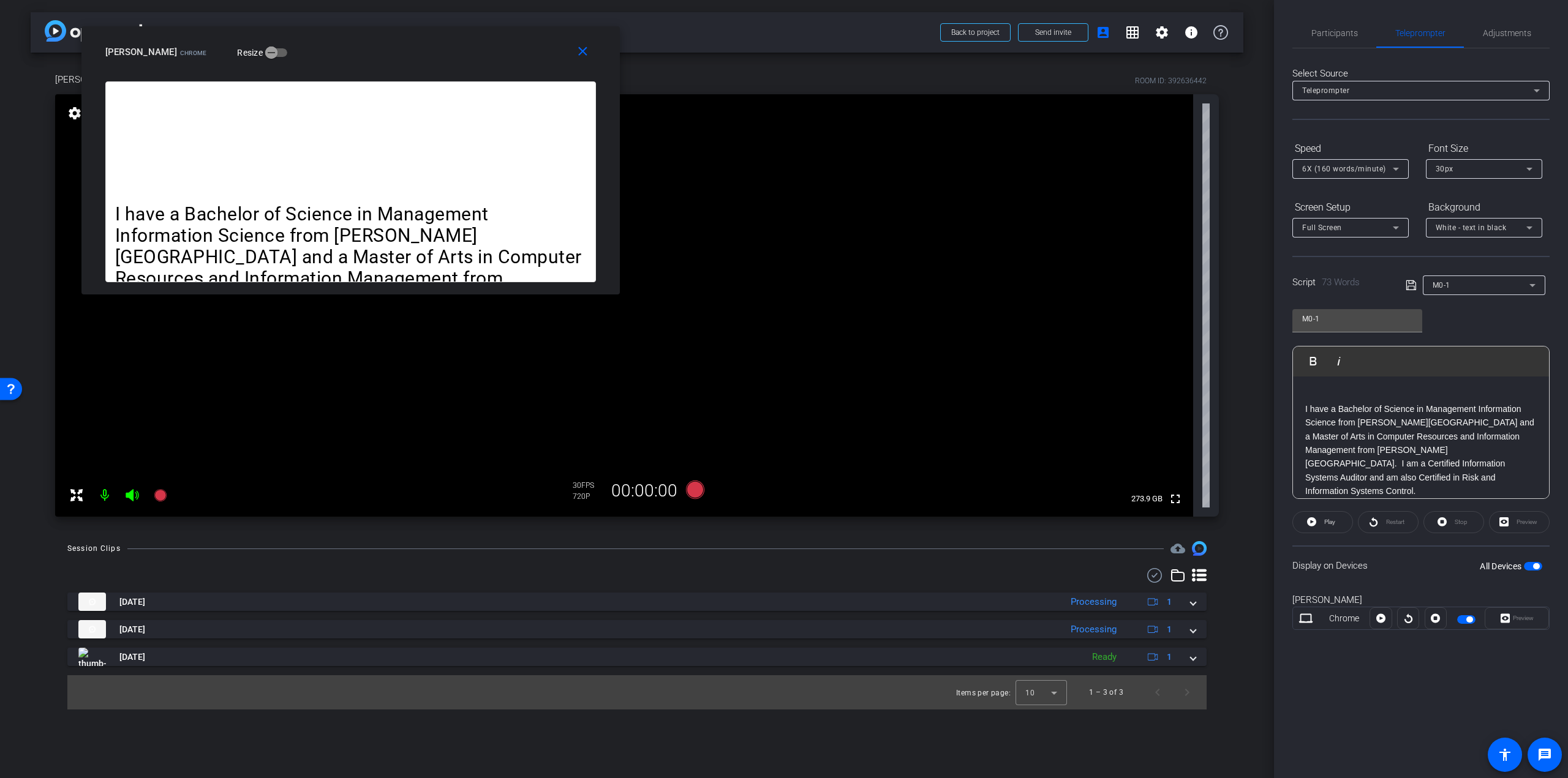
click at [1466, 478] on p "I have a Bachelor of Science in Management Information Science from [PERSON_NAM…" at bounding box center [1421, 450] width 231 height 96
click at [1416, 441] on p "I have a Bachelor of Science in Management Information Science from [PERSON_NAM…" at bounding box center [1421, 450] width 231 height 96
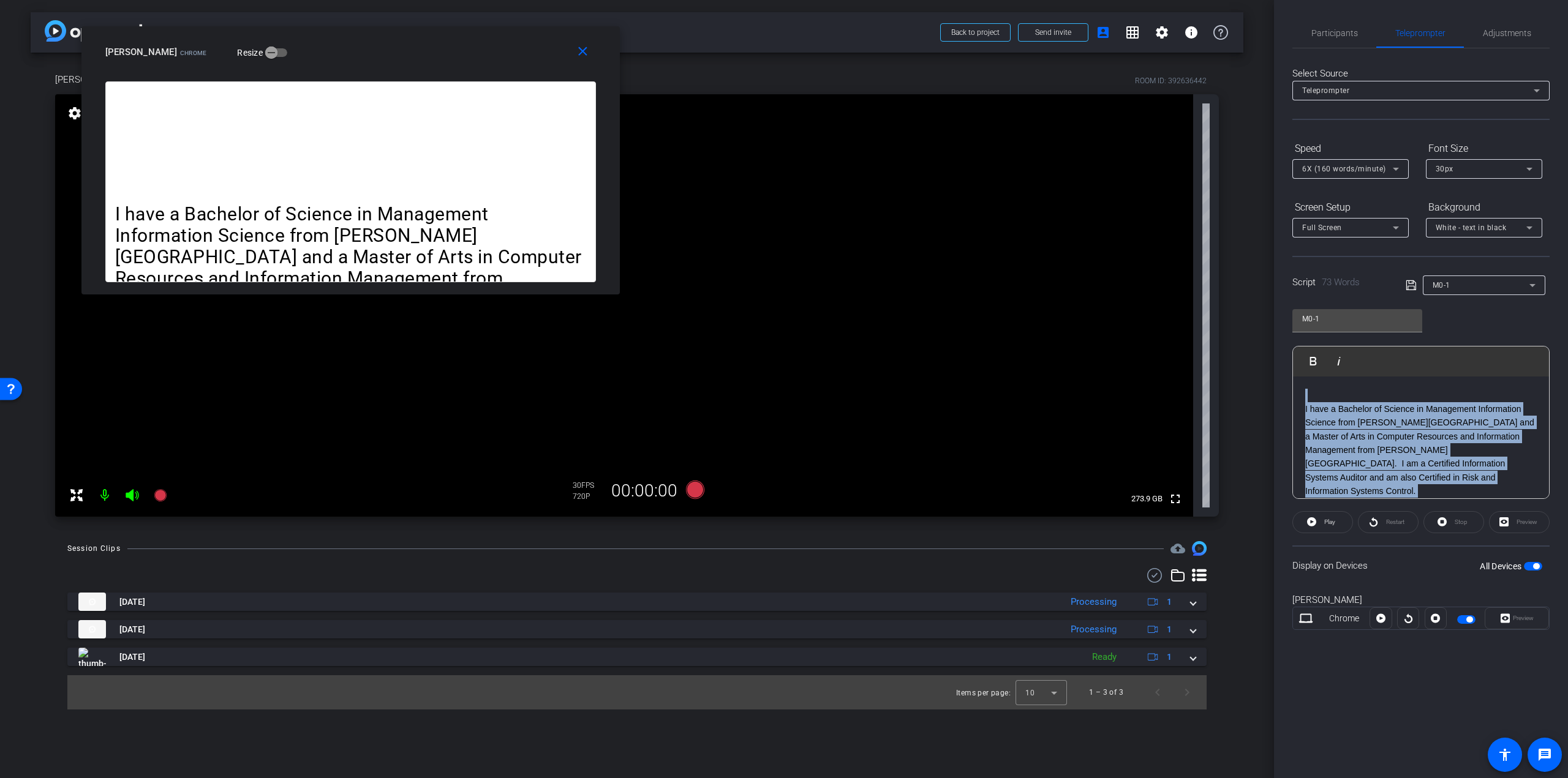
drag, startPoint x: 1487, startPoint y: 488, endPoint x: 1259, endPoint y: 362, distance: 260.5
click at [1259, 362] on div "arrow_back UAPTC ENRG 10011 Last 3 Intros/Outros Back to project Send invite ac…" at bounding box center [784, 389] width 1568 height 778
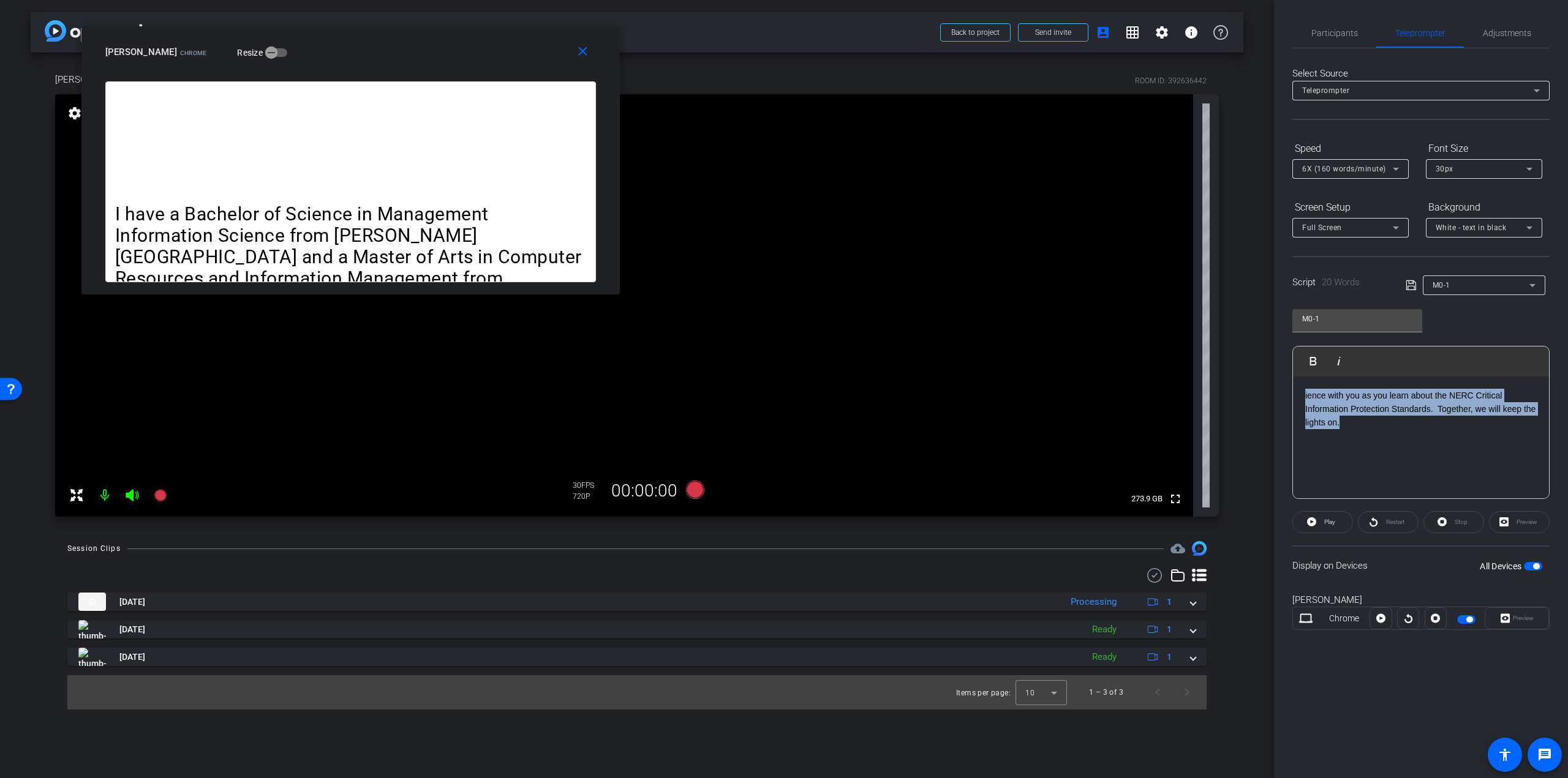
drag, startPoint x: 1359, startPoint y: 423, endPoint x: 1289, endPoint y: 379, distance: 82.7
click at [1289, 379] on div "Participants Teleprompter Adjustments settings [PERSON_NAME] flip Director [PER…" at bounding box center [1421, 389] width 294 height 778
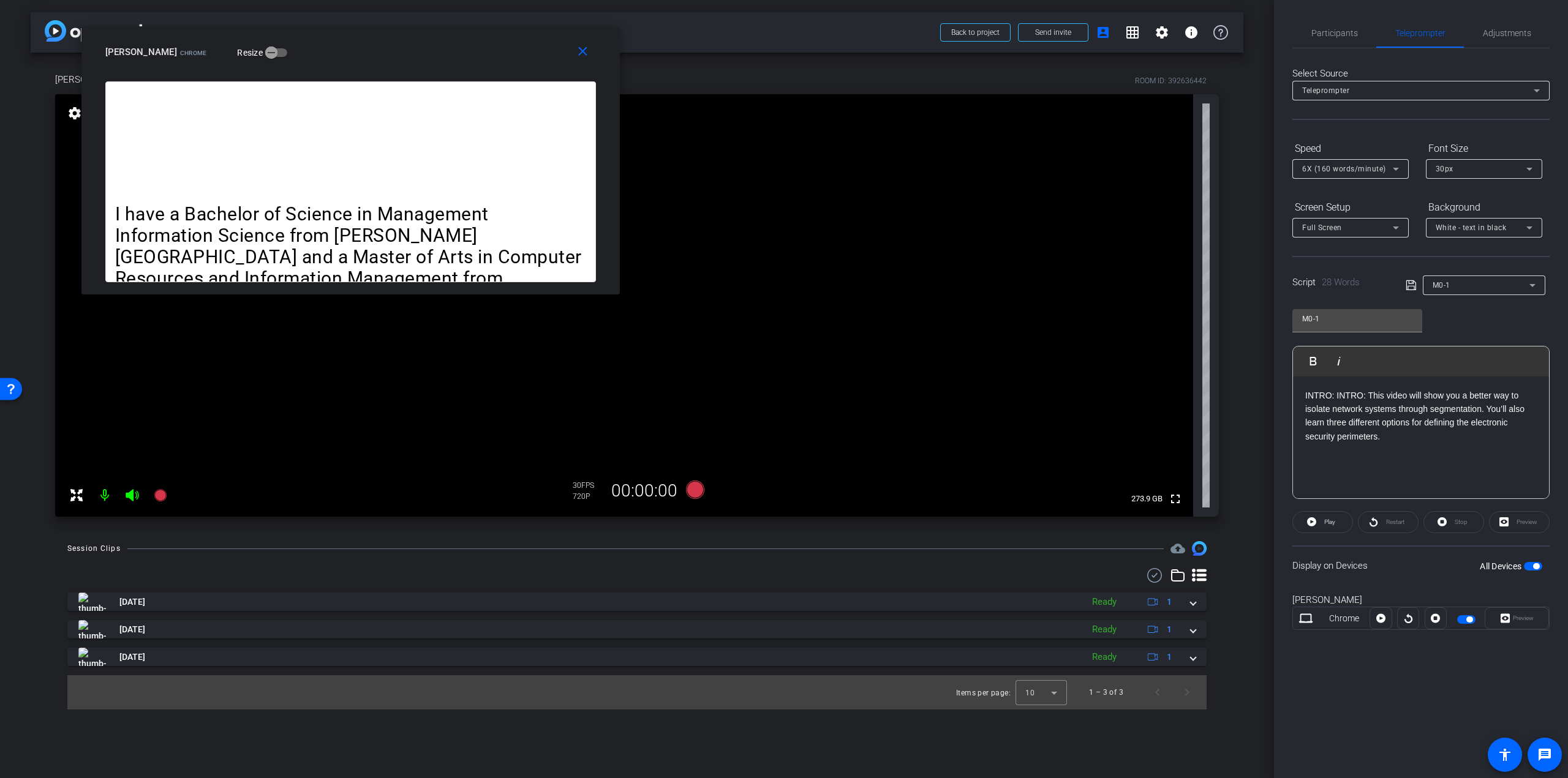
click at [1446, 439] on p "INTRO: INTRO: This video will show you a better way to isolate network systems …" at bounding box center [1421, 416] width 231 height 55
click at [1446, 438] on p "INTRO: INTRO: This video will show you a better way to isolate network systems …" at bounding box center [1421, 416] width 231 height 55
click at [1333, 523] on span "Play" at bounding box center [1329, 522] width 11 height 7
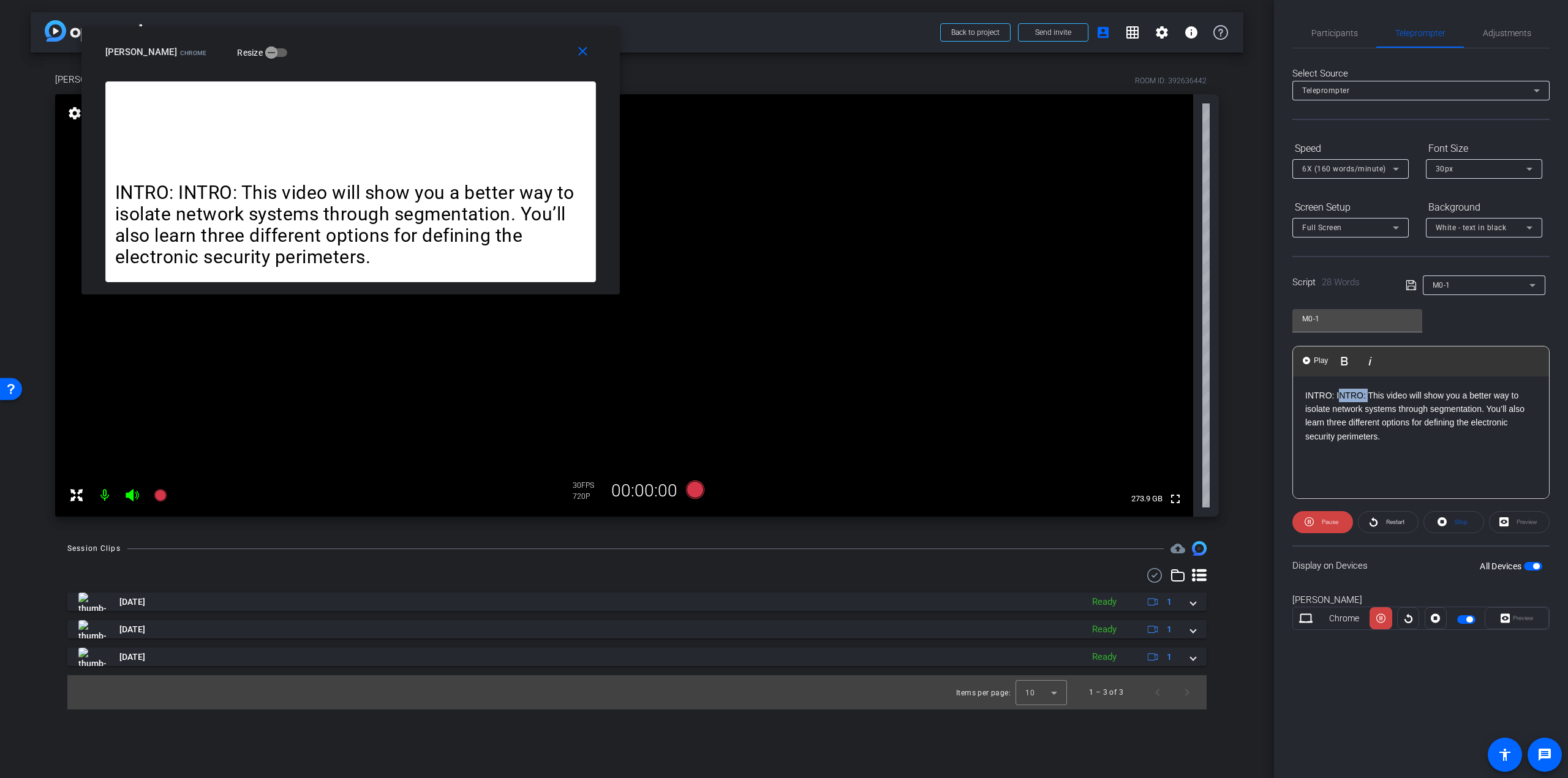
drag, startPoint x: 1370, startPoint y: 396, endPoint x: 1338, endPoint y: 390, distance: 32.6
click at [1338, 390] on p "INTRO: INTRO: This video will show you a better way to isolate network systems …" at bounding box center [1421, 416] width 231 height 55
click at [1324, 522] on span "Pause" at bounding box center [1330, 522] width 16 height 7
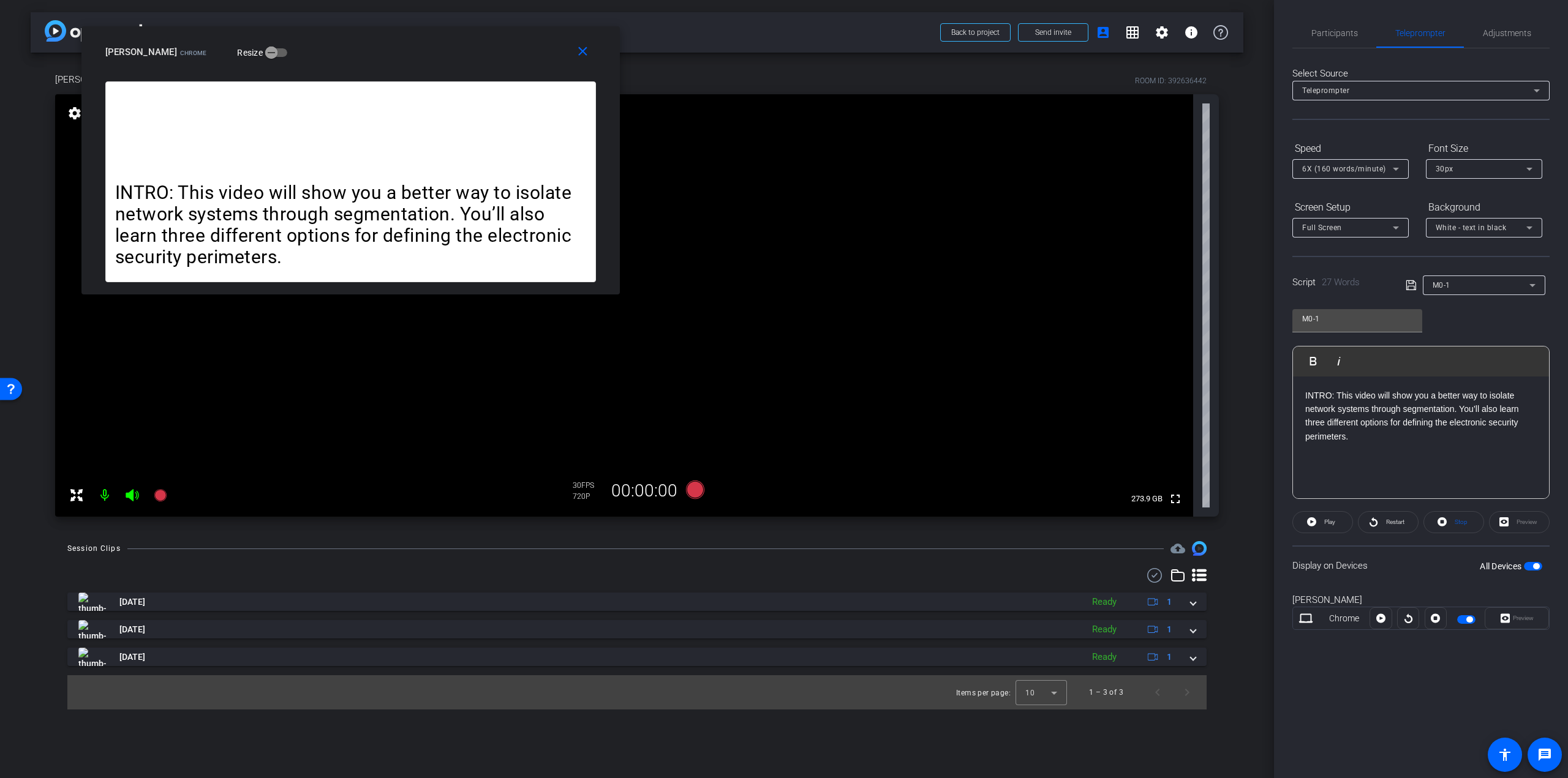
click at [1382, 442] on div "INTRO: This video will show you a better way to isolate network systems through…" at bounding box center [1421, 438] width 256 height 122
click at [1520, 396] on p "INTRO: This video will show you a better way to isolate network systems through…" at bounding box center [1421, 416] width 231 height 55
click at [1488, 421] on p "INTRO: This video will show you a better way to isolate your operational techno…" at bounding box center [1421, 416] width 231 height 55
click at [1405, 444] on div "INTRO: This video will show you a better way to isolate your operational techno…" at bounding box center [1421, 438] width 256 height 122
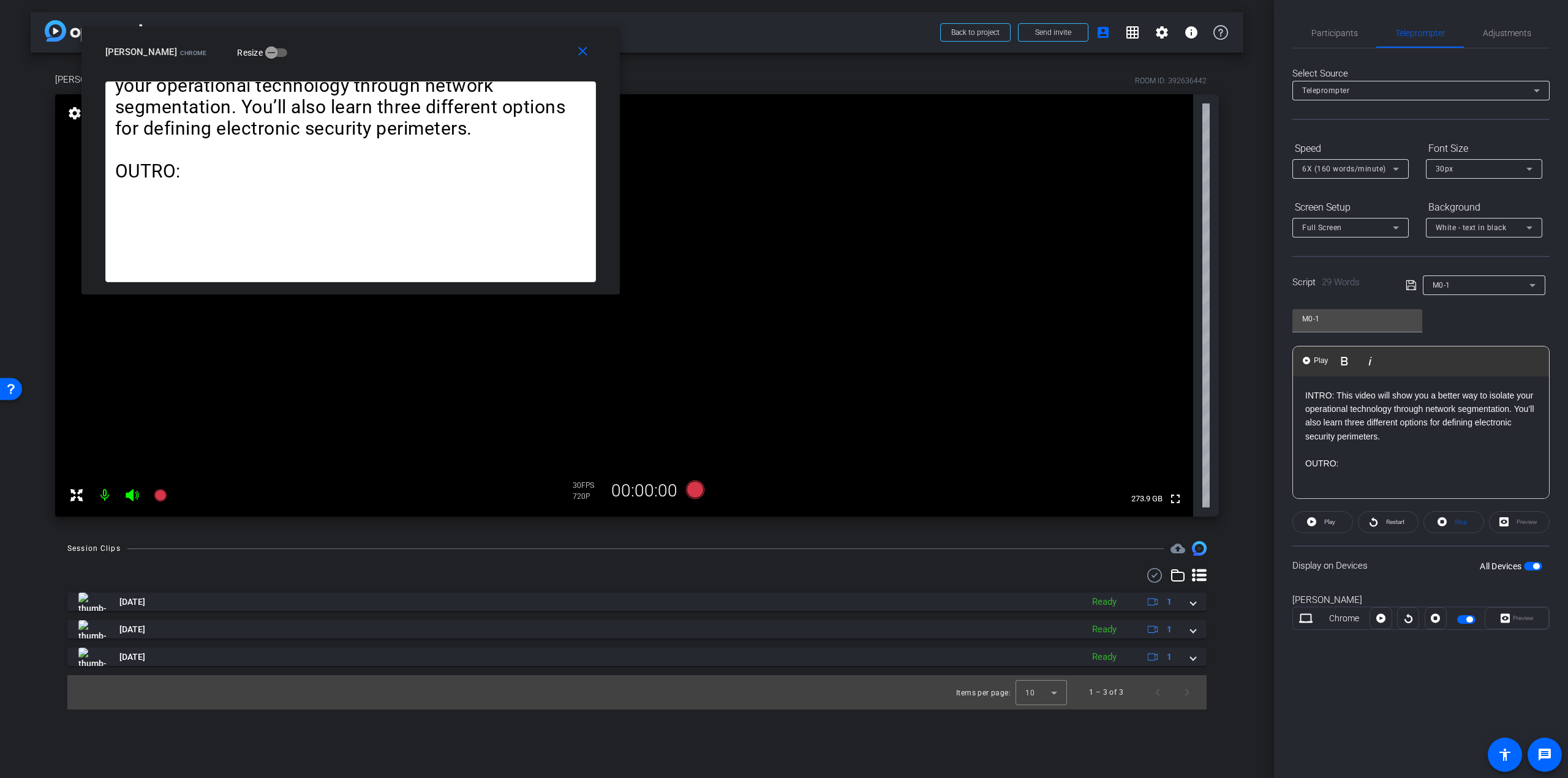
click at [1379, 439] on p "INTRO: This video will show you a better way to isolate your operational techno…" at bounding box center [1421, 416] width 231 height 55
click at [1433, 466] on p "OUTRO:" at bounding box center [1421, 463] width 231 height 13
click at [1323, 519] on span "Play" at bounding box center [1328, 522] width 14 height 17
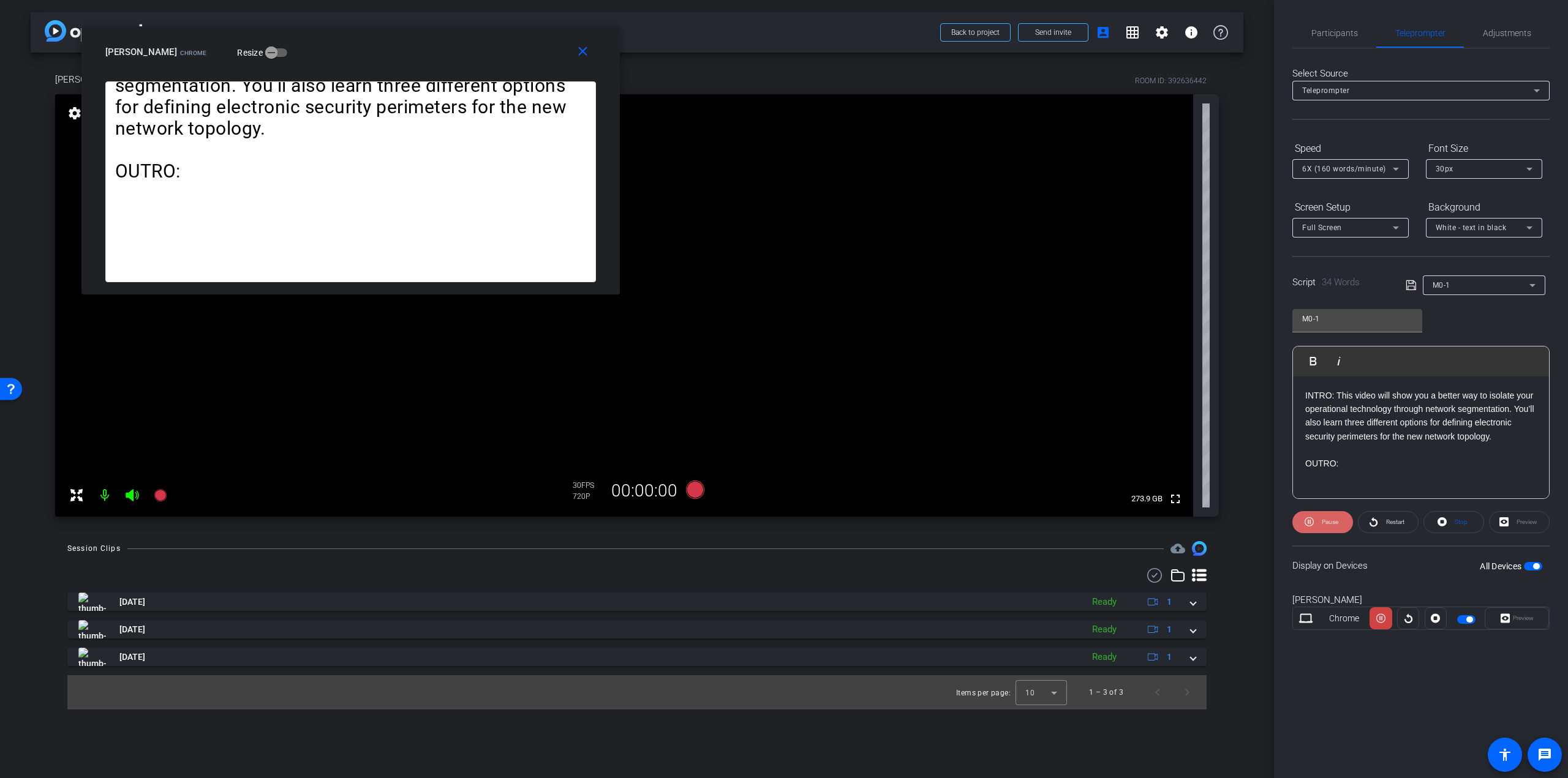
click at [1329, 521] on span "Pause" at bounding box center [1330, 522] width 16 height 7
click at [1398, 462] on p "OUTRO:" at bounding box center [1421, 463] width 231 height 13
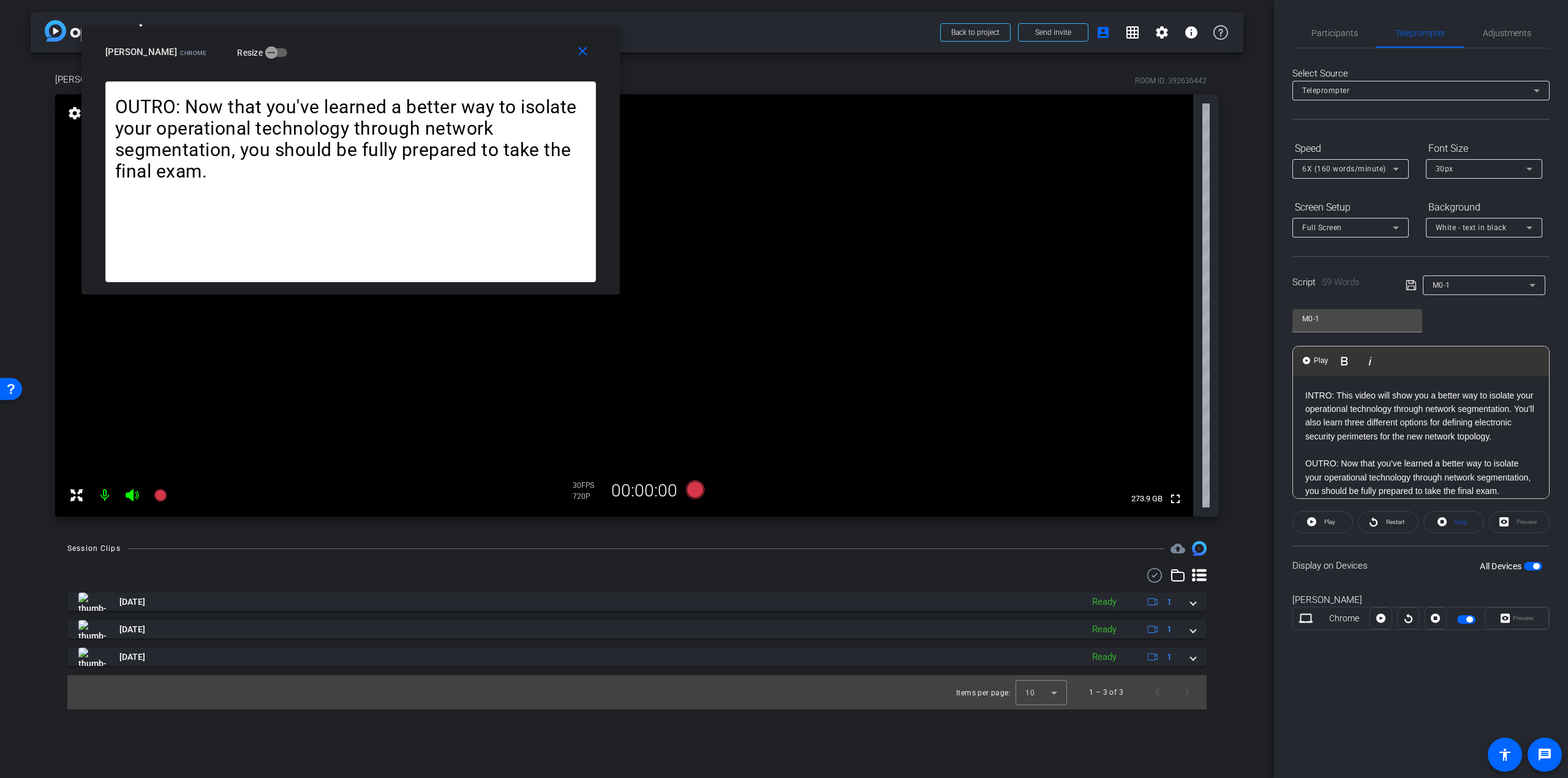
click at [1440, 466] on p "OUTRO: Now that you've learned a better way to isolate your operational technol…" at bounding box center [1421, 477] width 231 height 41
drag, startPoint x: 1433, startPoint y: 463, endPoint x: 1482, endPoint y: 459, distance: 49.2
click at [1482, 459] on p "OUTRO: Now that you've learned a better way to isolate your operational technol…" at bounding box center [1421, 477] width 231 height 41
click at [1473, 460] on p "OUTRO: Now that you've learned a better way to isolate your operational technol…" at bounding box center [1421, 477] width 231 height 41
drag, startPoint x: 1435, startPoint y: 462, endPoint x: 1483, endPoint y: 457, distance: 48.3
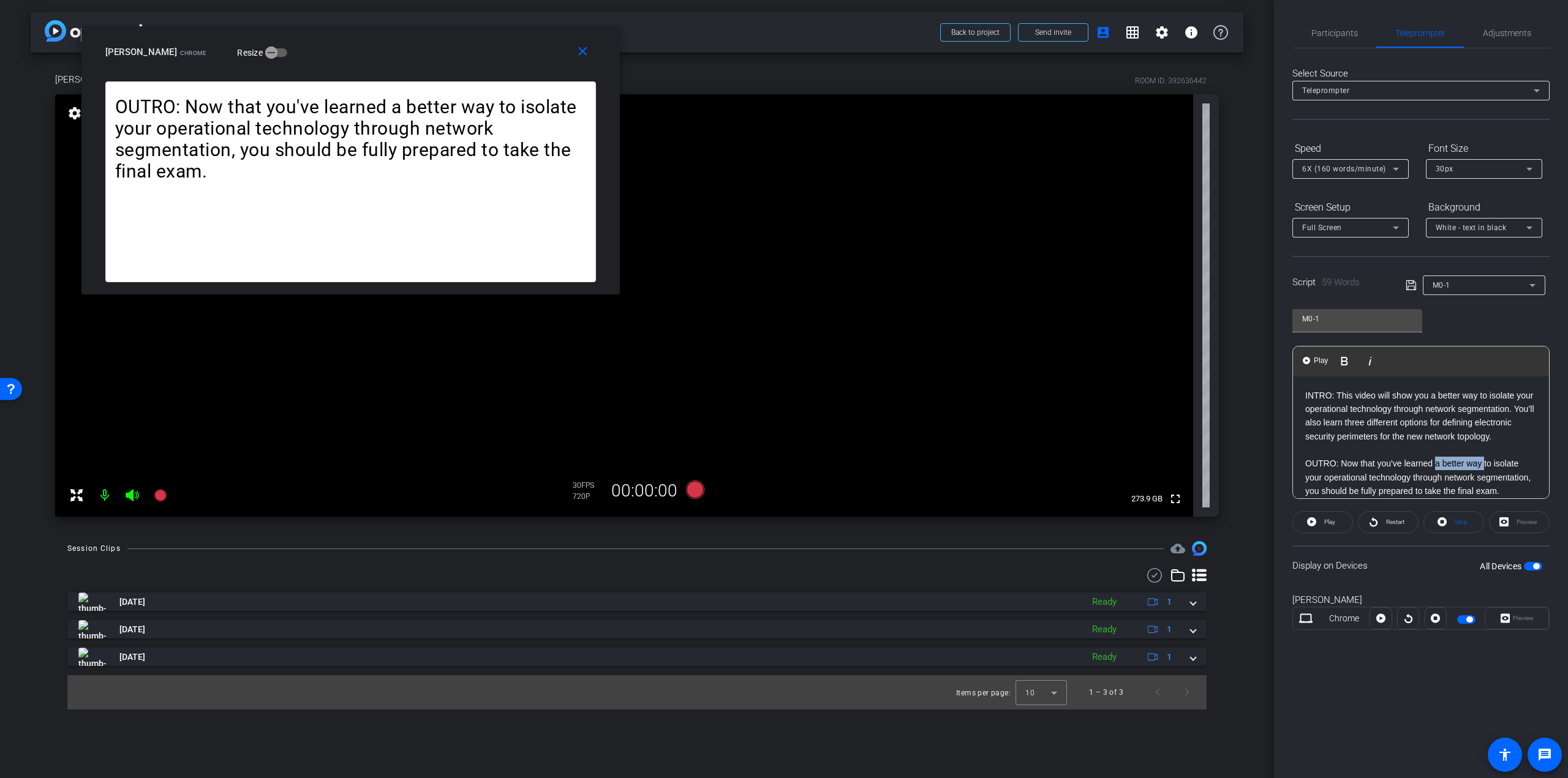
click at [1483, 457] on p "OUTRO: Now that you've learned a better way to isolate your operational technol…" at bounding box center [1421, 477] width 231 height 41
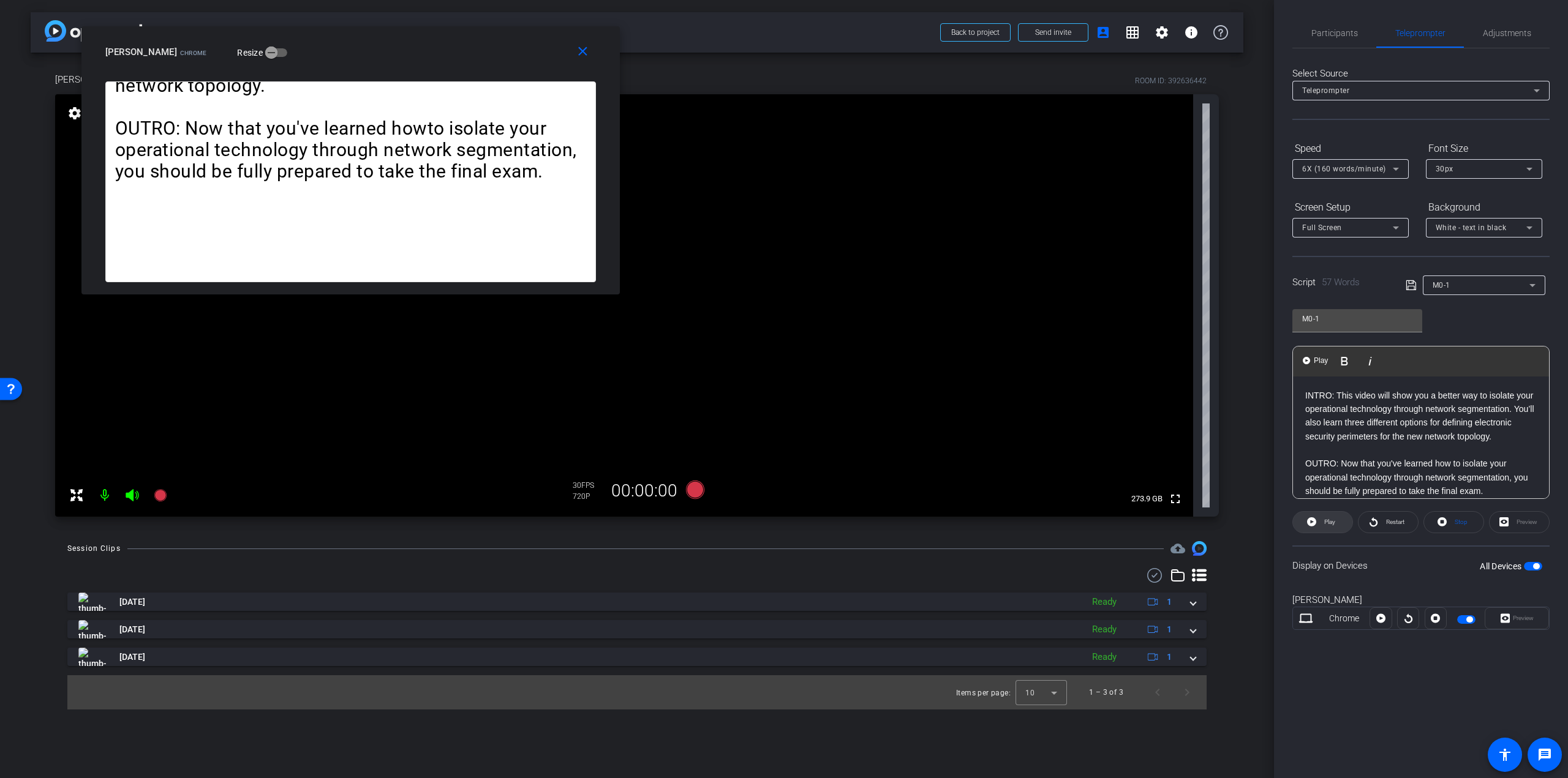
click at [1325, 519] on span "Play" at bounding box center [1329, 522] width 11 height 7
click at [1328, 520] on span "Pause" at bounding box center [1330, 522] width 16 height 7
click at [1515, 491] on p "OUTRO: Now that you've learned how to isolate your operational technology throu…" at bounding box center [1421, 477] width 231 height 41
click at [1505, 475] on p "OUTRO: Now that you've learned how to isolate your operational technology throu…" at bounding box center [1421, 477] width 231 height 41
click at [1512, 476] on p "OUTRO: Now that you've learned how to isolate your operational technology throu…" at bounding box center [1421, 477] width 231 height 41
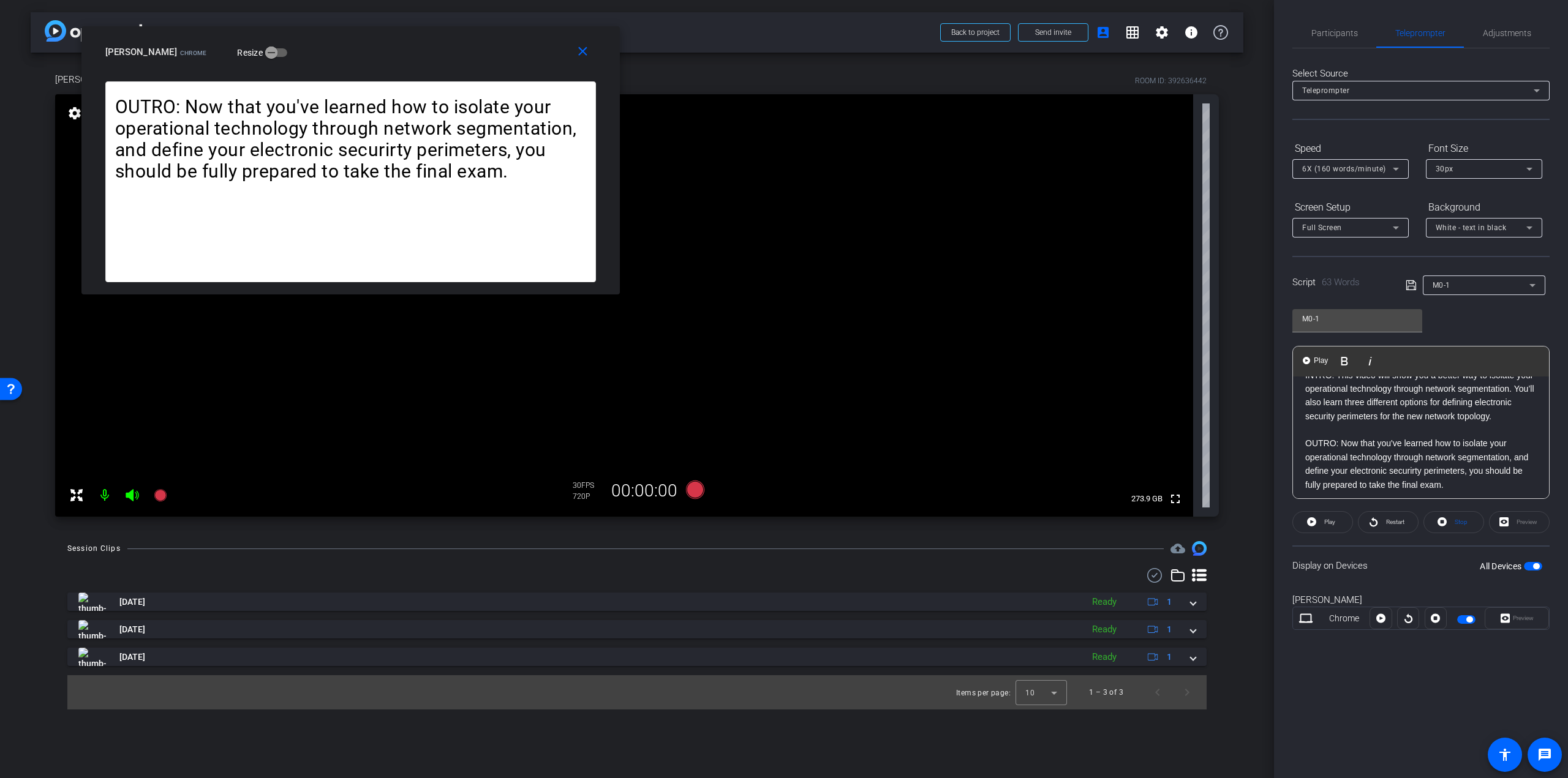
scroll to position [25, 0]
drag, startPoint x: 1420, startPoint y: 478, endPoint x: 1401, endPoint y: 479, distance: 19.0
click at [1401, 479] on p "OUTRO: Now that you've learned how to isolate your operational technology throu…" at bounding box center [1421, 459] width 231 height 55
click at [1438, 483] on p "OUTRO: Now that you've learned how to isolate your operational technology throu…" at bounding box center [1421, 459] width 231 height 55
drag, startPoint x: 1351, startPoint y: 324, endPoint x: 1312, endPoint y: 318, distance: 39.5
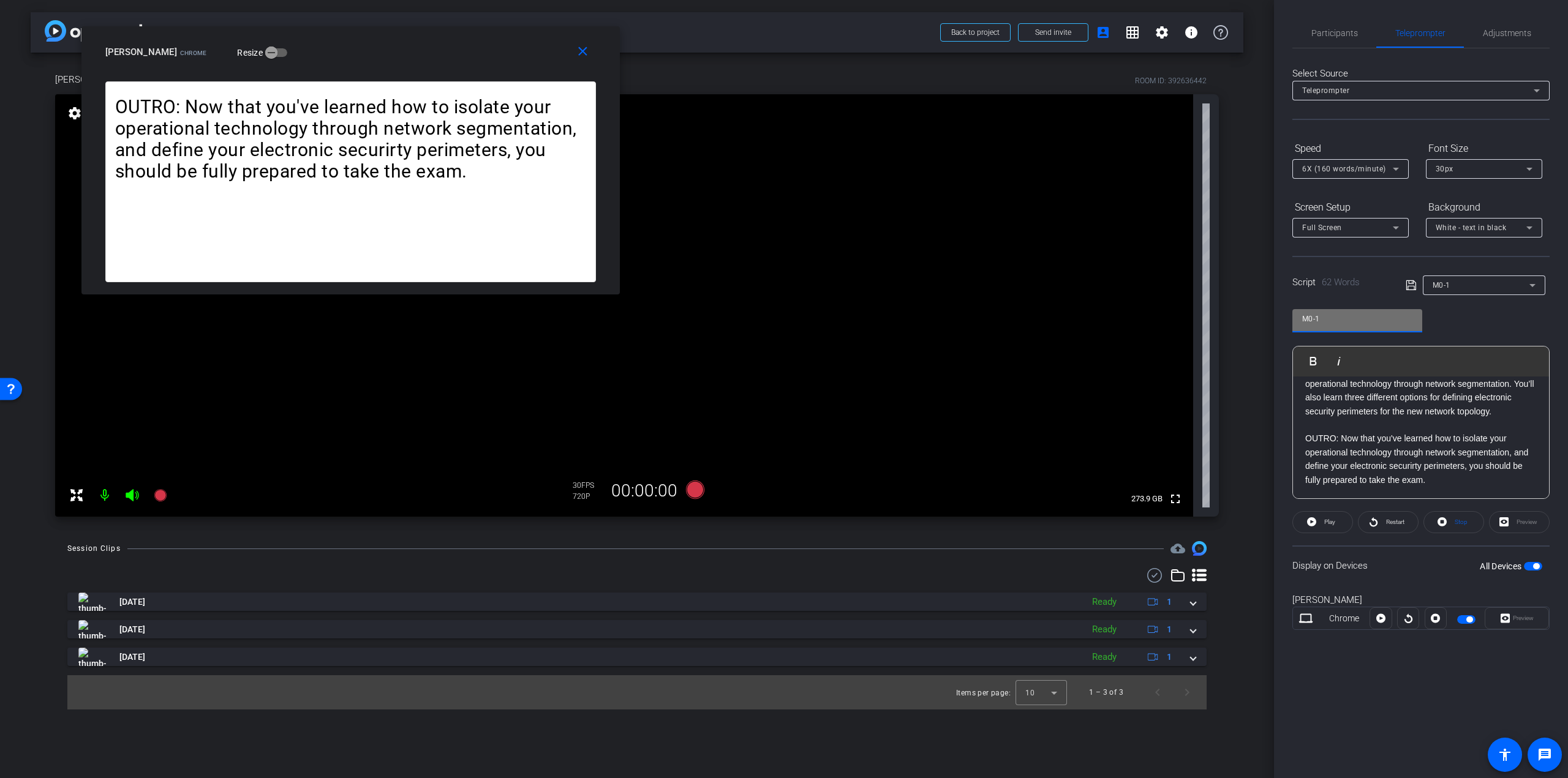
click at [1312, 318] on input "M0-1" at bounding box center [1358, 319] width 111 height 15
type input "M4-1"
click at [1473, 312] on div "M4-1 Play Play from this location Play Selected Play and display the selected t…" at bounding box center [1421, 399] width 257 height 199
click at [1460, 283] on div "M0-1" at bounding box center [1481, 284] width 97 height 15
click at [1407, 284] on div at bounding box center [784, 389] width 1568 height 778
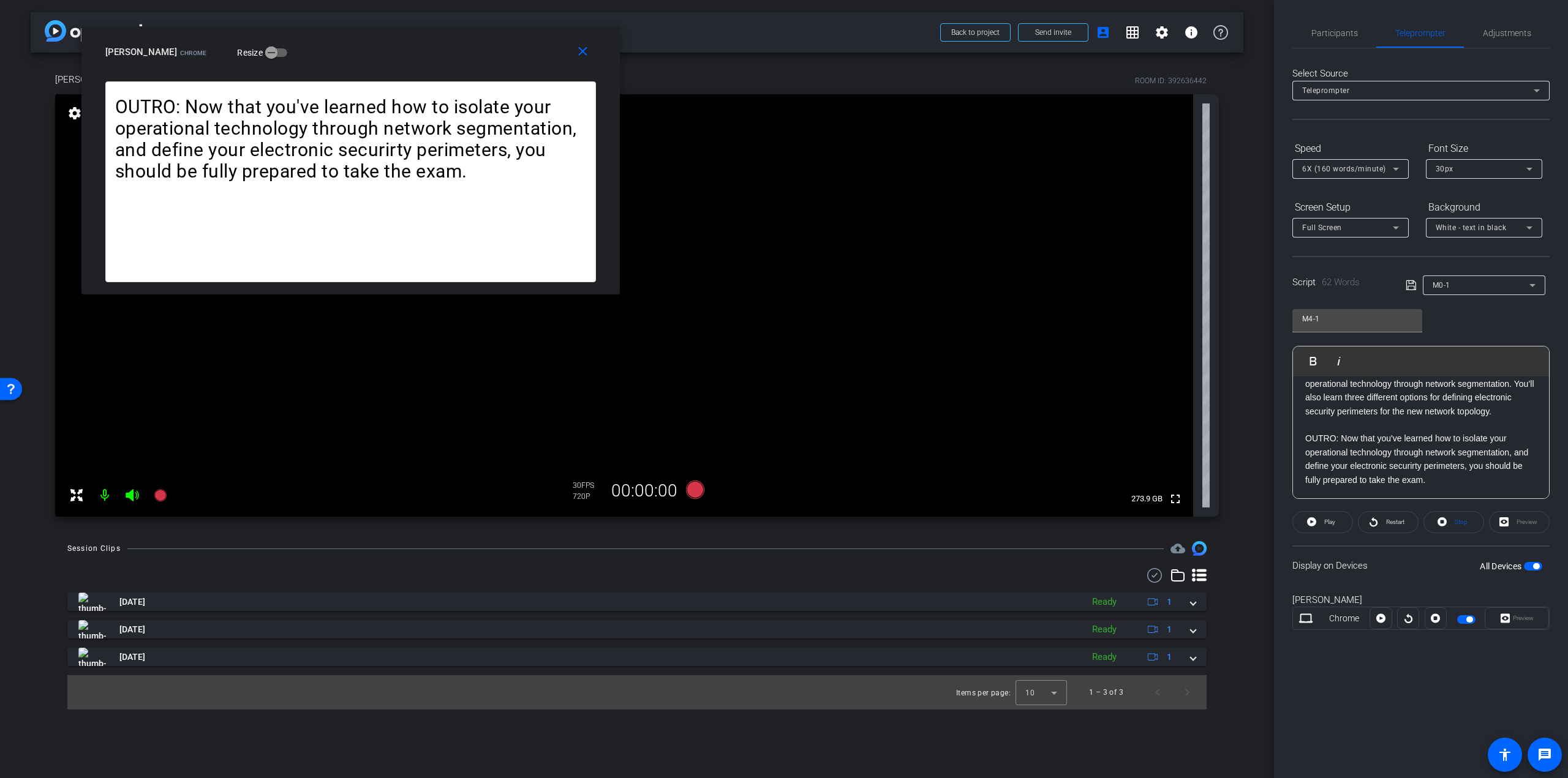
click at [1409, 284] on icon at bounding box center [1411, 285] width 11 height 15
click at [1322, 393] on p "INTRO: This video will show you a better way to isolate your operational techno…" at bounding box center [1421, 391] width 231 height 55
click at [1334, 430] on p at bounding box center [1421, 425] width 231 height 13
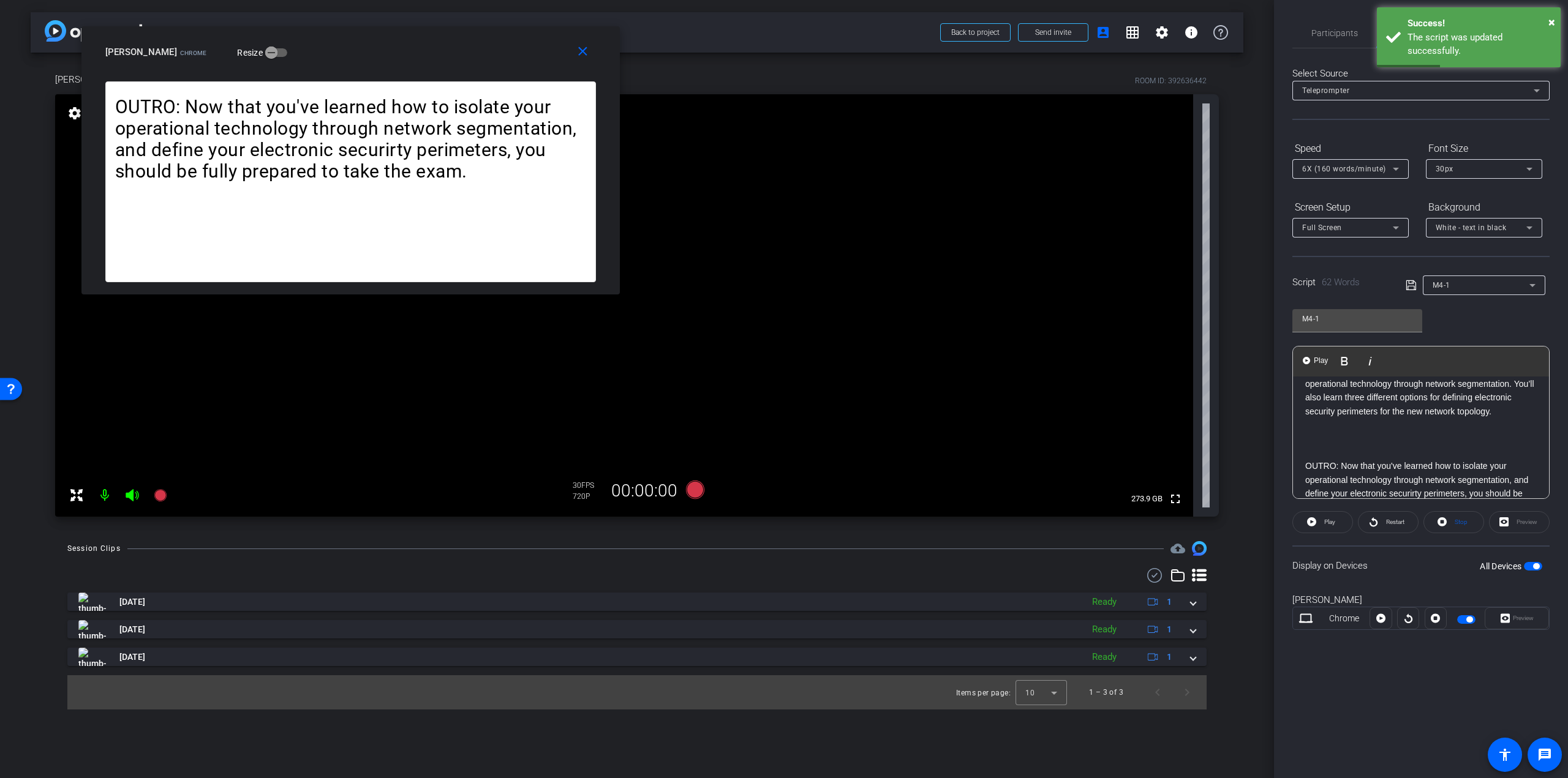
scroll to position [0, 0]
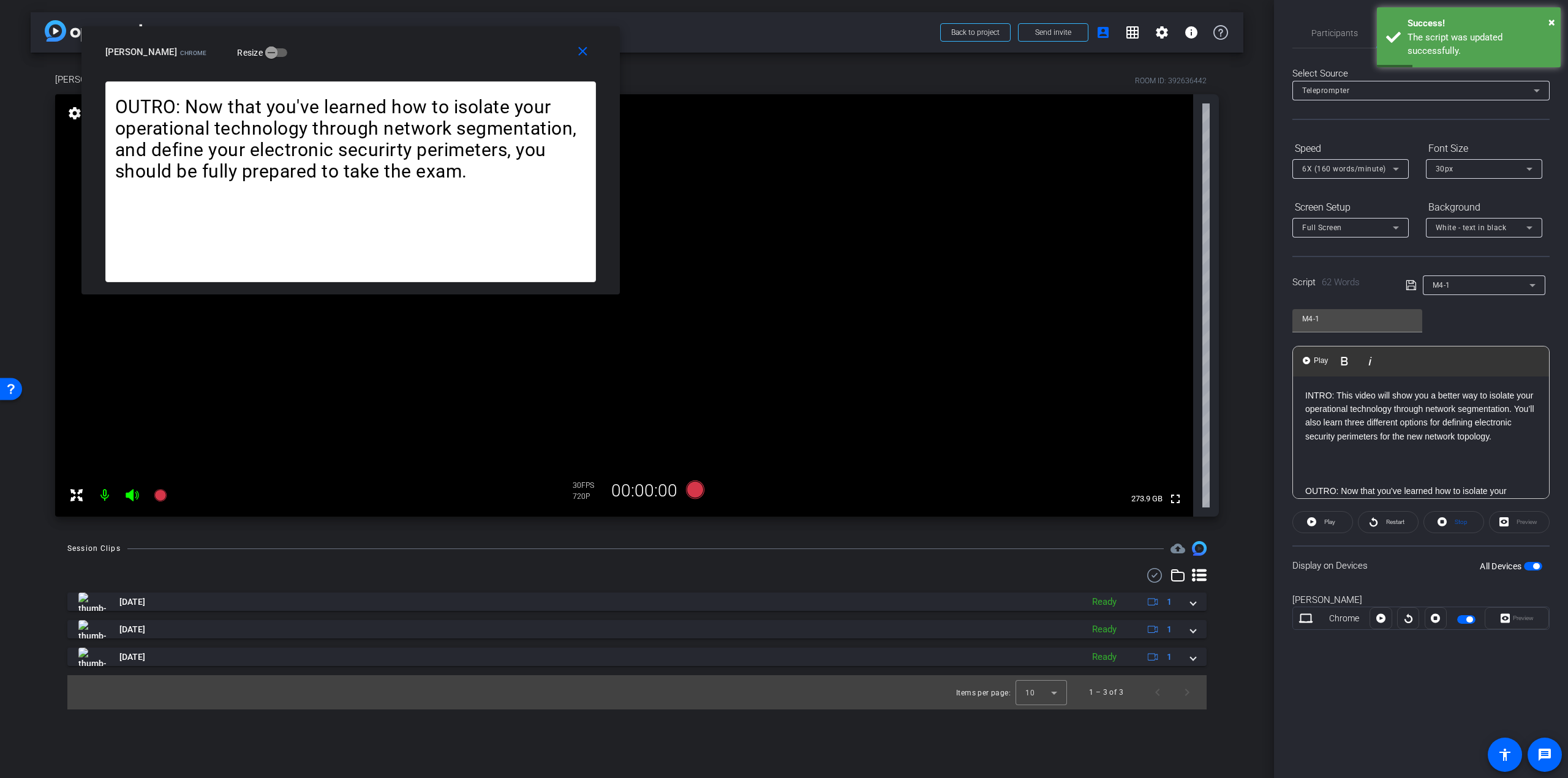
click at [1303, 384] on div "INTRO: This video will show you a better way to isolate your operational techno…" at bounding box center [1421, 464] width 256 height 175
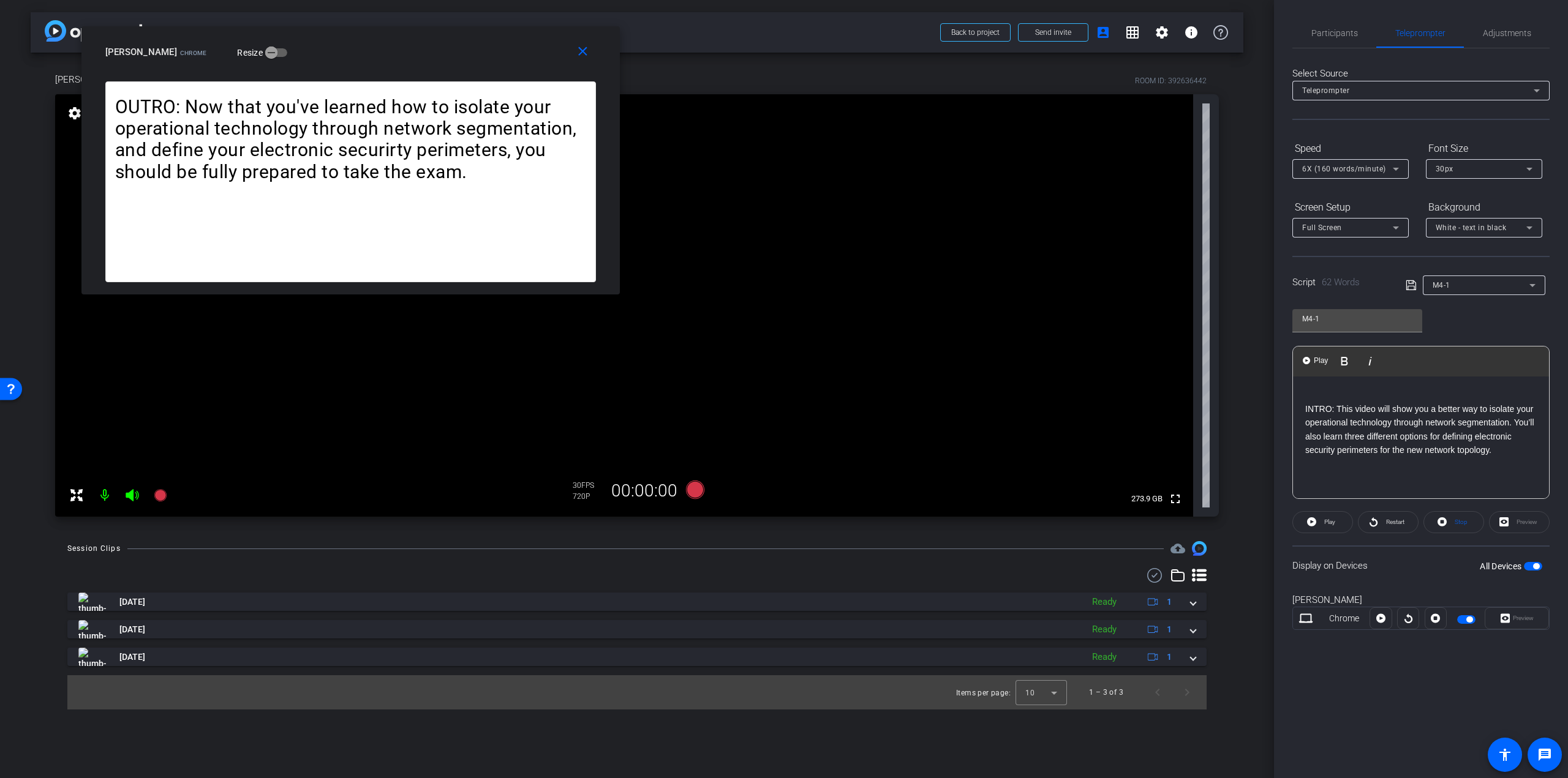
click at [1387, 406] on p "INTRO: This video will show you a better way to isolate your operational techno…" at bounding box center [1421, 430] width 231 height 55
click at [697, 494] on icon at bounding box center [695, 489] width 18 height 18
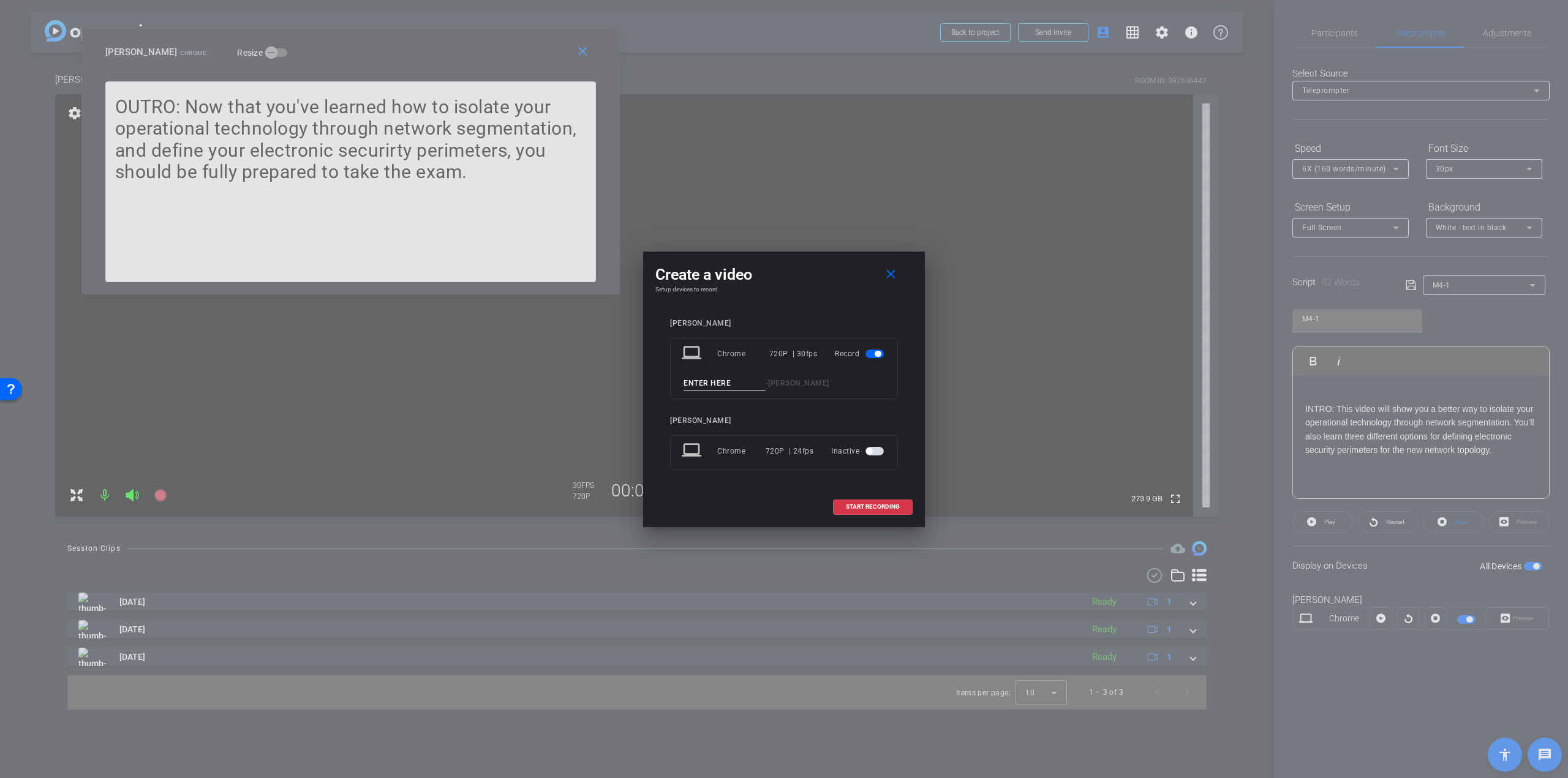
click at [736, 386] on input at bounding box center [724, 383] width 82 height 15
drag, startPoint x: 893, startPoint y: 506, endPoint x: 731, endPoint y: 396, distance: 195.8
click at [736, 400] on div "Create a video close Setup devices to record [PERSON_NAME] laptop Chrome 720P |…" at bounding box center [784, 390] width 282 height 276
click at [705, 382] on input "M4-1 Take 1" at bounding box center [724, 383] width 82 height 15
click at [711, 385] on input "M4-1 Intro/Outro Take 1" at bounding box center [724, 383] width 82 height 15
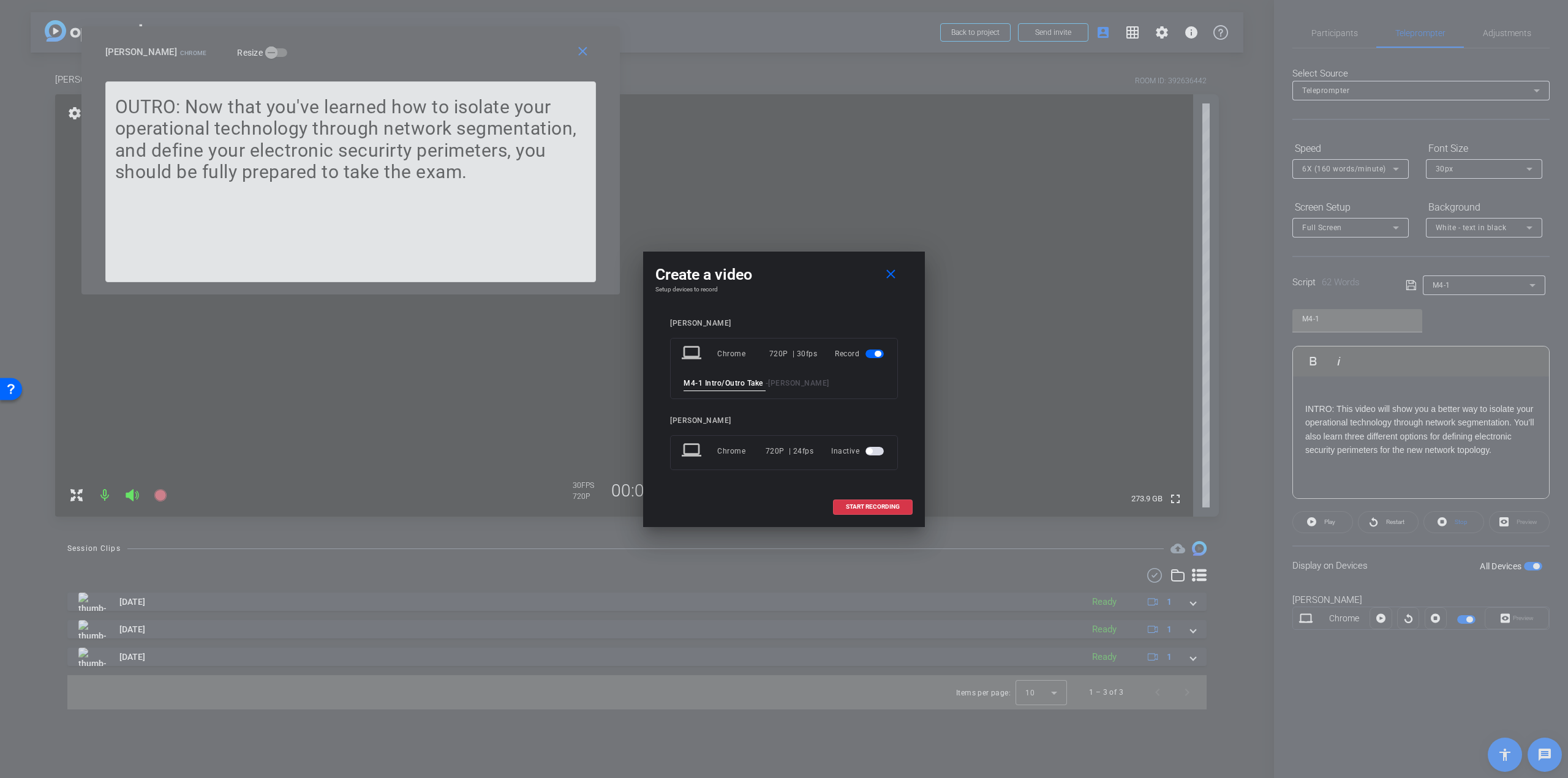
click at [711, 385] on input "M4-1 Intro/Outro Take 1" at bounding box center [724, 383] width 82 height 15
type input "M4-1 Intro/Outro Take 1"
click at [889, 505] on span "START RECORDING" at bounding box center [873, 507] width 54 height 6
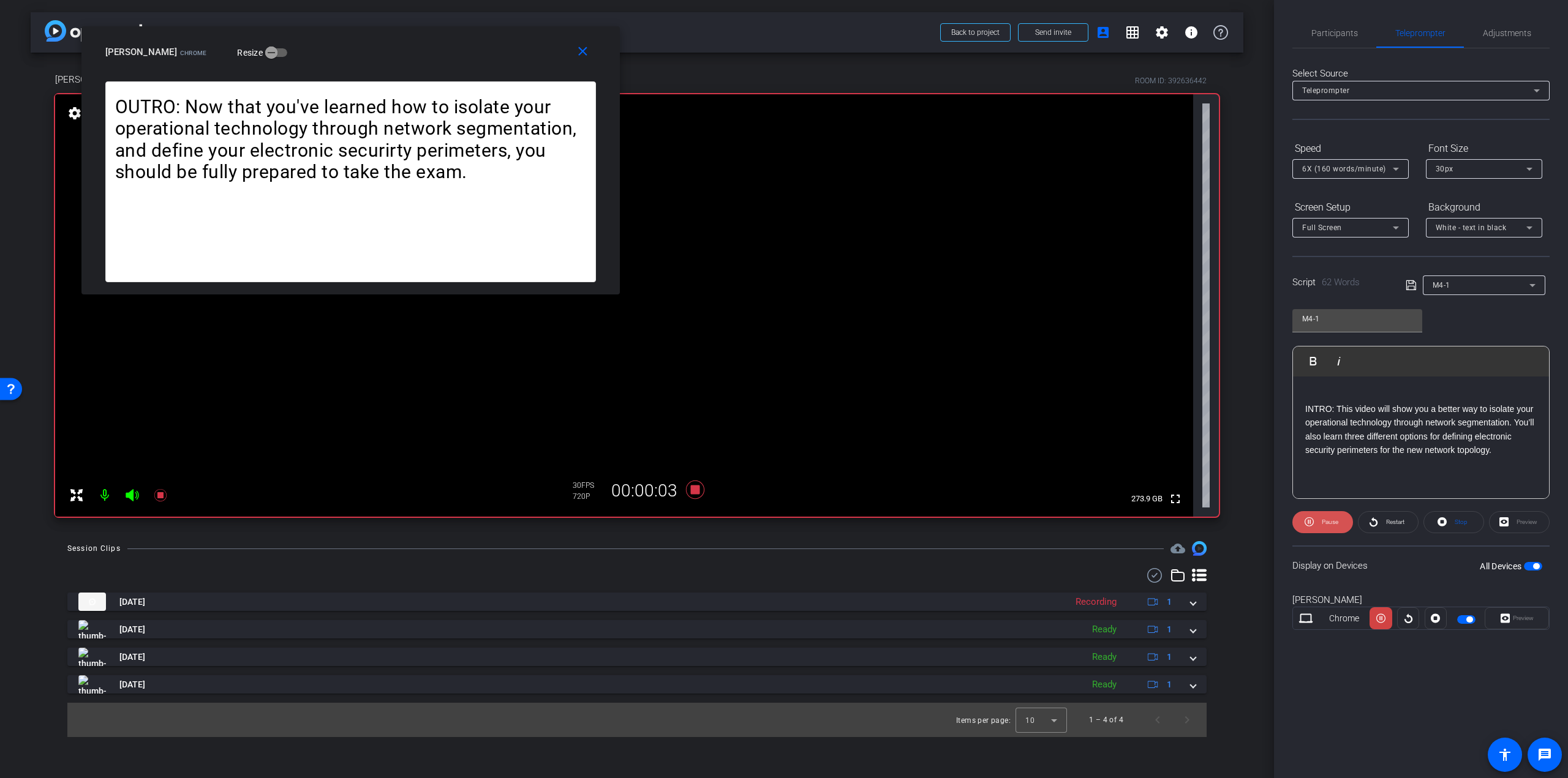
click at [1324, 530] on span at bounding box center [1323, 522] width 60 height 29
click at [1401, 526] on span "Restart" at bounding box center [1393, 522] width 21 height 17
click at [1375, 524] on button "Restart" at bounding box center [1388, 522] width 60 height 22
click at [696, 493] on icon at bounding box center [695, 489] width 18 height 18
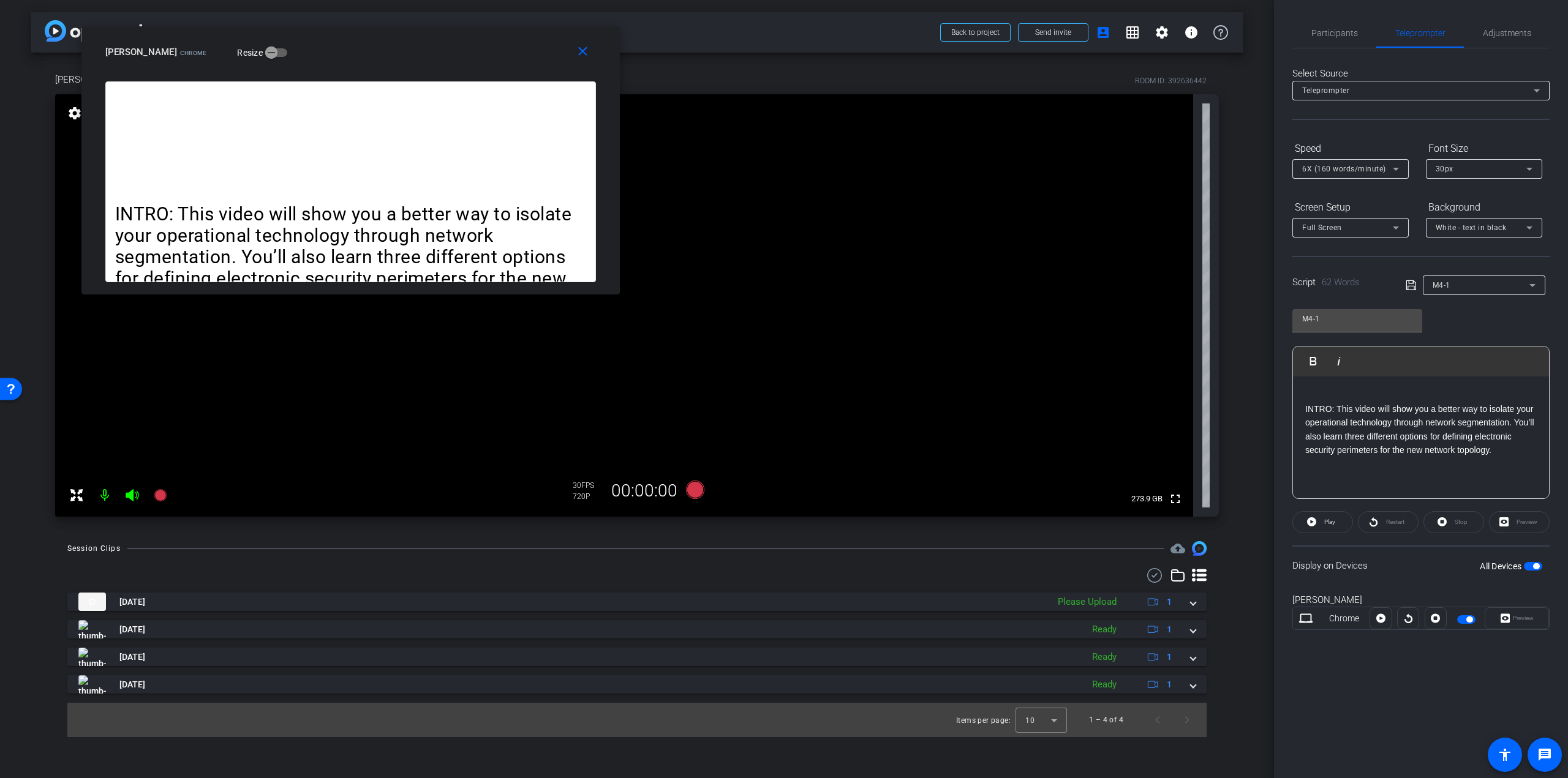
click at [1373, 433] on p "INTRO: This video will show you a better way to isolate your operational techno…" at bounding box center [1421, 430] width 231 height 55
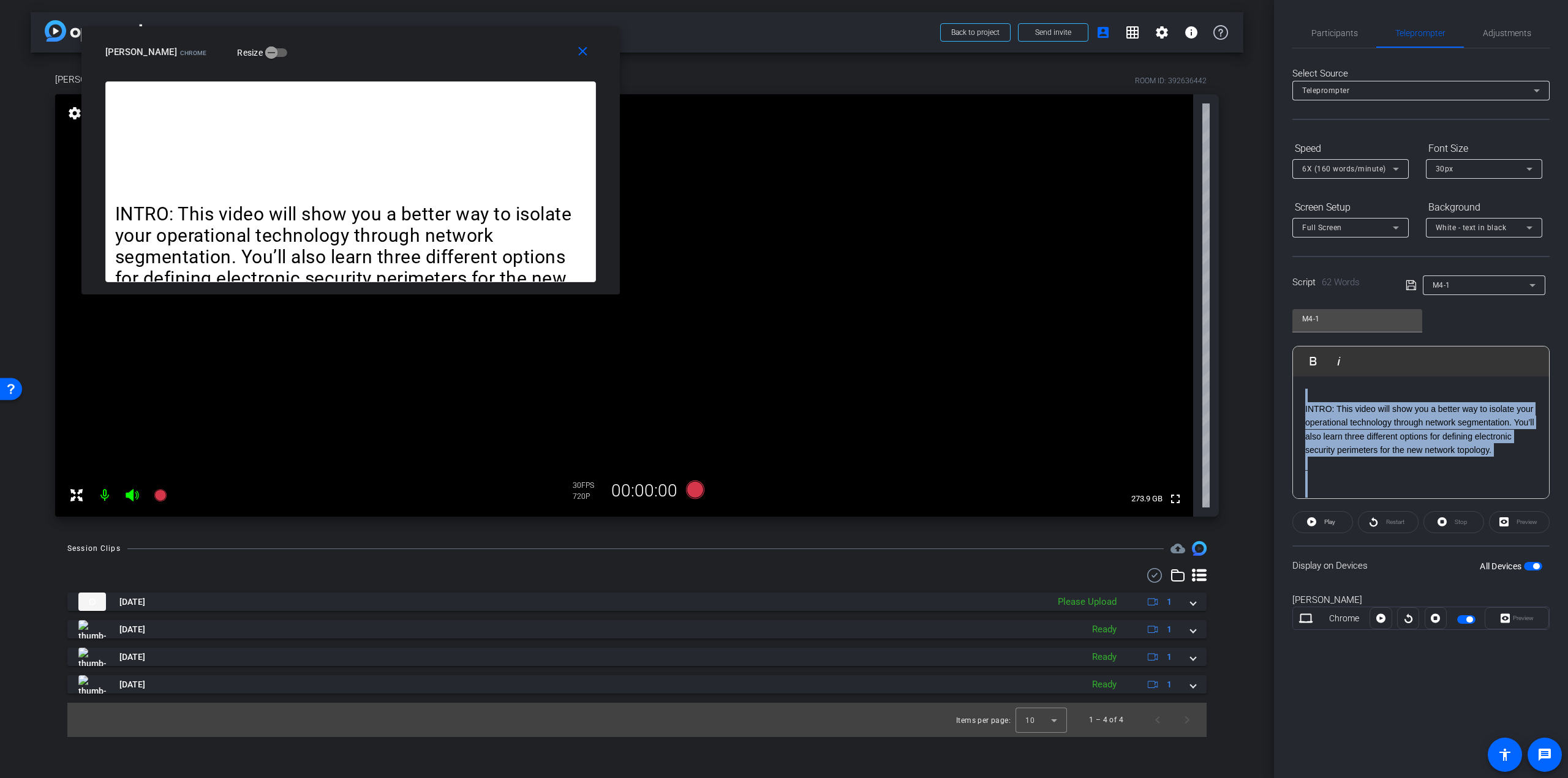
copy div "INTRO: This video will show you a better way to isolate your operational techno…"
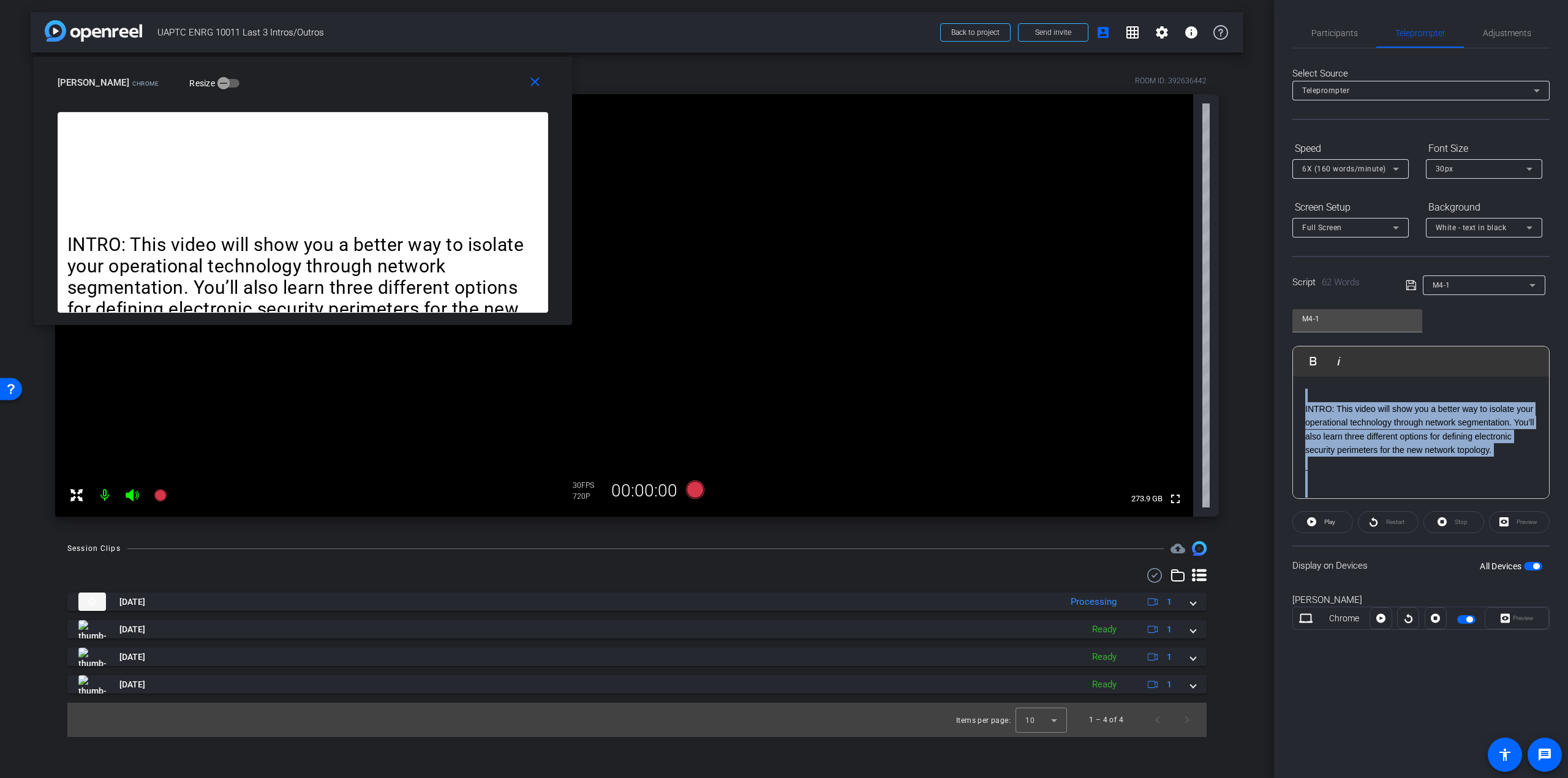
drag, startPoint x: 349, startPoint y: 36, endPoint x: 302, endPoint y: 67, distance: 56.3
click at [302, 67] on div "close [PERSON_NAME] Chrome Resize" at bounding box center [303, 84] width 538 height 55
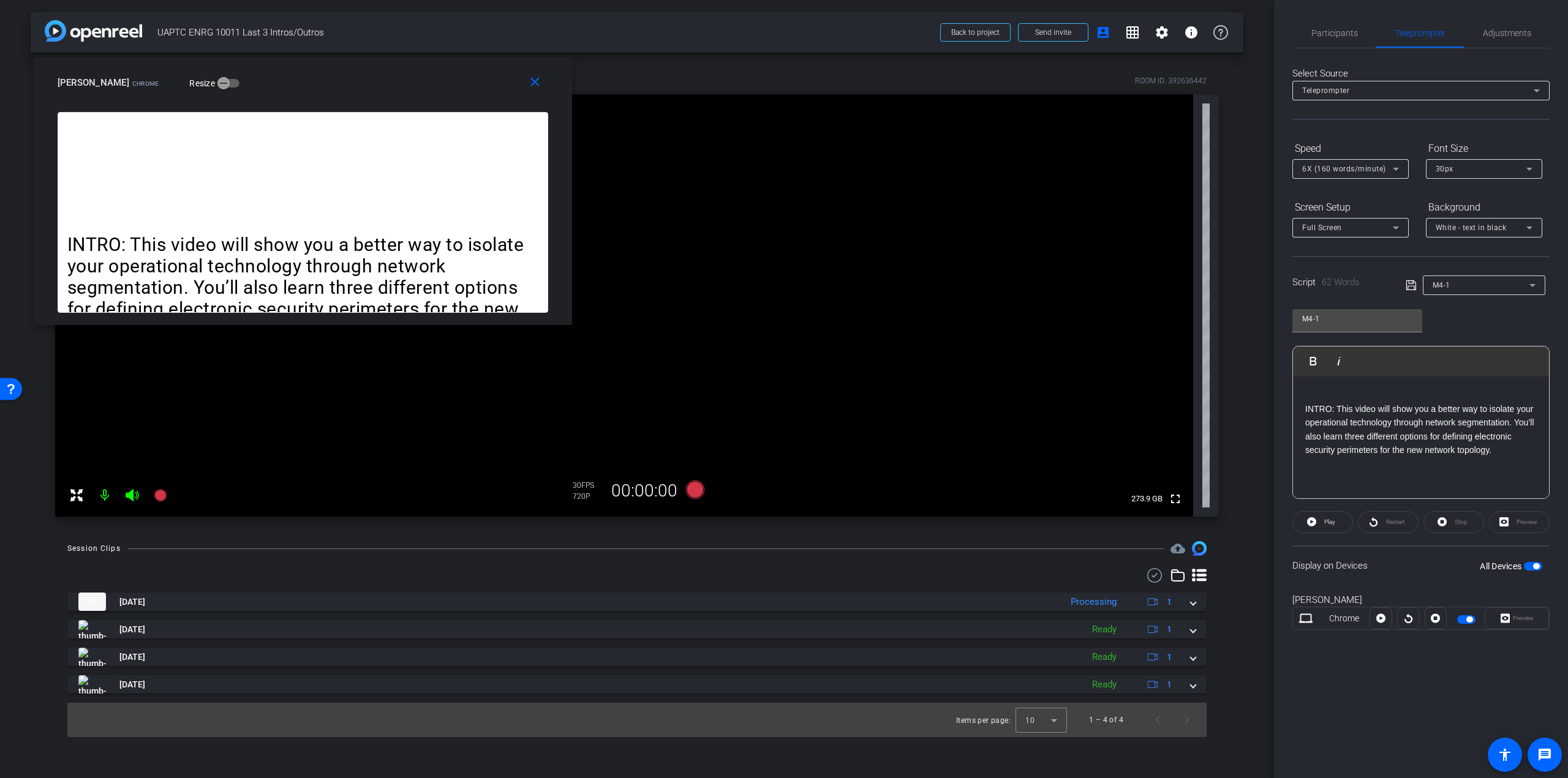
click at [1422, 136] on div "Select Source Teleprompter Speed 6X (160 words/minute) Font Size 30px Screen Se…" at bounding box center [1421, 350] width 257 height 603
click at [1459, 480] on p at bounding box center [1421, 477] width 231 height 13
click at [1449, 474] on p at bounding box center [1421, 477] width 231 height 13
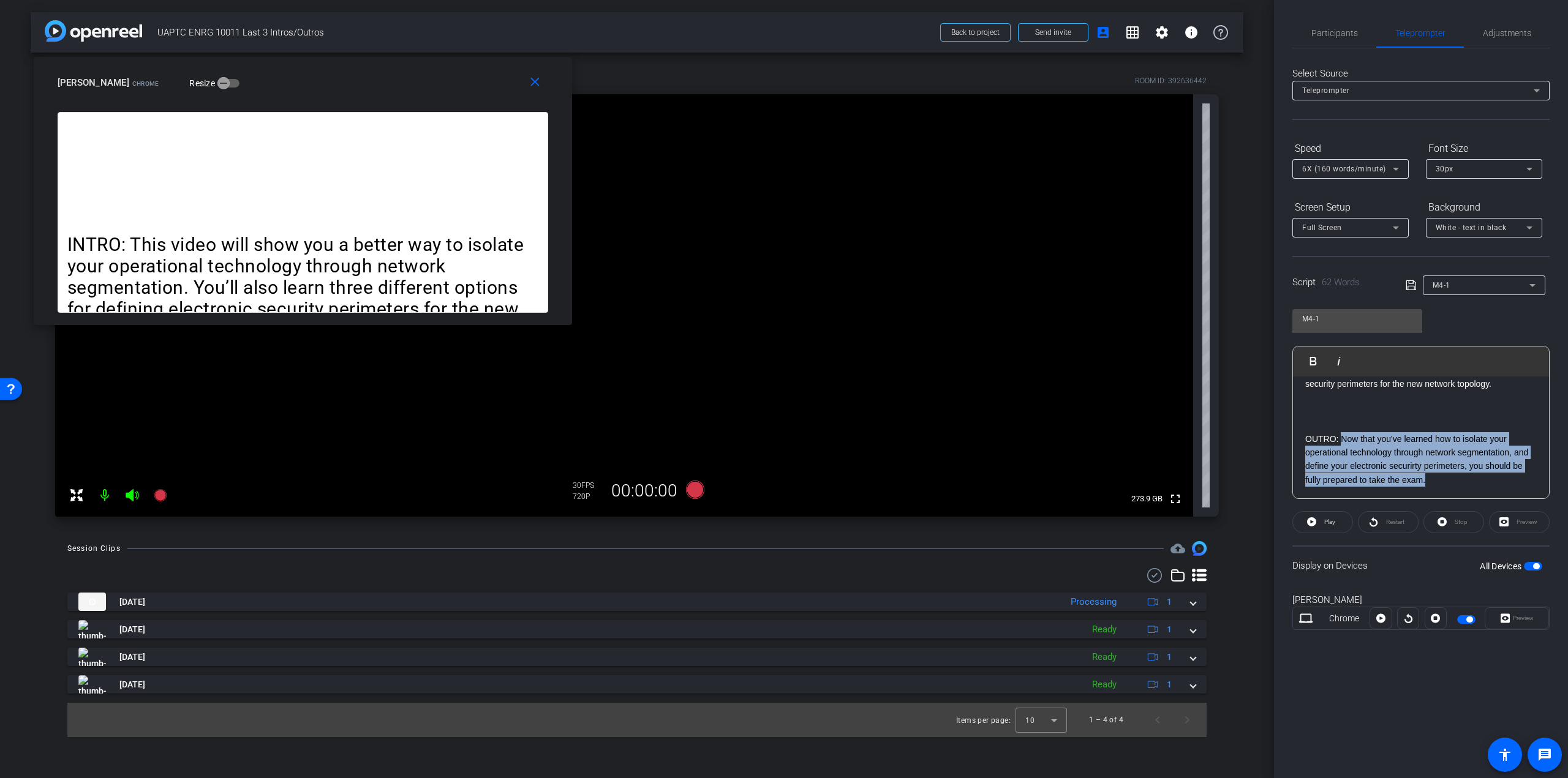
drag, startPoint x: 1433, startPoint y: 482, endPoint x: 1340, endPoint y: 438, distance: 102.9
click at [1340, 438] on p "OUTRO: Now that you've learned how to isolate your operational technology throu…" at bounding box center [1421, 460] width 231 height 55
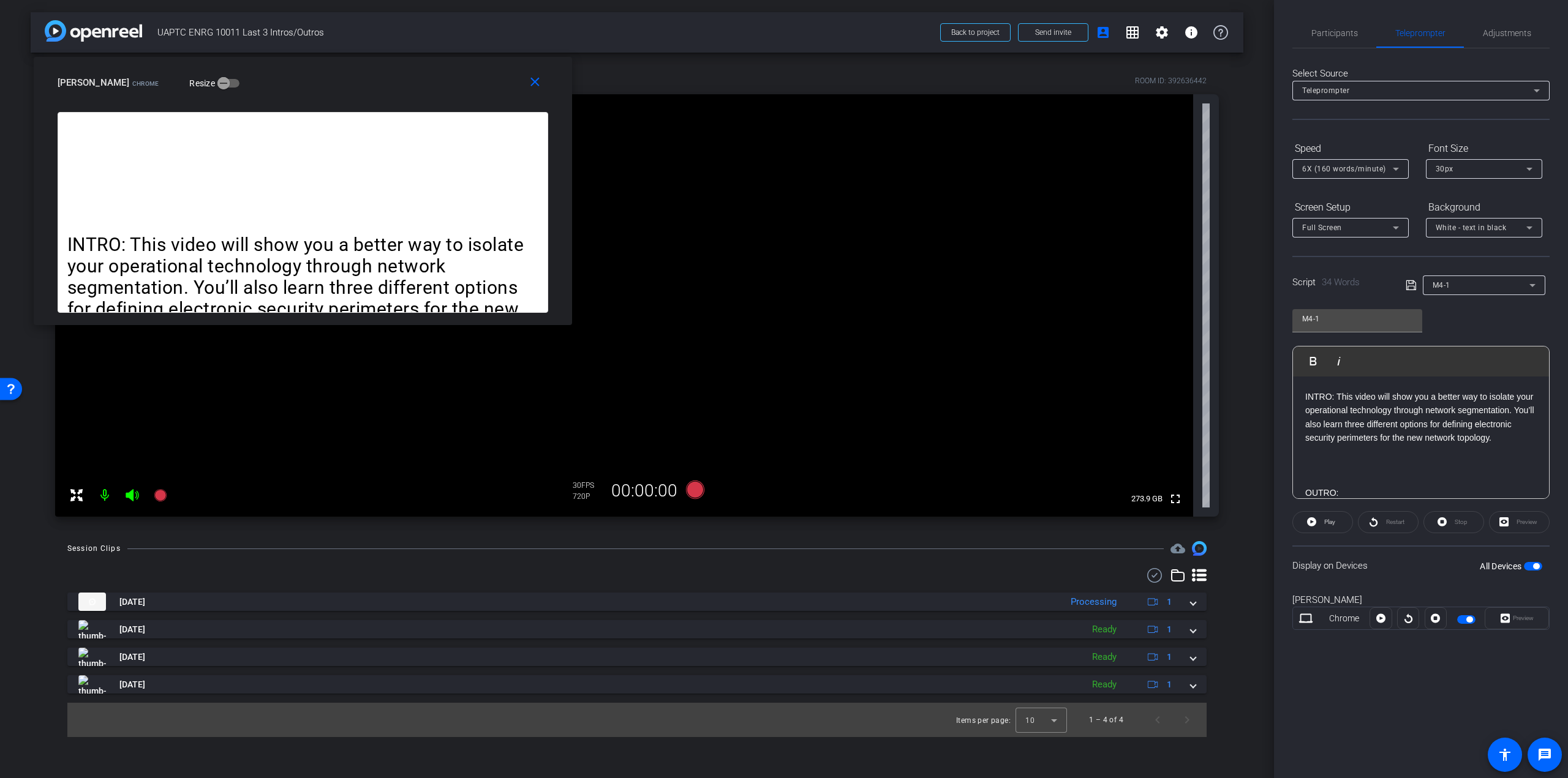
scroll to position [0, 0]
click at [1308, 317] on input "M4-1" at bounding box center [1358, 319] width 111 height 15
type input "M3-1"
click at [1404, 284] on div "Script 34 Words M4-1" at bounding box center [1421, 275] width 257 height 39
click at [1409, 284] on icon at bounding box center [1411, 285] width 11 height 15
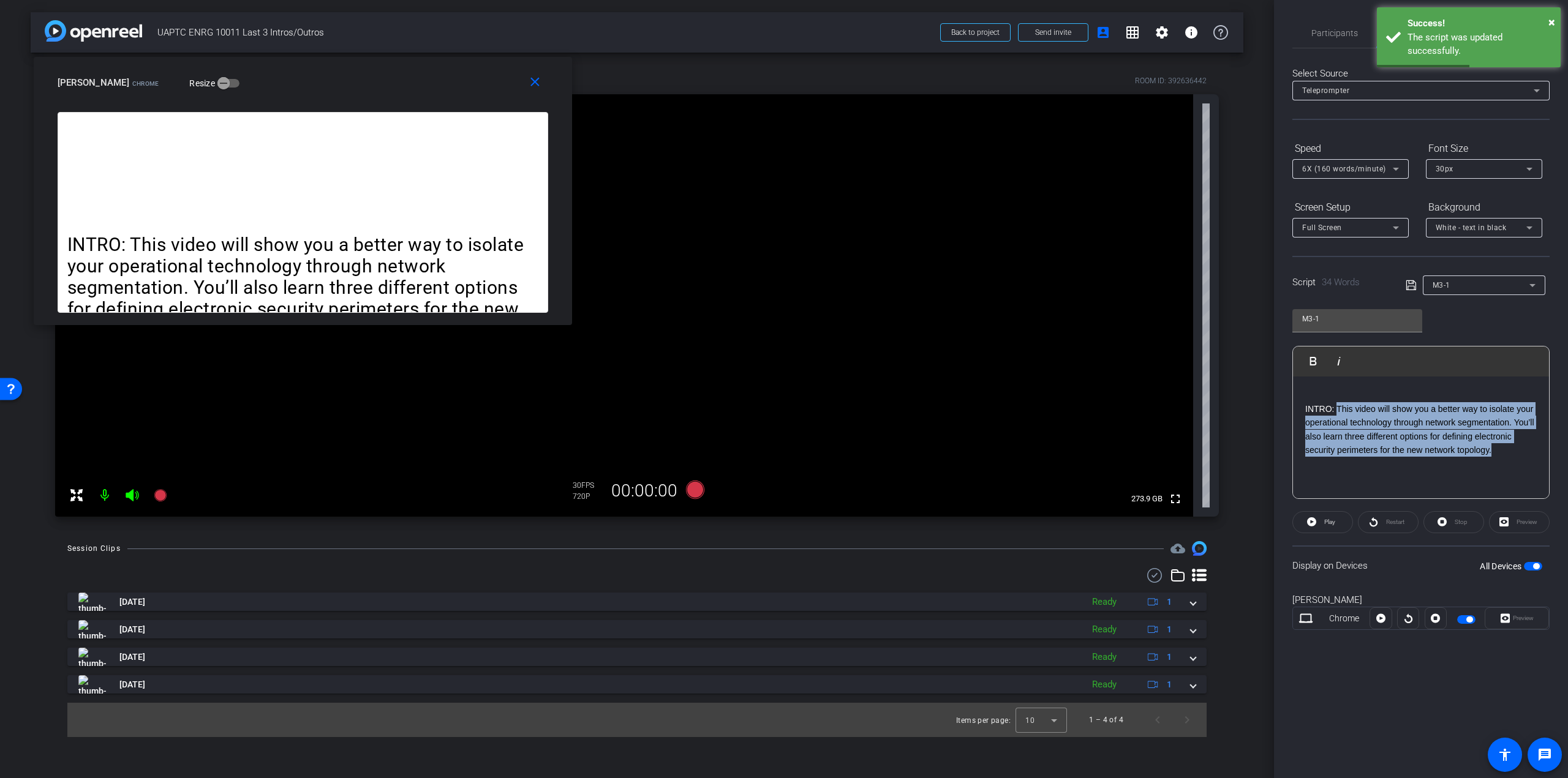
drag, startPoint x: 1338, startPoint y: 406, endPoint x: 1532, endPoint y: 449, distance: 198.7
click at [1532, 449] on div "INTRO: This video will show you a better way to isolate your operational techno…" at bounding box center [1421, 450] width 256 height 148
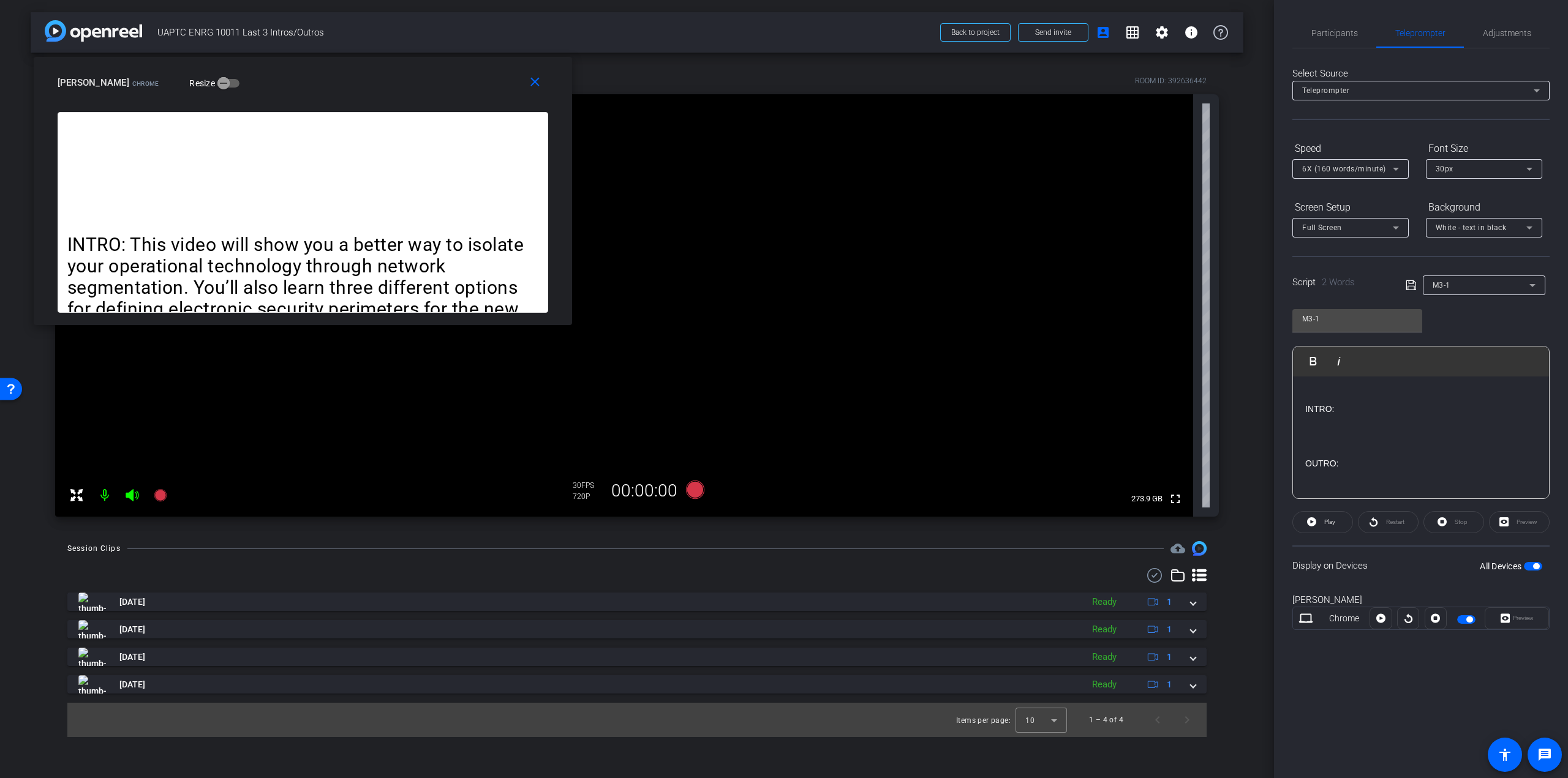
click at [1412, 286] on icon at bounding box center [1410, 285] width 10 height 10
click at [1370, 410] on p "INTRO:" at bounding box center [1421, 409] width 231 height 13
click at [1335, 408] on p "INTRO: I've added a tab specific for completing the exercise." at bounding box center [1421, 409] width 231 height 13
click at [1455, 424] on p "INTRO: In order to complete your workbook, I've added a tab specific for comple…" at bounding box center [1421, 416] width 231 height 27
click at [1454, 424] on p "INTRO: In order to complete your workbook, I've added a tab specific for comple…" at bounding box center [1421, 416] width 231 height 27
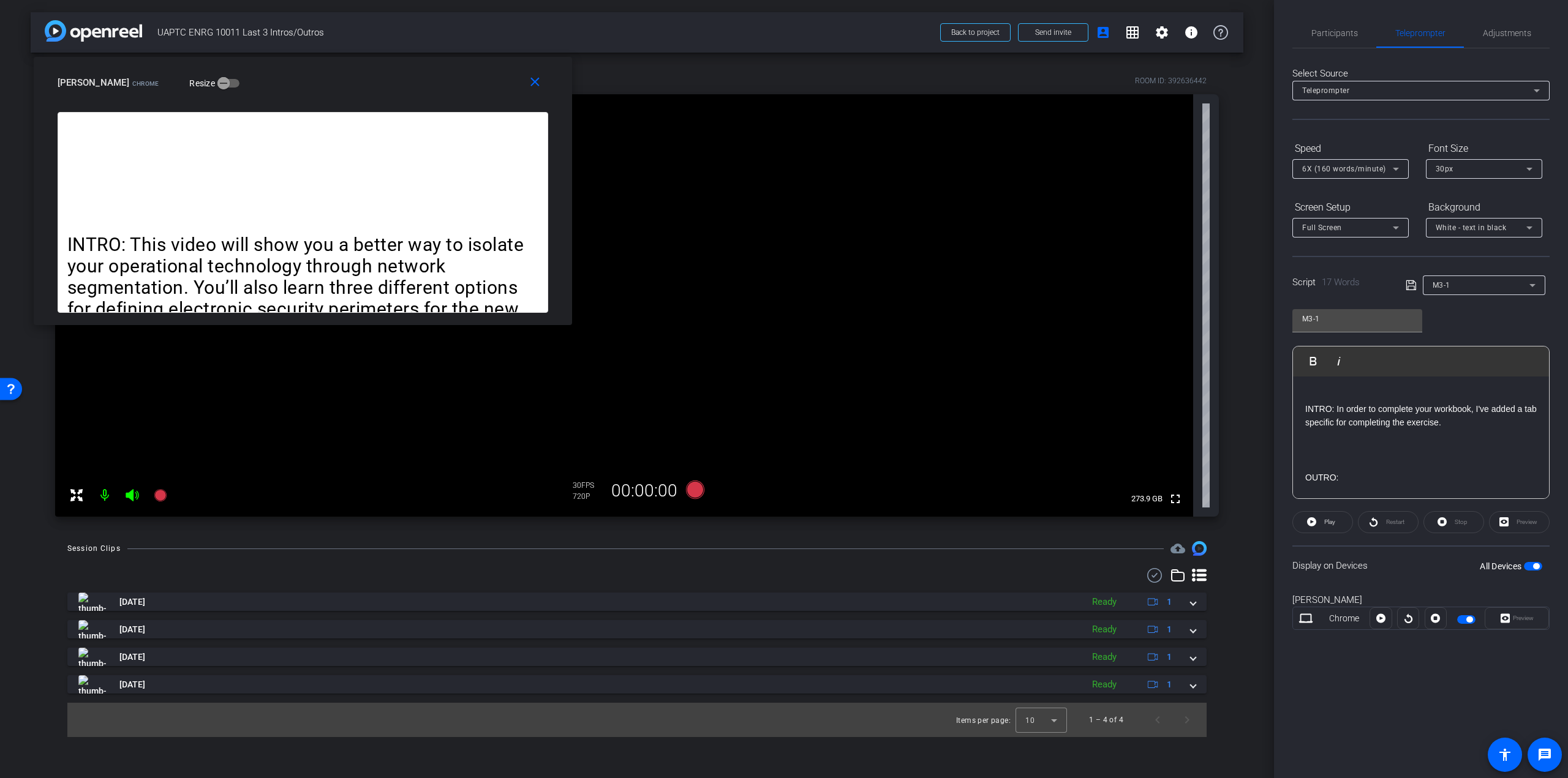
click at [1524, 408] on p "INTRO: In order to complete your workbook, I've added a tab specific for comple…" at bounding box center [1421, 416] width 231 height 27
drag, startPoint x: 1470, startPoint y: 423, endPoint x: 1338, endPoint y: 427, distance: 132.1
click at [1338, 427] on p "INTRO: In order to complete your workbook, I've added a new tab specific for co…" at bounding box center [1421, 416] width 231 height 27
click at [1457, 463] on p at bounding box center [1421, 463] width 231 height 13
click at [1412, 473] on p "OUTRO:" at bounding box center [1421, 477] width 231 height 13
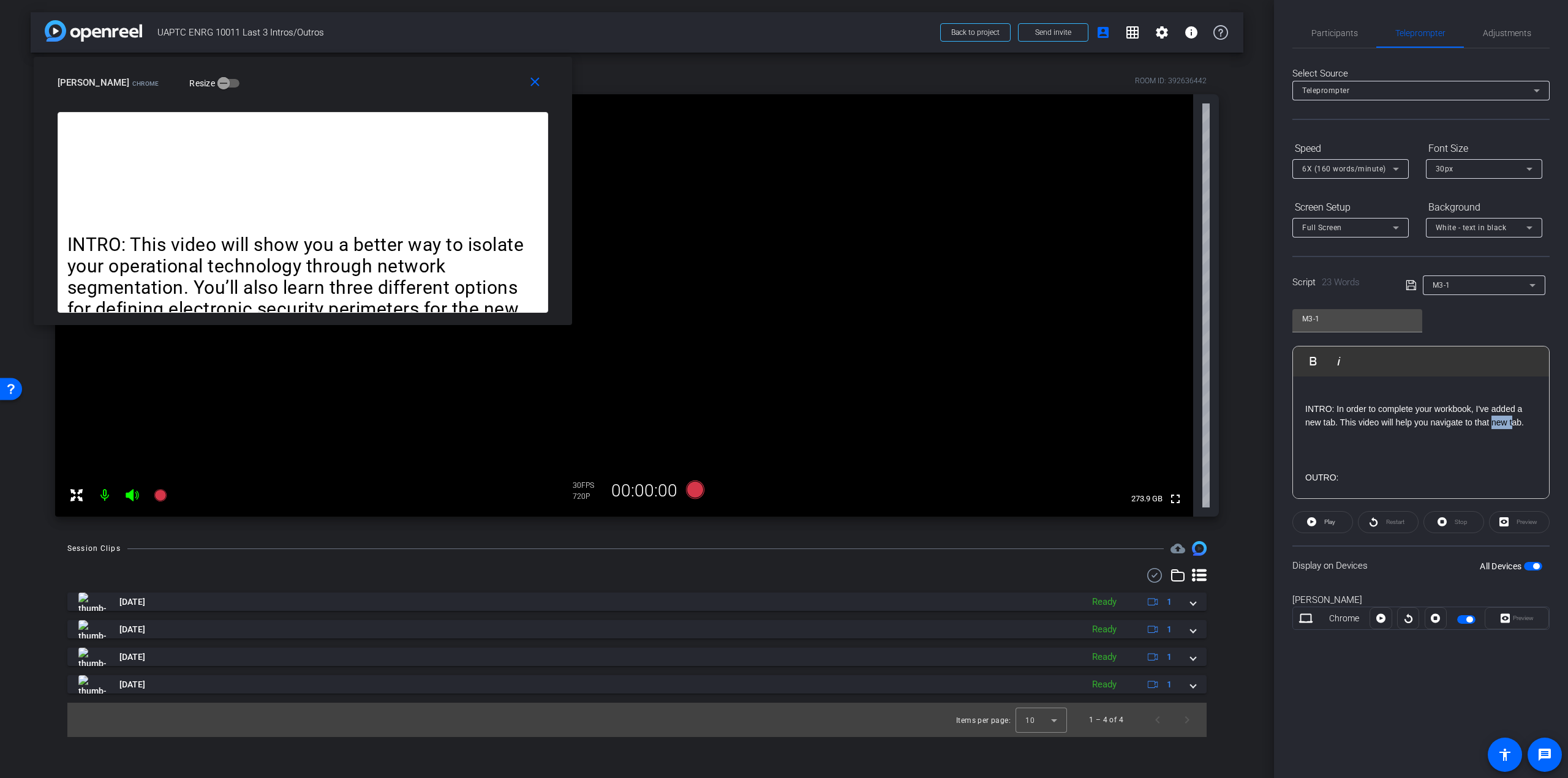
drag, startPoint x: 1511, startPoint y: 422, endPoint x: 1493, endPoint y: 418, distance: 18.4
click at [1493, 418] on p "INTRO: In order to complete your workbook, I've added a new tab. This video wil…" at bounding box center [1421, 416] width 231 height 27
click at [1513, 423] on p "INTRO: In order to complete your workbook, I've added a new tab. This video wil…" at bounding box center [1421, 416] width 231 height 27
click at [1436, 474] on p "OUTRO:" at bounding box center [1421, 477] width 231 height 13
click at [1420, 454] on p at bounding box center [1421, 450] width 231 height 13
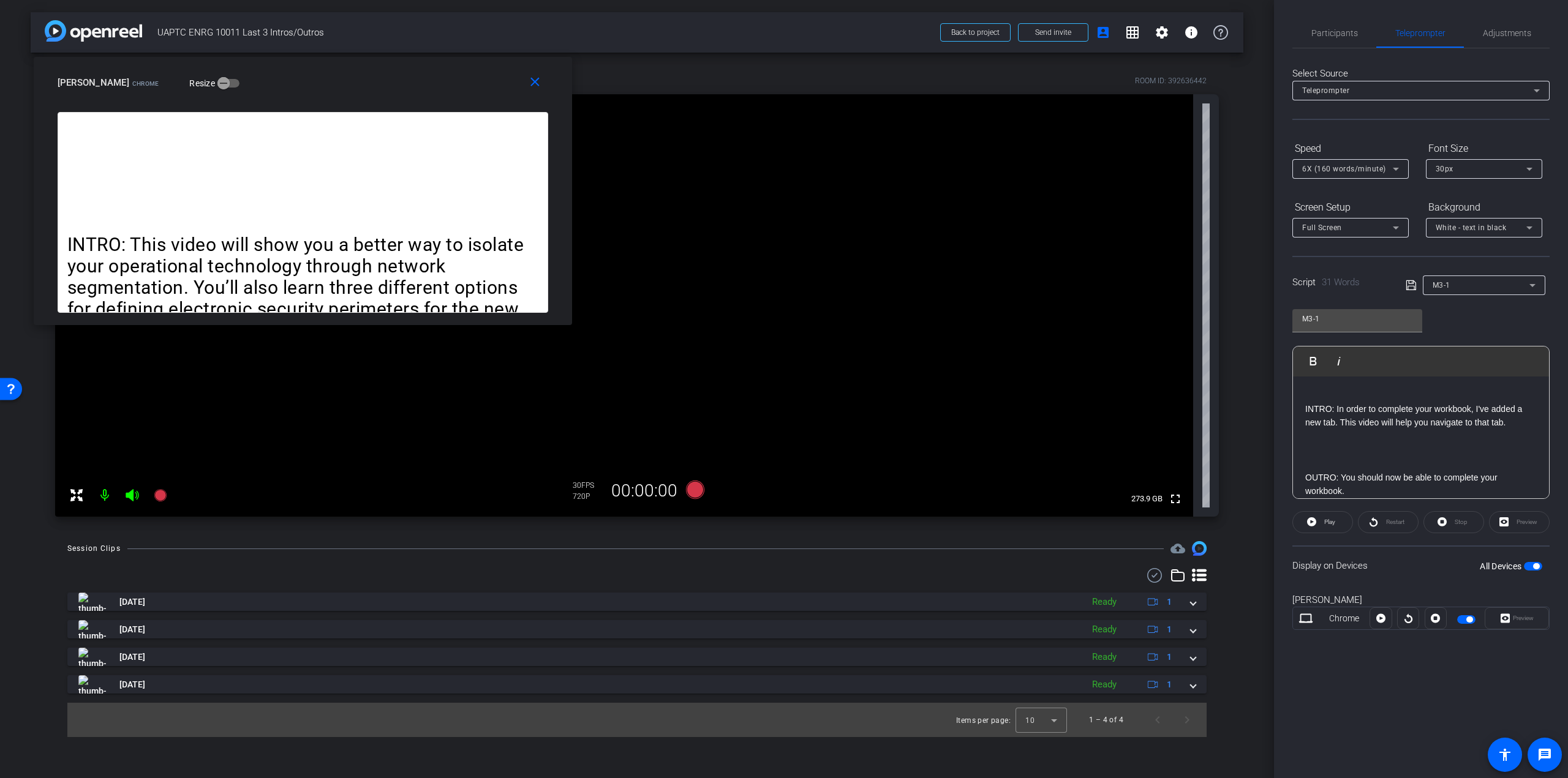
click at [1405, 440] on p at bounding box center [1421, 436] width 231 height 13
click at [1398, 425] on p "INTRO: In order to complete your workbook, I've added a new tab. This video wil…" at bounding box center [1421, 416] width 231 height 27
click at [1367, 490] on p "OUTRO: You should now be able to complete your workbook." at bounding box center [1421, 484] width 231 height 27
click at [1471, 450] on p at bounding box center [1421, 452] width 231 height 13
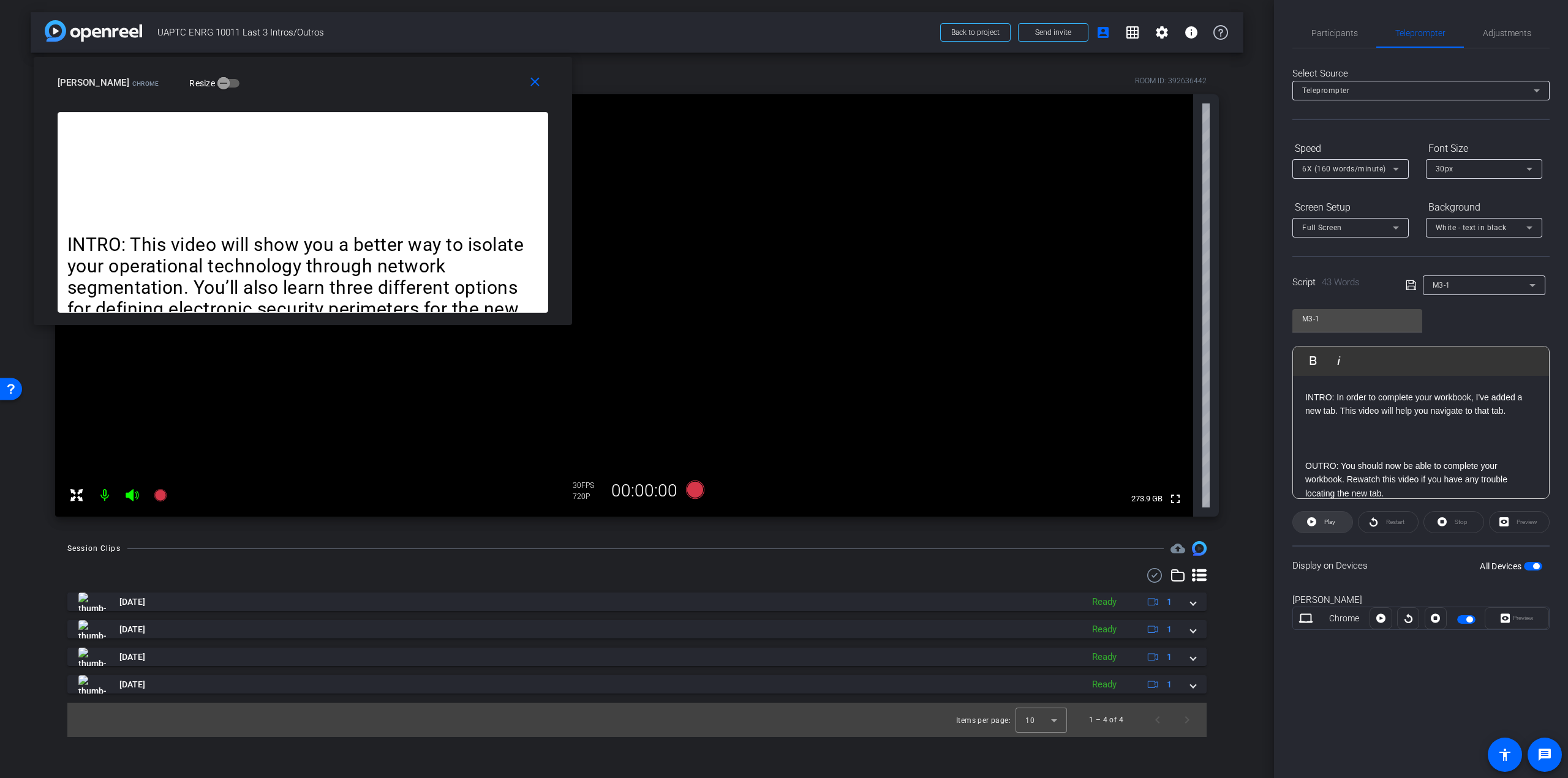
click at [1301, 517] on span at bounding box center [1323, 522] width 60 height 29
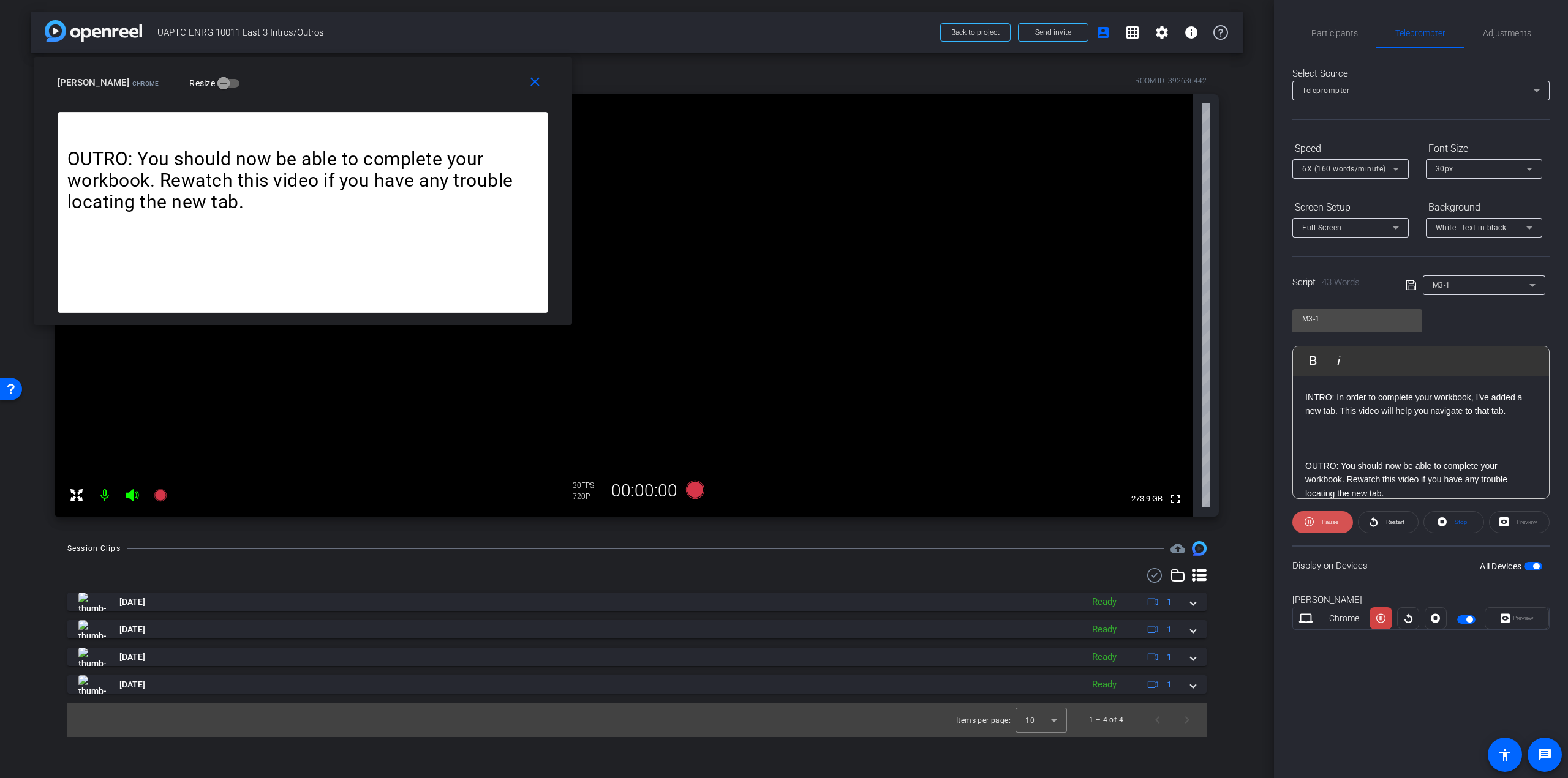
click at [1331, 522] on span "Pause" at bounding box center [1330, 522] width 16 height 7
click at [1379, 407] on p "INTRO: In order to complete your workbook, I've added a new tab. This video wil…" at bounding box center [1421, 404] width 231 height 27
click at [1382, 401] on p "INTRO: In order to complete your workbook, I've added a new tab. This video wil…" at bounding box center [1421, 404] width 231 height 27
drag, startPoint x: 1435, startPoint y: 393, endPoint x: 1418, endPoint y: 391, distance: 17.1
click at [1418, 391] on p "INTRO: In order to complete your workbook, I've added a new tab. This video wil…" at bounding box center [1421, 404] width 231 height 27
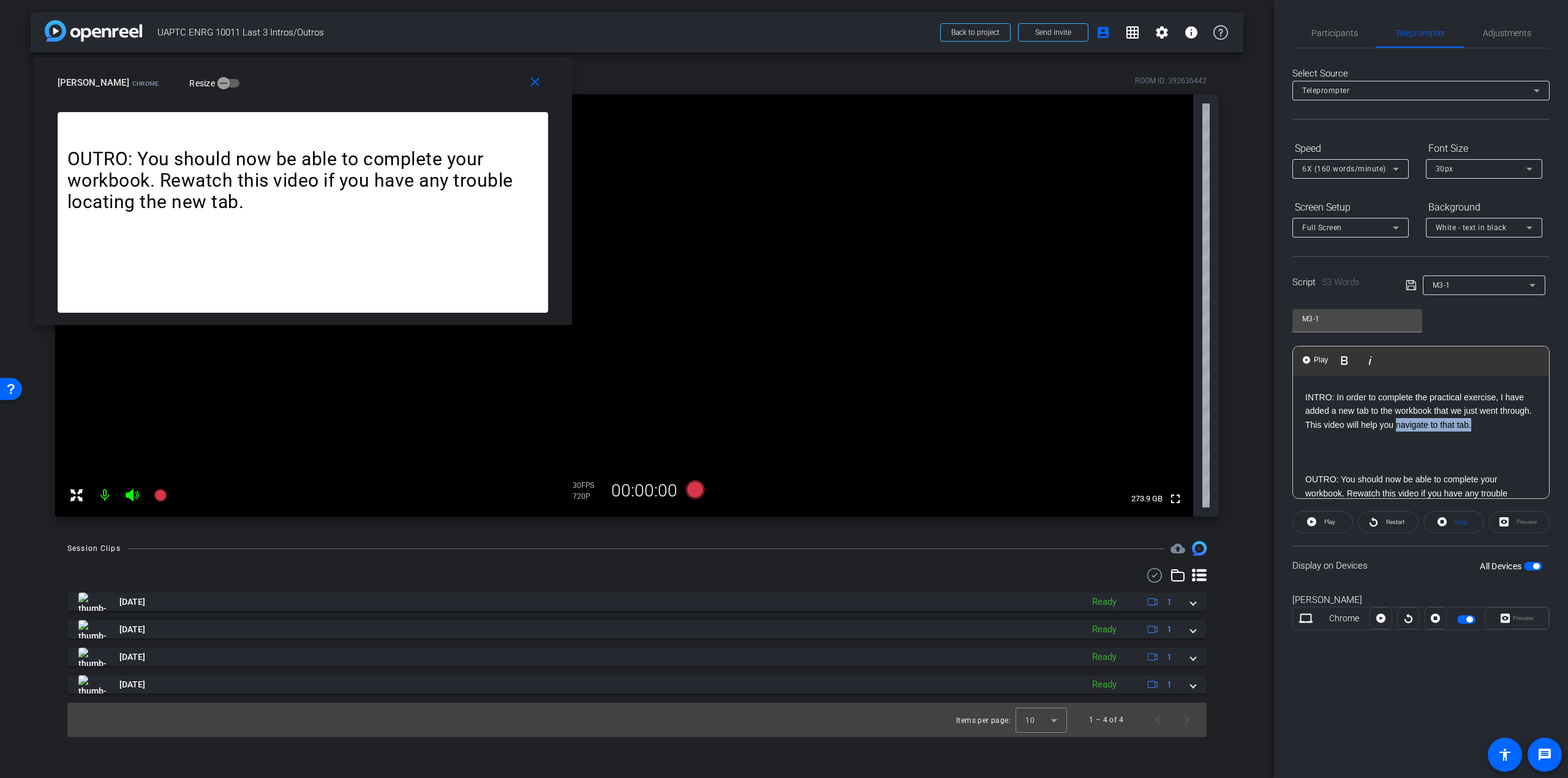
drag, startPoint x: 1429, startPoint y: 421, endPoint x: 1523, endPoint y: 424, distance: 94.0
click at [1505, 424] on p "INTRO: In order to complete the practical exercise, I have added a new tab to t…" at bounding box center [1421, 411] width 231 height 41
click at [1483, 432] on p "INTRO: In order to complete the practical exercise, I have added a new tab to t…" at bounding box center [1421, 418] width 231 height 55
click at [1412, 462] on p at bounding box center [1421, 466] width 231 height 13
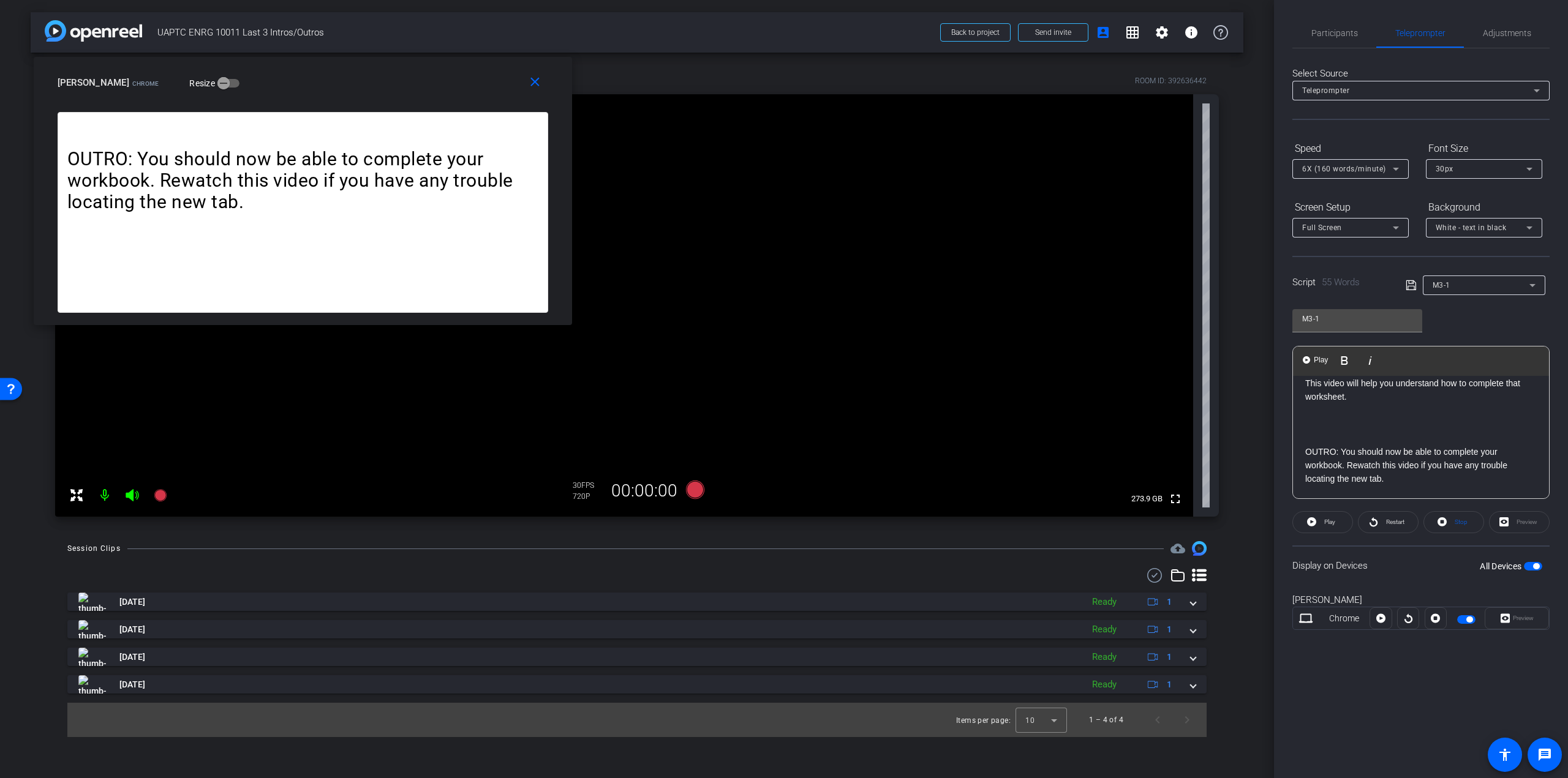
click at [1319, 431] on p at bounding box center [1421, 438] width 231 height 13
click at [1325, 514] on span "Play" at bounding box center [1328, 522] width 14 height 17
click at [1331, 521] on span "Pause" at bounding box center [1330, 522] width 16 height 7
drag, startPoint x: 1444, startPoint y: 451, endPoint x: 1474, endPoint y: 447, distance: 30.3
click at [1474, 447] on p "OUTRO: You should now be able to complete your workbook. Rewatch this video if …" at bounding box center [1421, 466] width 231 height 41
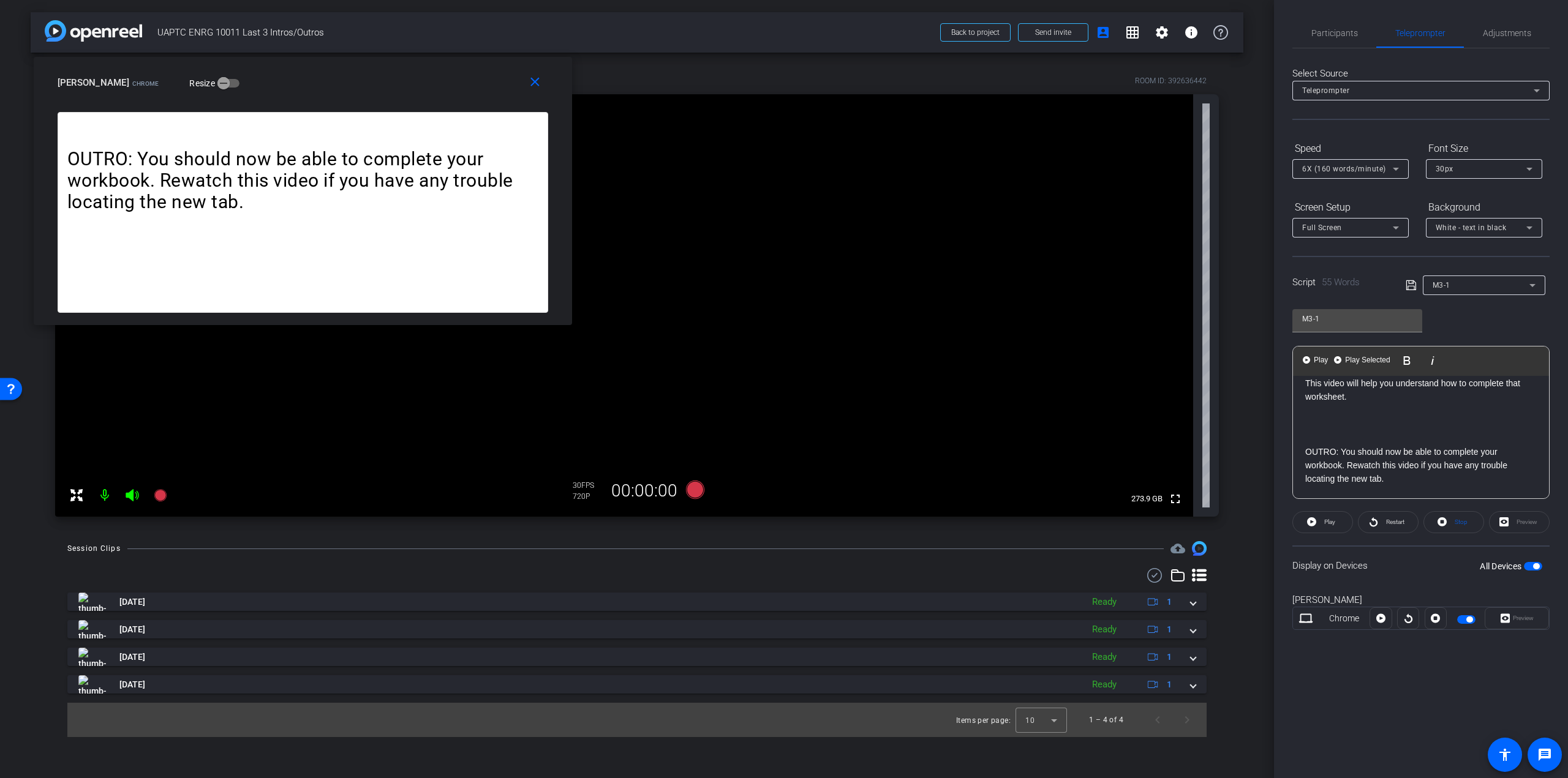
click at [1485, 449] on p "OUTRO: You should now be able to complete your workbook. Rewatch this video if …" at bounding box center [1421, 466] width 231 height 41
drag, startPoint x: 1480, startPoint y: 449, endPoint x: 1345, endPoint y: 469, distance: 136.5
click at [1345, 469] on p "OUTRO: You should now be able to complete your workbook. Rewatch this video if …" at bounding box center [1421, 466] width 231 height 41
click at [1364, 480] on p "OUTRO: You should now be able to complete the practical exercise. Rewatch this …" at bounding box center [1421, 466] width 231 height 41
drag, startPoint x: 1407, startPoint y: 478, endPoint x: 1339, endPoint y: 466, distance: 69.1
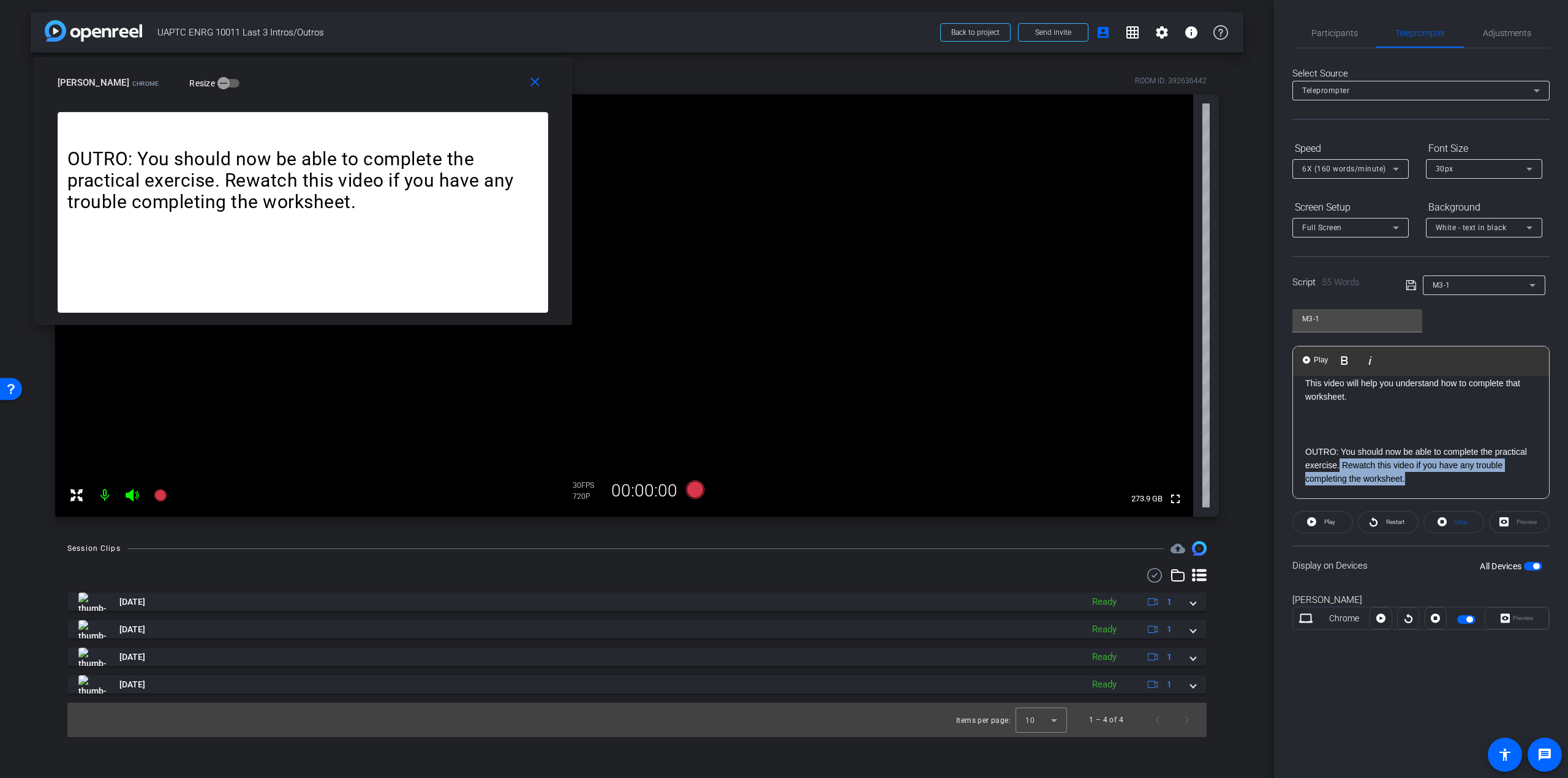
click at [1339, 466] on p "OUTRO: You should now be able to complete the practical exercise. Rewatch this …" at bounding box center [1421, 466] width 231 height 41
click at [1373, 483] on p "OUTRO: You should now be able to complete the practical exercise." at bounding box center [1421, 472] width 231 height 27
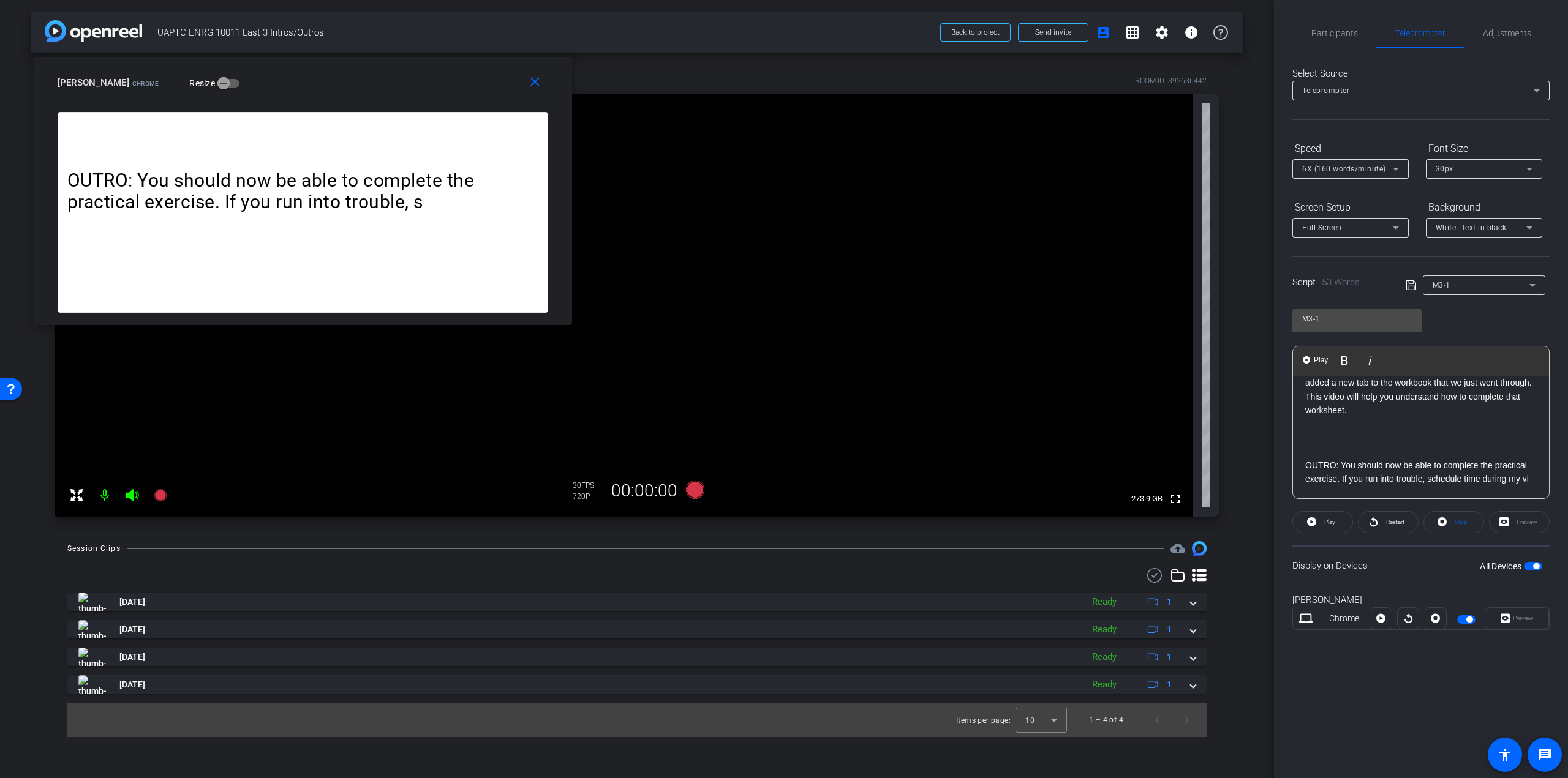
scroll to position [52, 0]
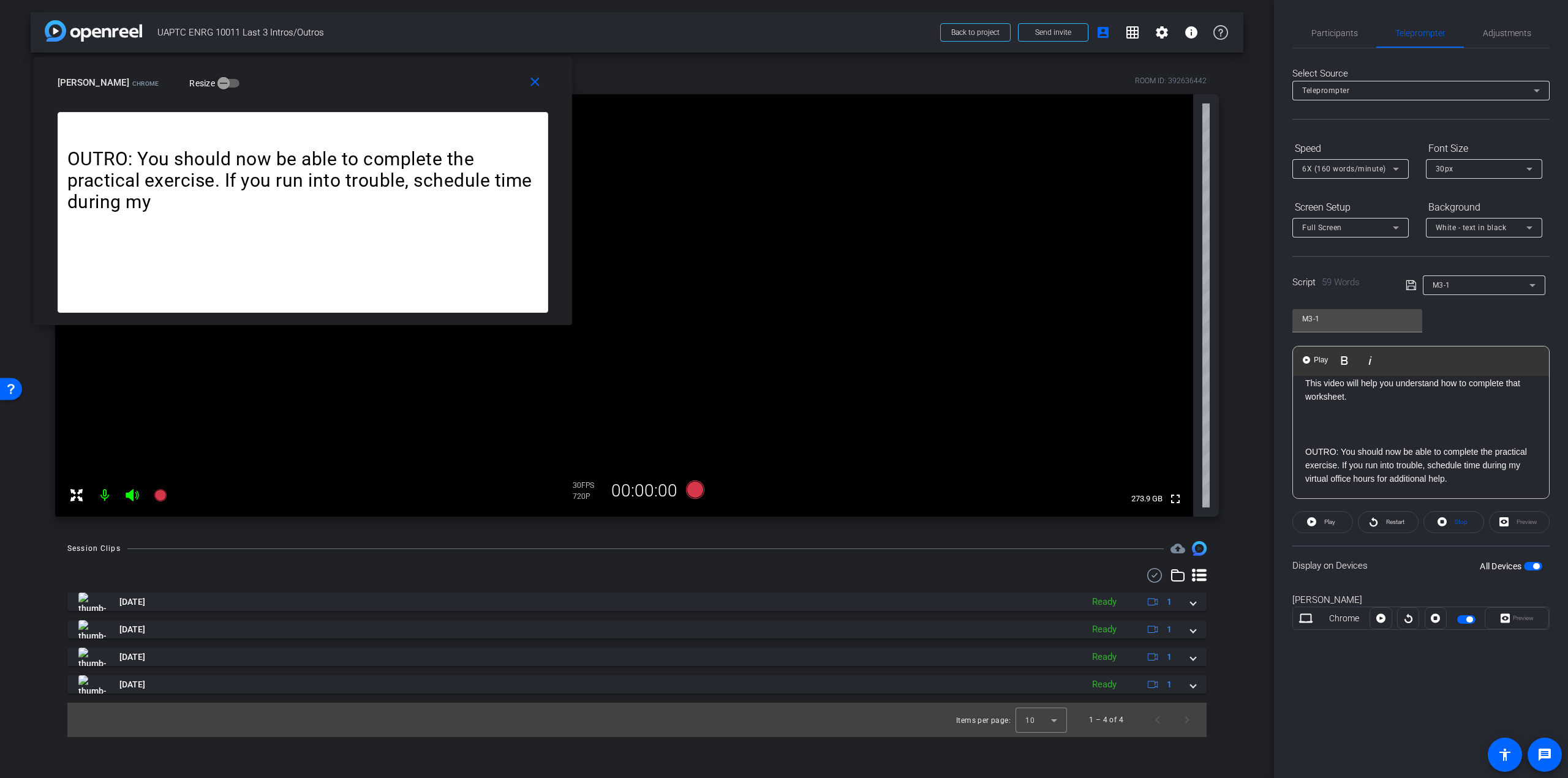
click at [1368, 476] on p "OUTRO: You should now be able to complete the practical exercise. If you run in…" at bounding box center [1421, 466] width 231 height 41
click at [1464, 480] on p "OUTRO: You should now be able to complete the practical exercise. If you run in…" at bounding box center [1421, 466] width 231 height 41
drag, startPoint x: 1464, startPoint y: 480, endPoint x: 1342, endPoint y: 463, distance: 123.2
click at [1342, 463] on p "OUTRO: You should now be able to complete the practical exercise. If you run in…" at bounding box center [1421, 466] width 231 height 41
click at [692, 488] on icon at bounding box center [695, 489] width 18 height 18
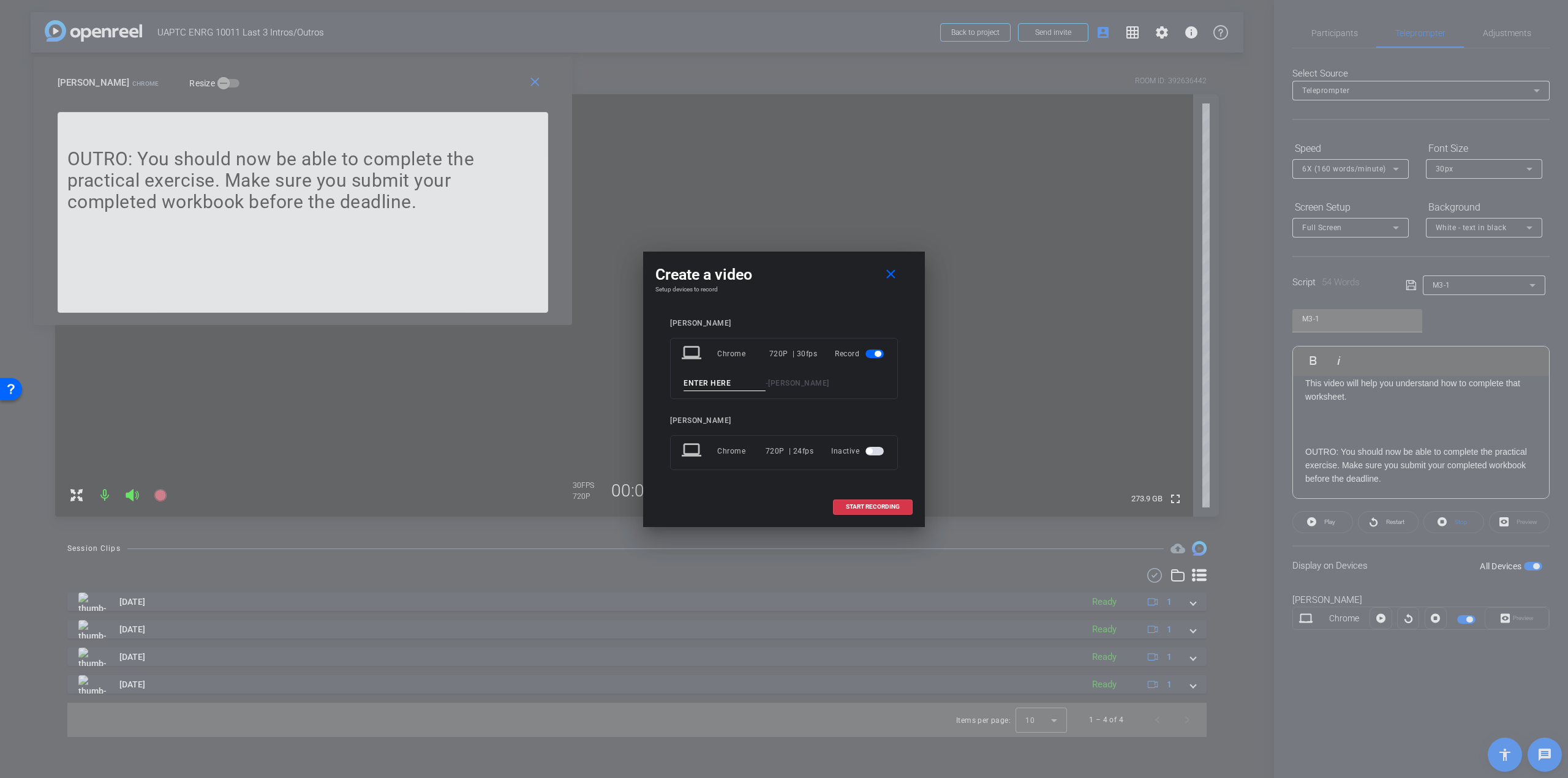
click at [730, 384] on input at bounding box center [724, 383] width 82 height 15
click at [730, 384] on input "M3-1 Intro/Outro Take 1" at bounding box center [724, 383] width 82 height 15
type input "M3-1 Intro/Outro Take 1"
click at [865, 396] on div "laptop Chrome 720P | 30fps Record M3-1 Intro/Outro Take 1 - [PERSON_NAME]" at bounding box center [784, 368] width 228 height 61
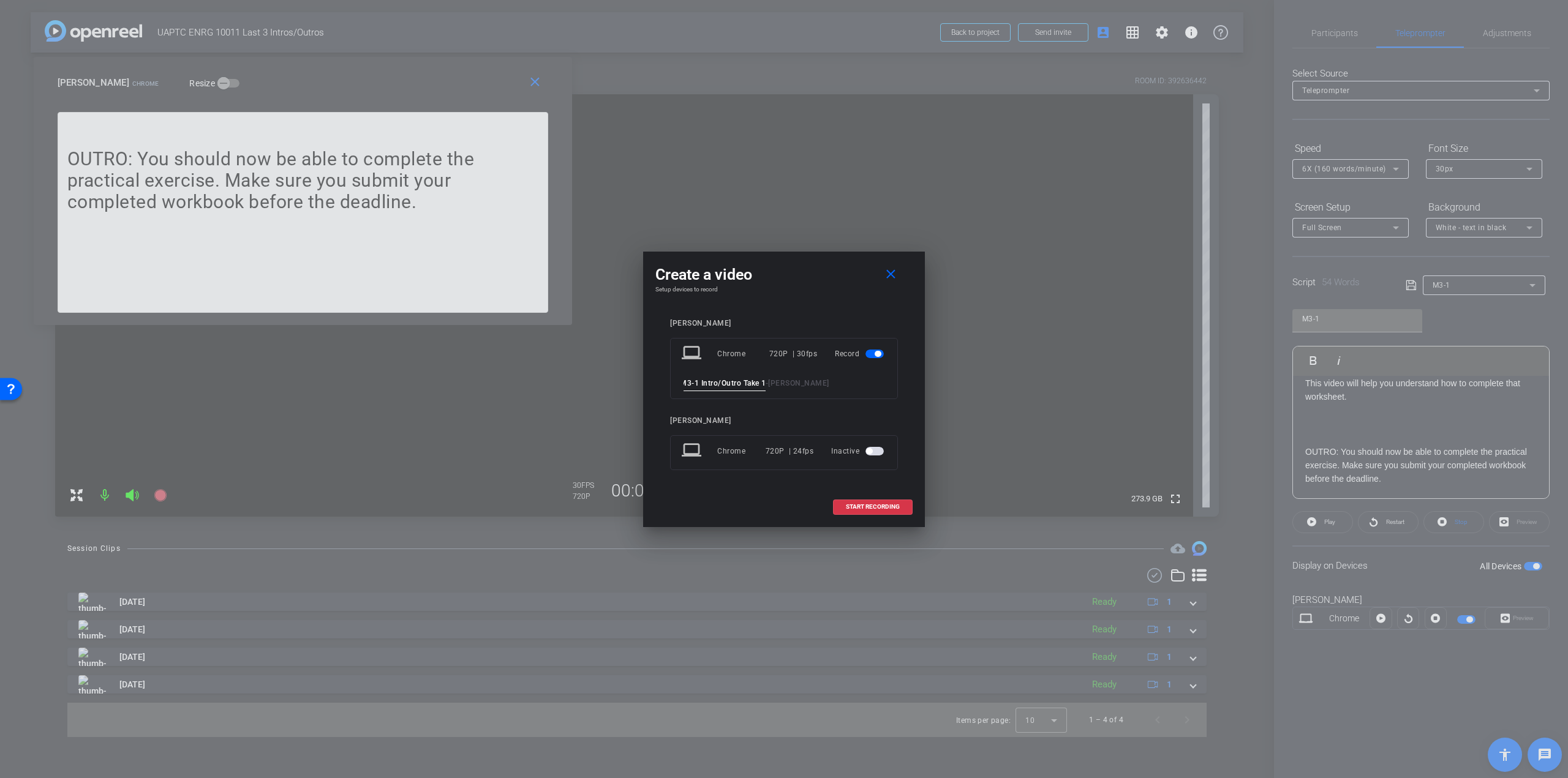
scroll to position [0, 0]
click at [871, 506] on span "START RECORDING" at bounding box center [873, 507] width 54 height 6
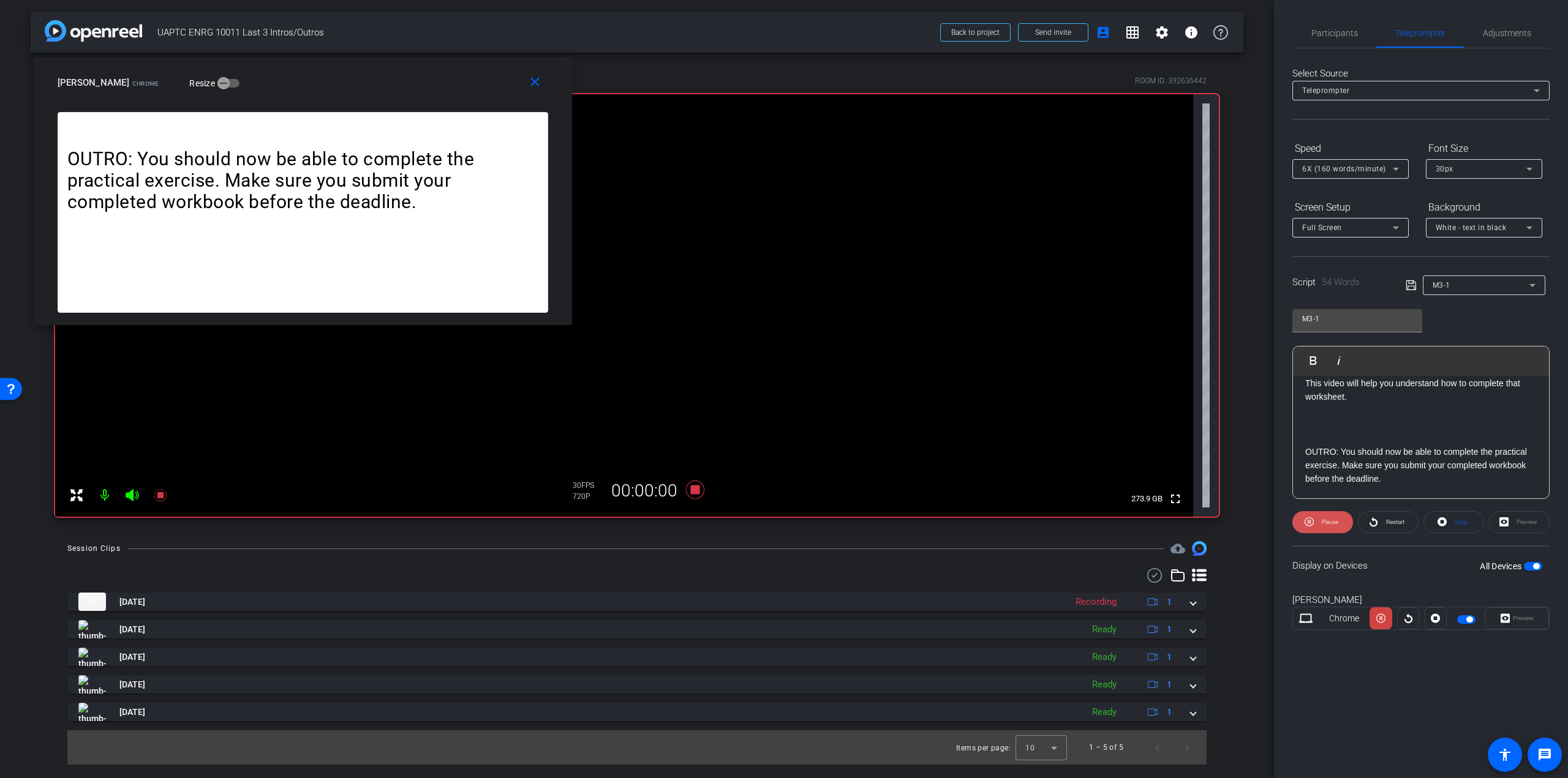
click at [1338, 523] on span "Pause" at bounding box center [1330, 522] width 16 height 7
click at [1397, 520] on span "Restart" at bounding box center [1395, 522] width 18 height 7
click at [1390, 519] on span "Restart" at bounding box center [1395, 522] width 18 height 7
click at [696, 489] on icon at bounding box center [695, 489] width 18 height 18
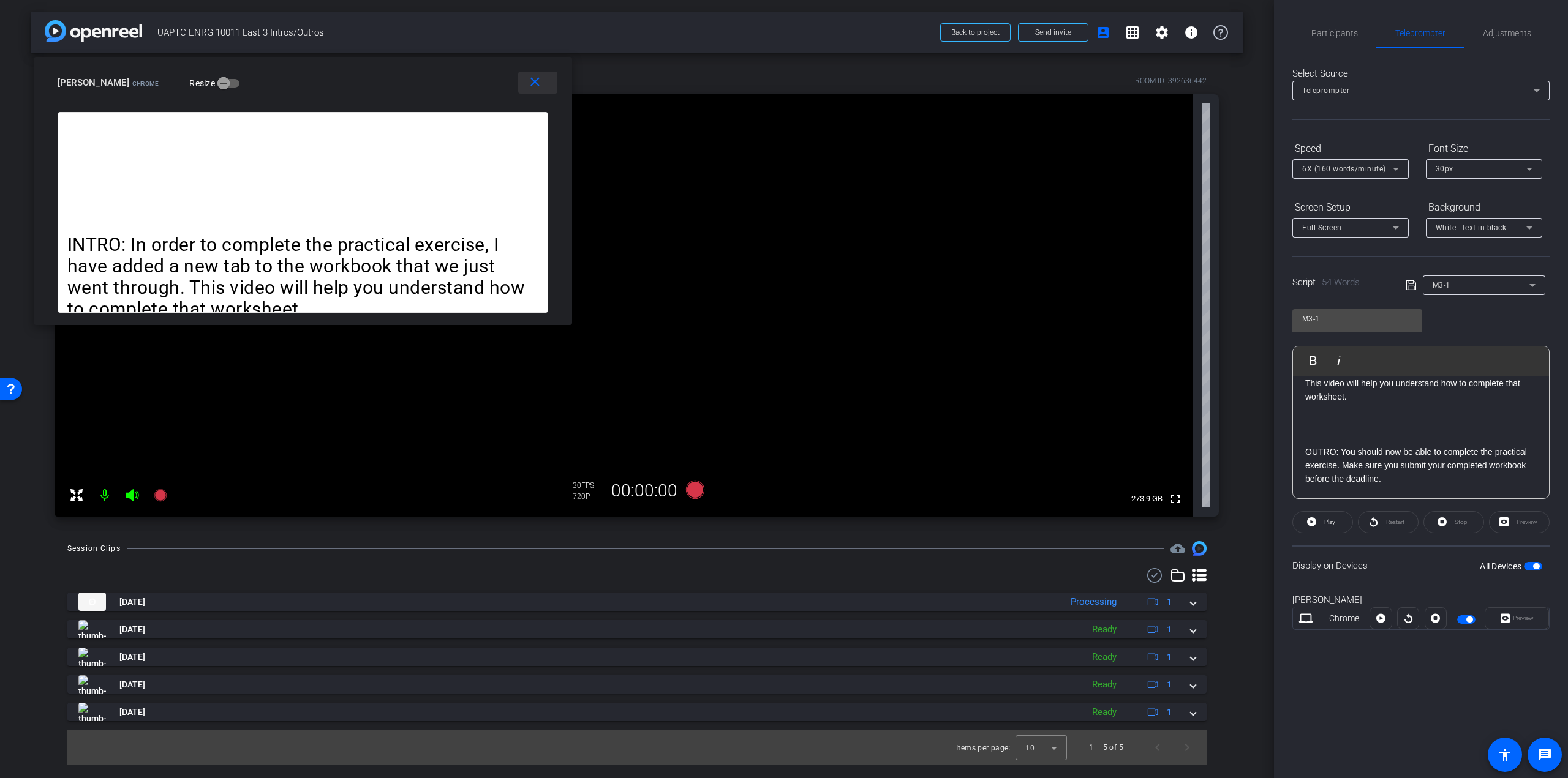
click at [538, 83] on mat-icon "close" at bounding box center [534, 82] width 15 height 15
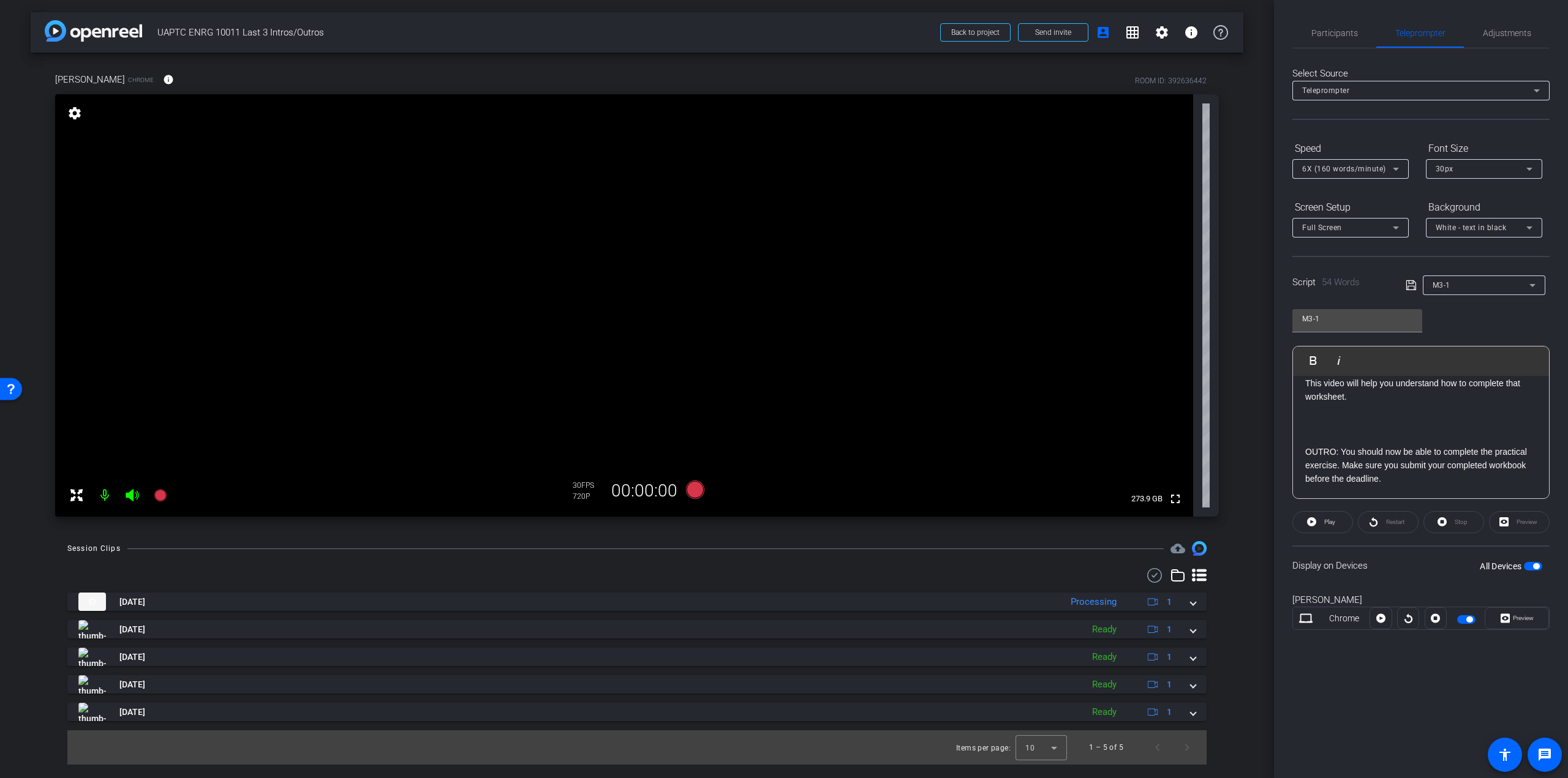
click at [1150, 218] on video at bounding box center [624, 305] width 1138 height 422
click at [1337, 30] on span "Participants" at bounding box center [1334, 33] width 46 height 9
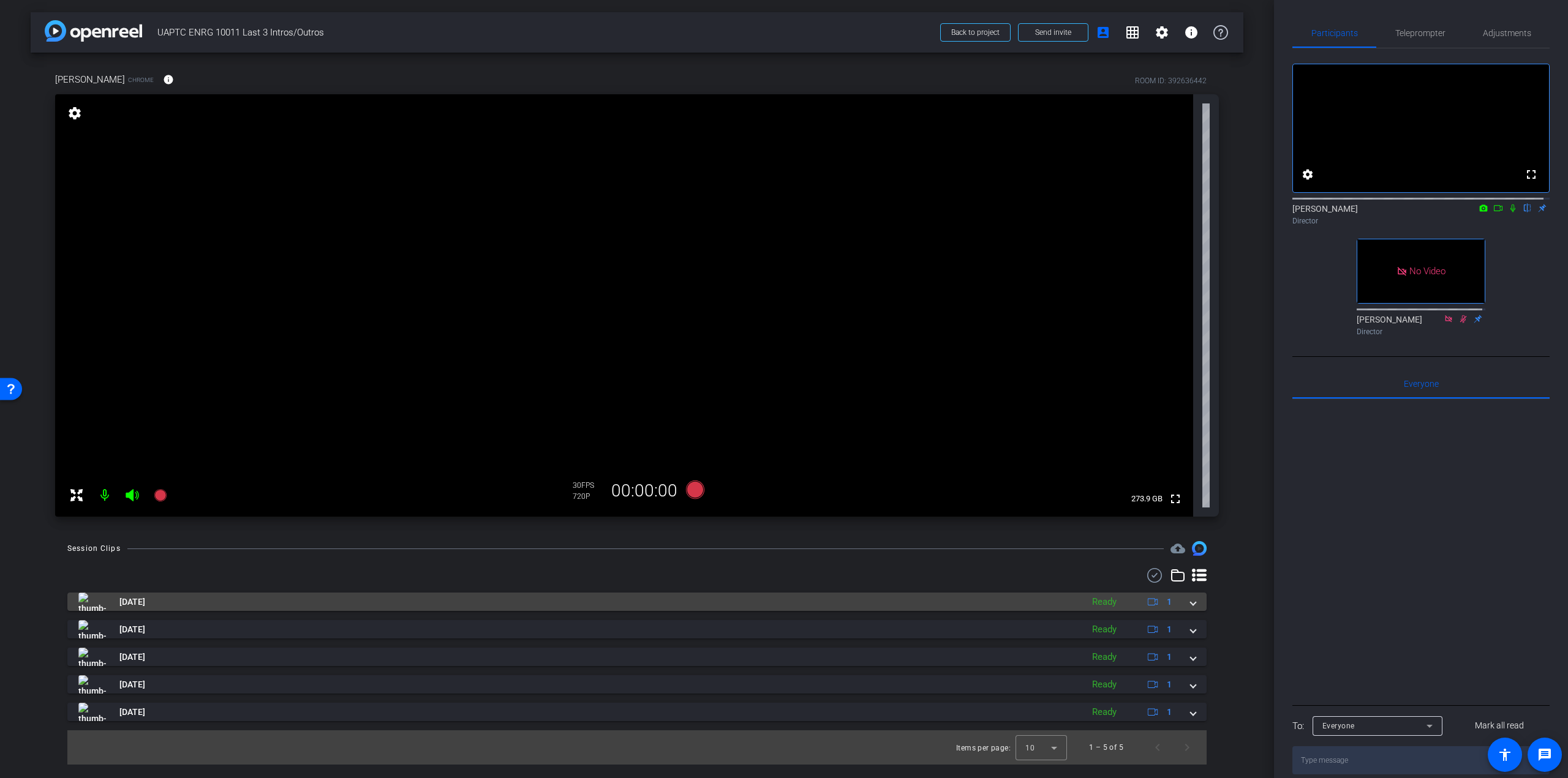
click at [1194, 605] on span at bounding box center [1193, 601] width 5 height 13
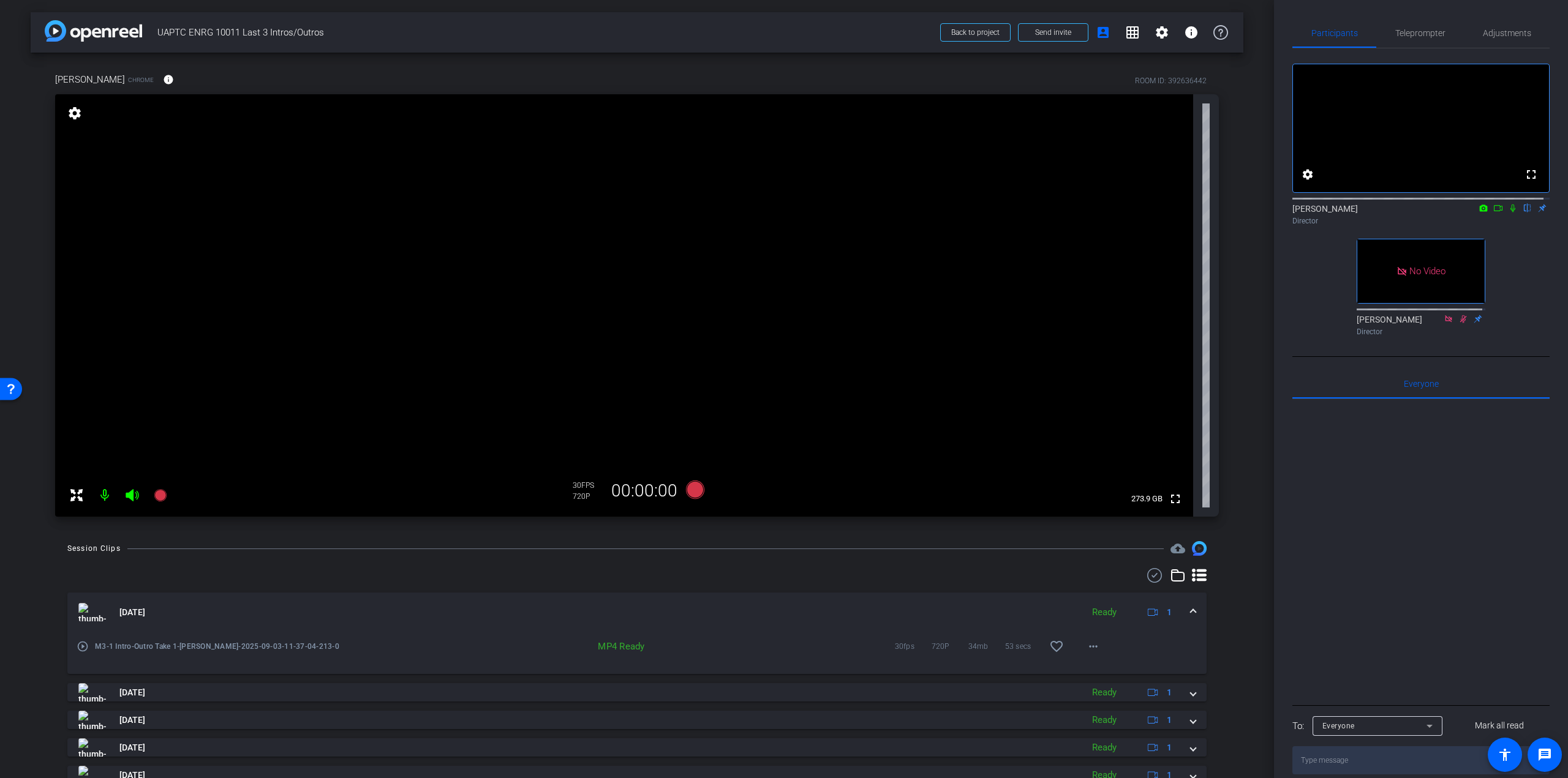
click at [83, 643] on mat-icon "play_circle_outline" at bounding box center [83, 646] width 13 height 13
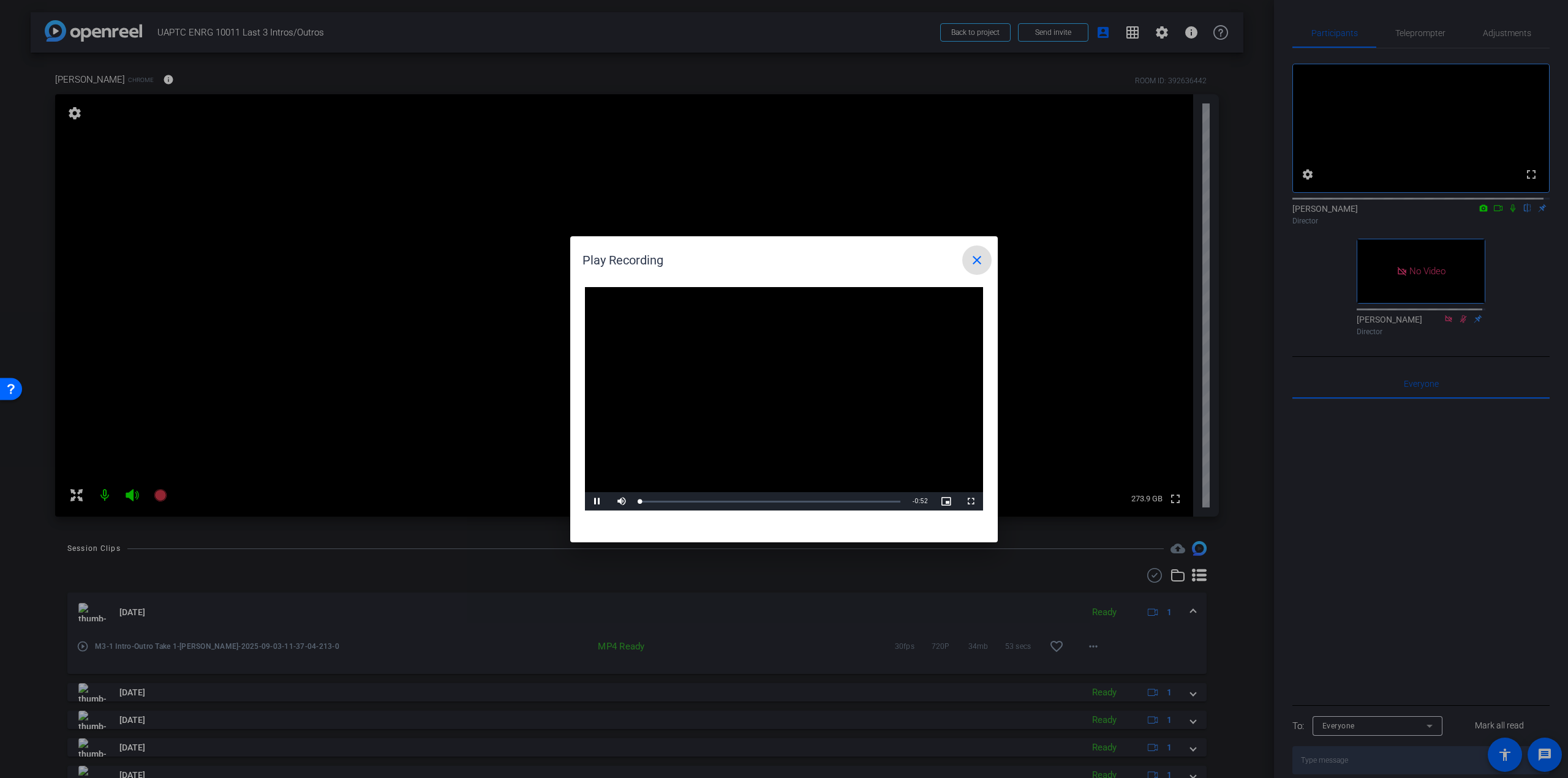
click at [781, 407] on video "Video Player" at bounding box center [784, 399] width 398 height 224
click at [686, 500] on div "Loaded : 100.00% 0:09 0:00" at bounding box center [770, 502] width 260 height 3
click at [598, 502] on span "Video Player" at bounding box center [597, 502] width 24 height 0
click at [980, 260] on mat-icon "close" at bounding box center [977, 260] width 15 height 15
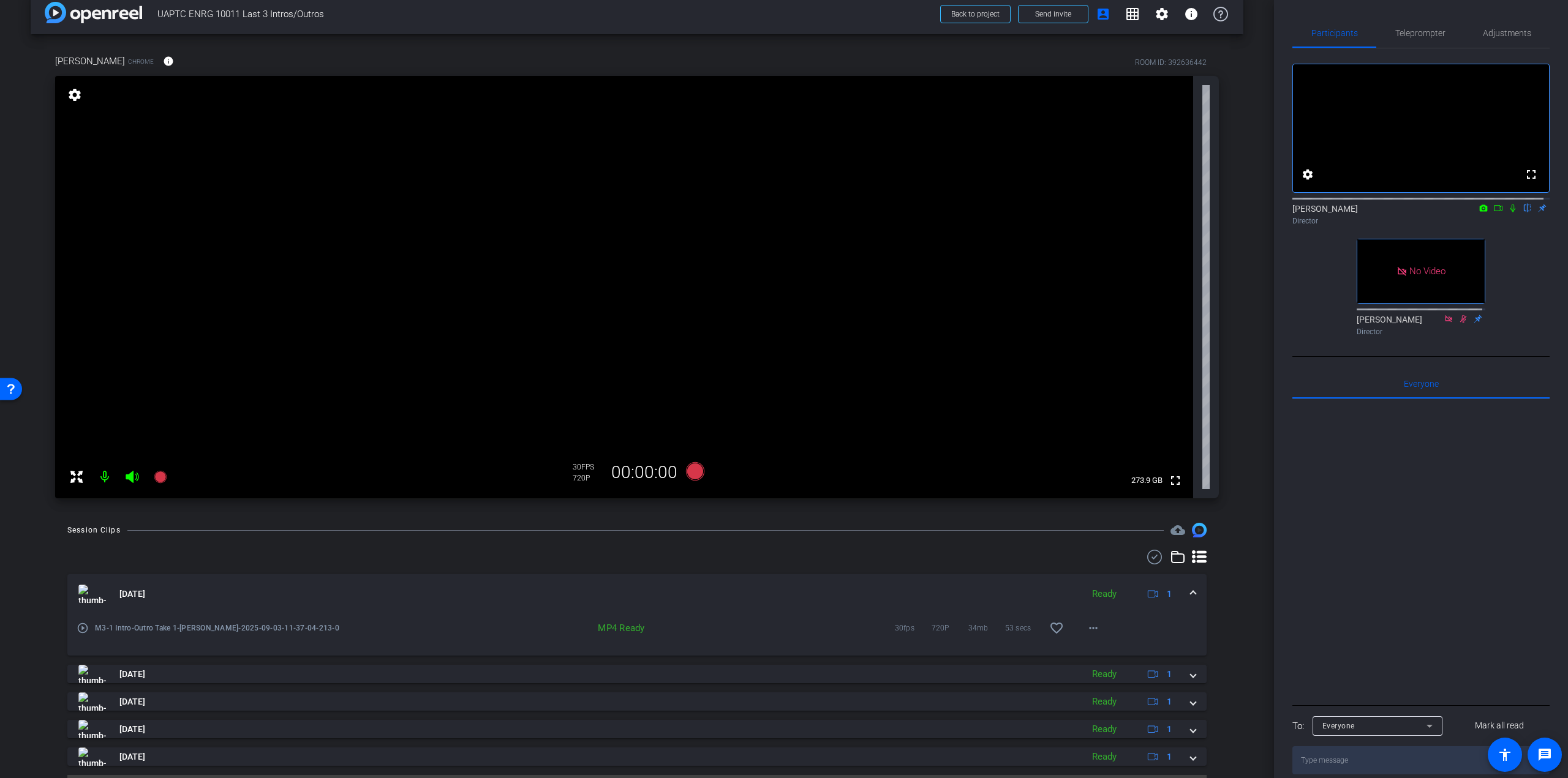
scroll to position [21, 0]
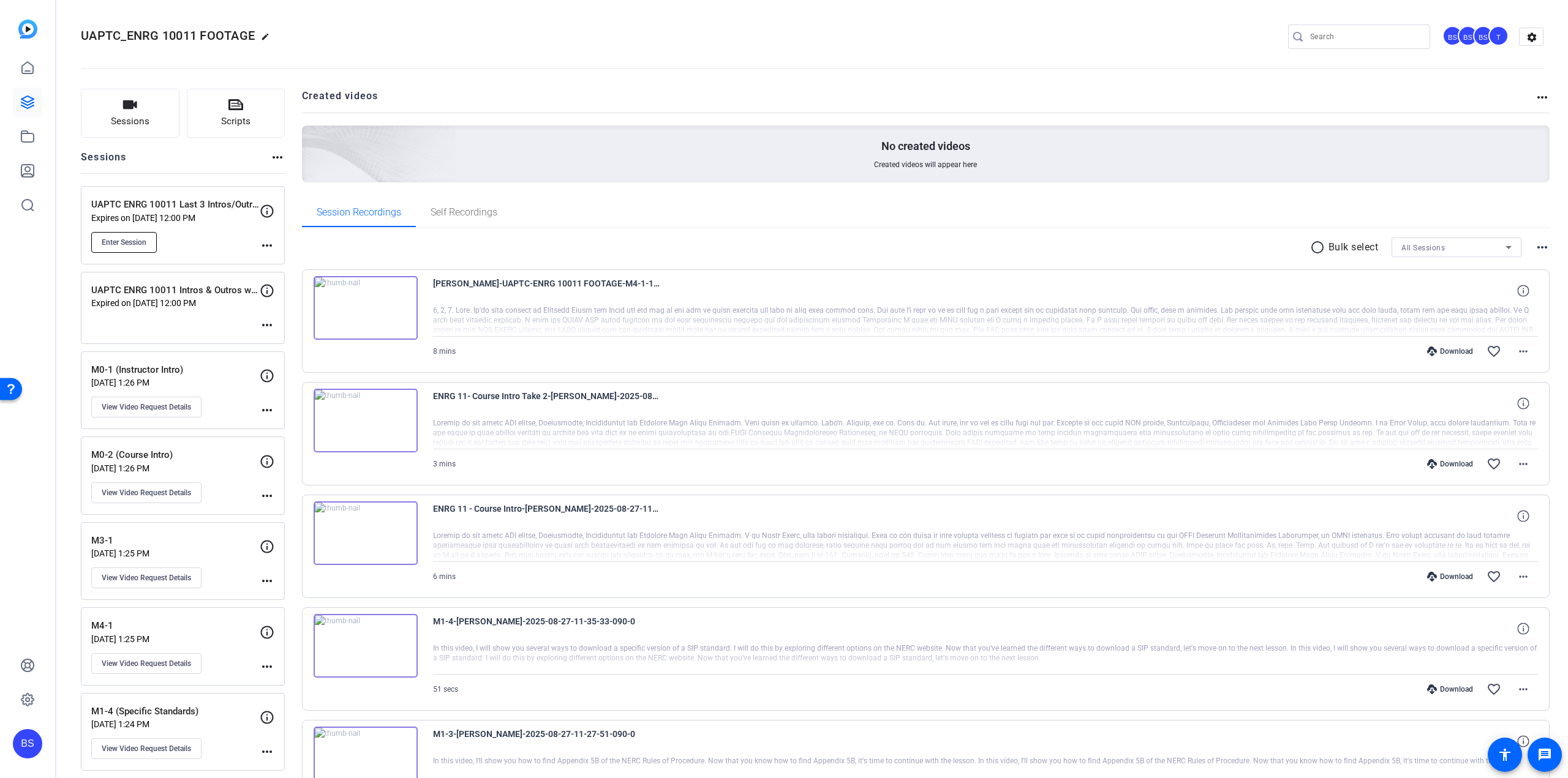
click at [132, 242] on span "Enter Session" at bounding box center [124, 242] width 45 height 10
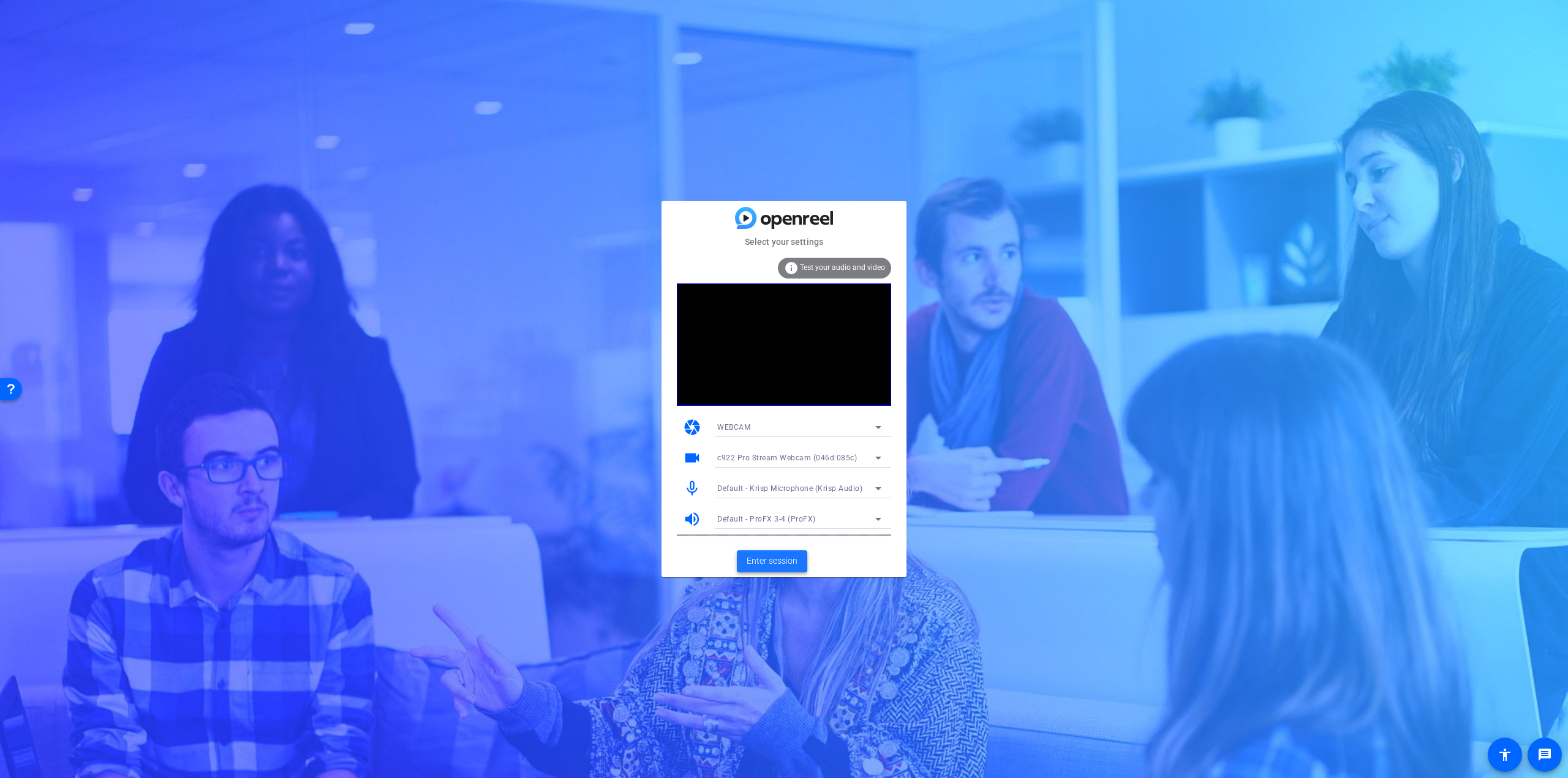
click at [778, 562] on span "Enter session" at bounding box center [772, 561] width 51 height 13
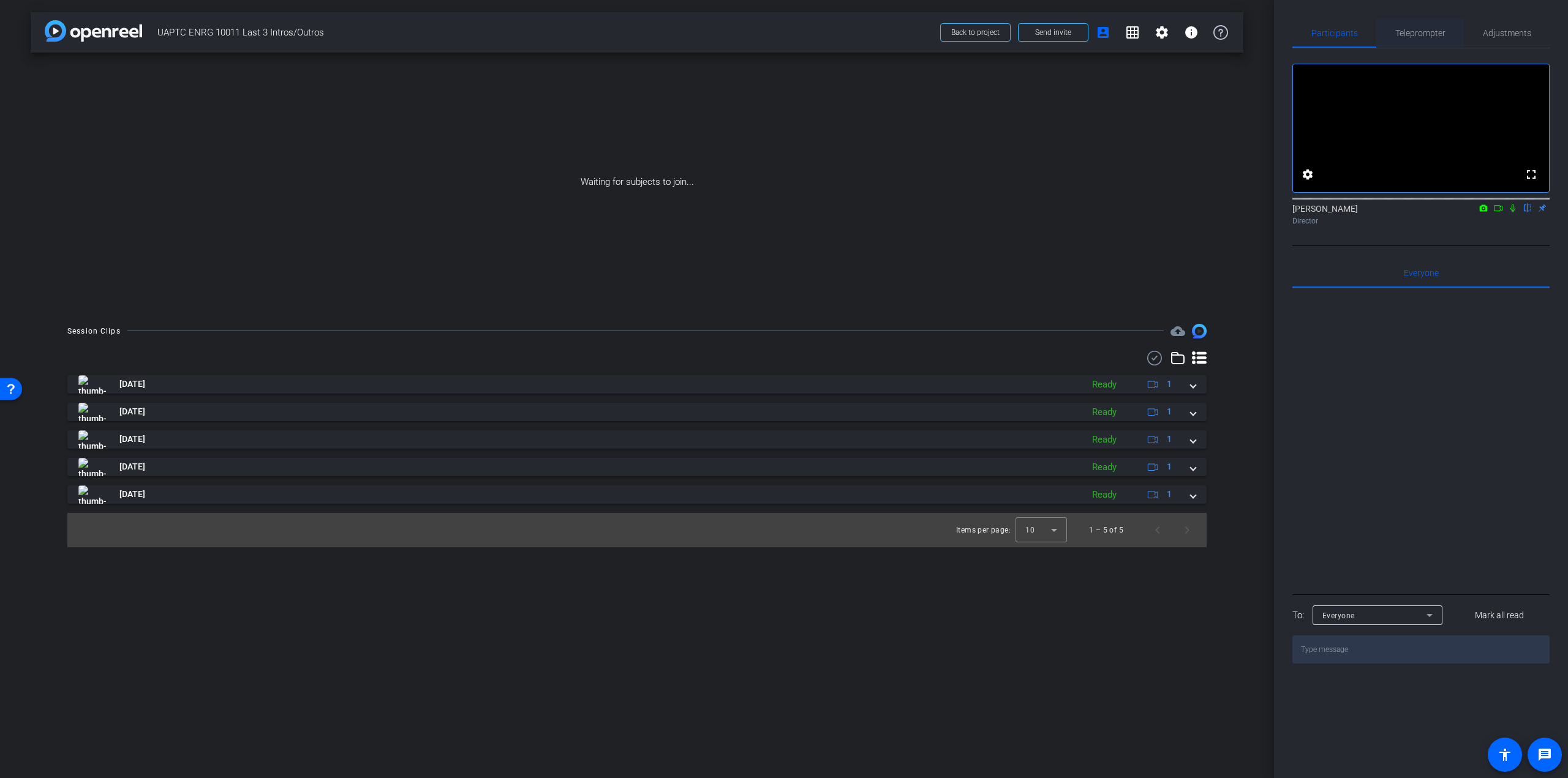
click at [1426, 31] on span "Teleprompter" at bounding box center [1421, 33] width 50 height 9
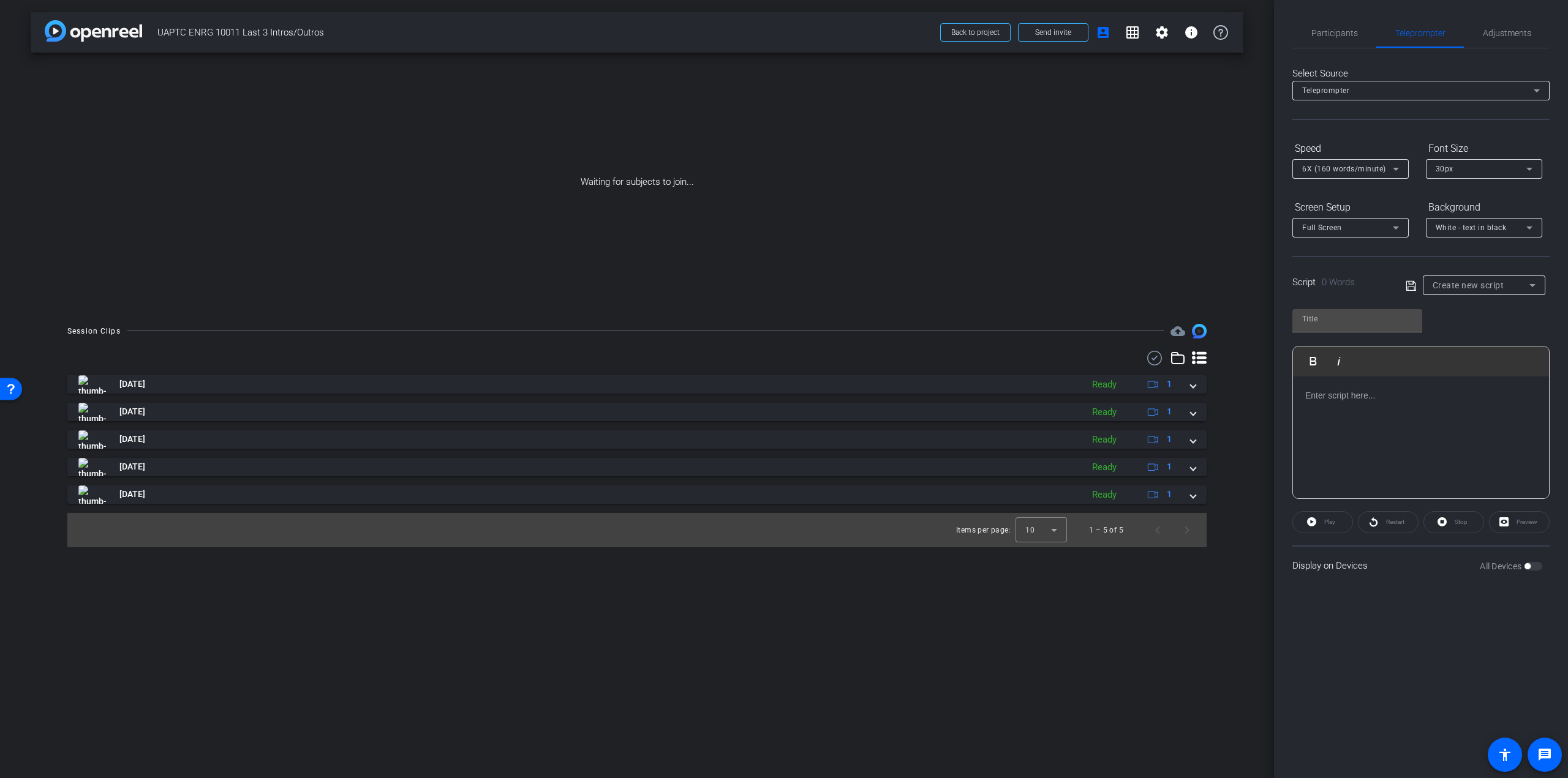
click at [1486, 284] on span "Create new script" at bounding box center [1468, 285] width 72 height 10
click at [1451, 349] on span "M3-1" at bounding box center [1443, 348] width 19 height 15
type input "M3-1"
click at [1426, 447] on p "INTRO: In order to complete the practical exercise, I have added a new tab to t…" at bounding box center [1421, 430] width 231 height 55
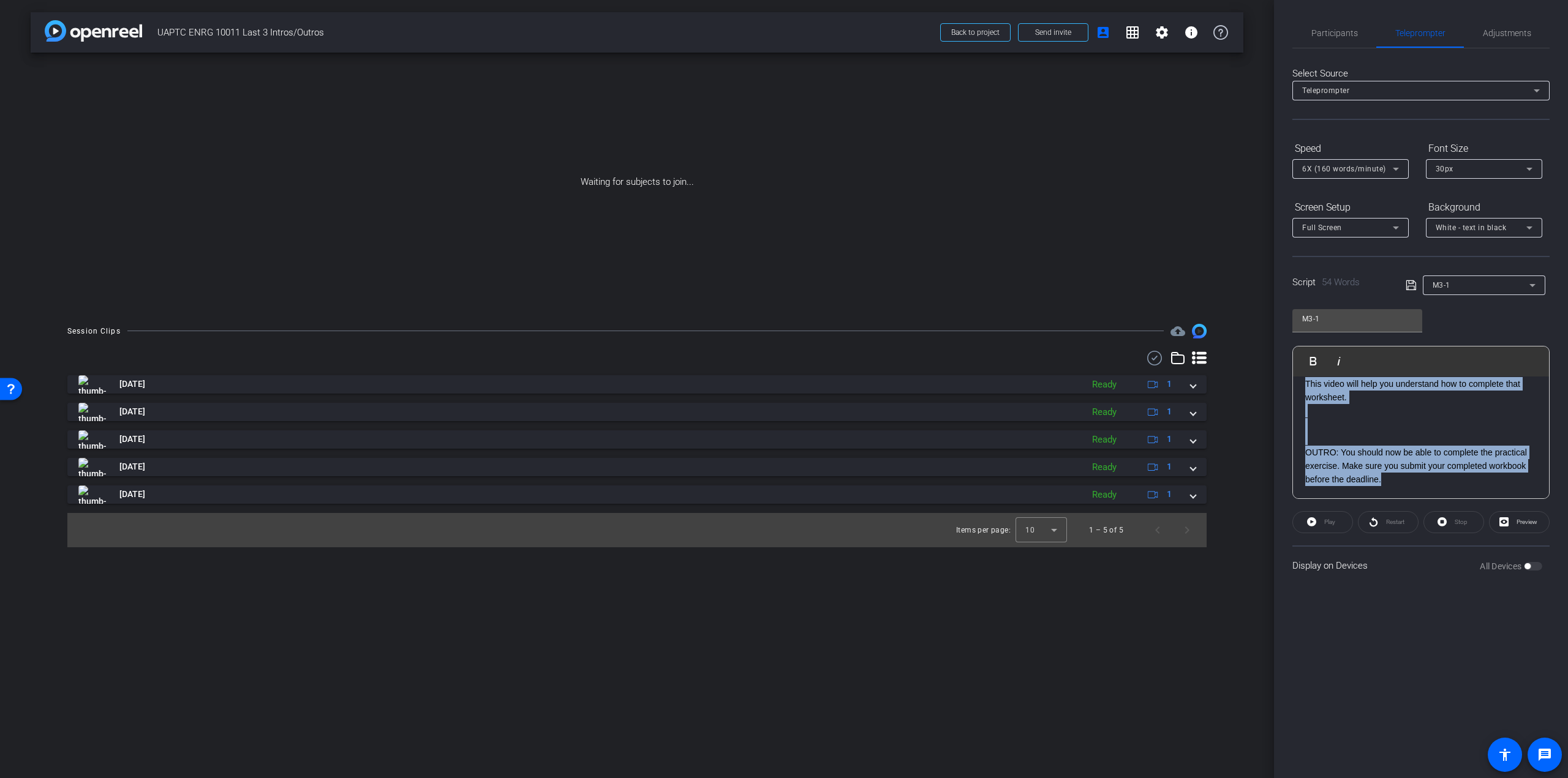
drag, startPoint x: 1305, startPoint y: 407, endPoint x: 1408, endPoint y: 487, distance: 130.4
click at [1408, 487] on div "INTRO: In order to complete the practical exercise, I have added a new tab to t…" at bounding box center [1421, 412] width 256 height 175
copy div "INTRO: In order to complete the practical exercise, I have added a new tab to t…"
